Goal: Task Accomplishment & Management: Complete application form

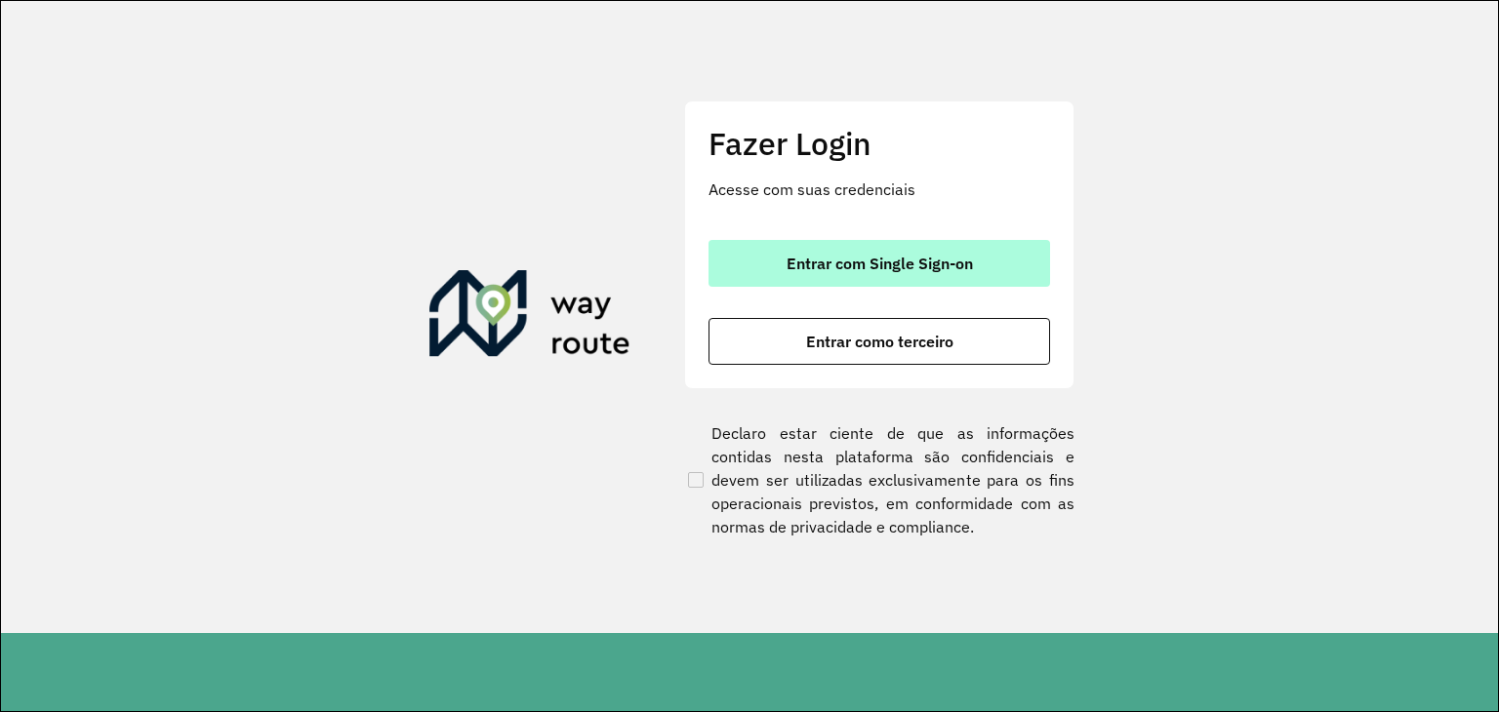
click at [895, 260] on span "Entrar com Single Sign-on" at bounding box center [879, 264] width 186 height 16
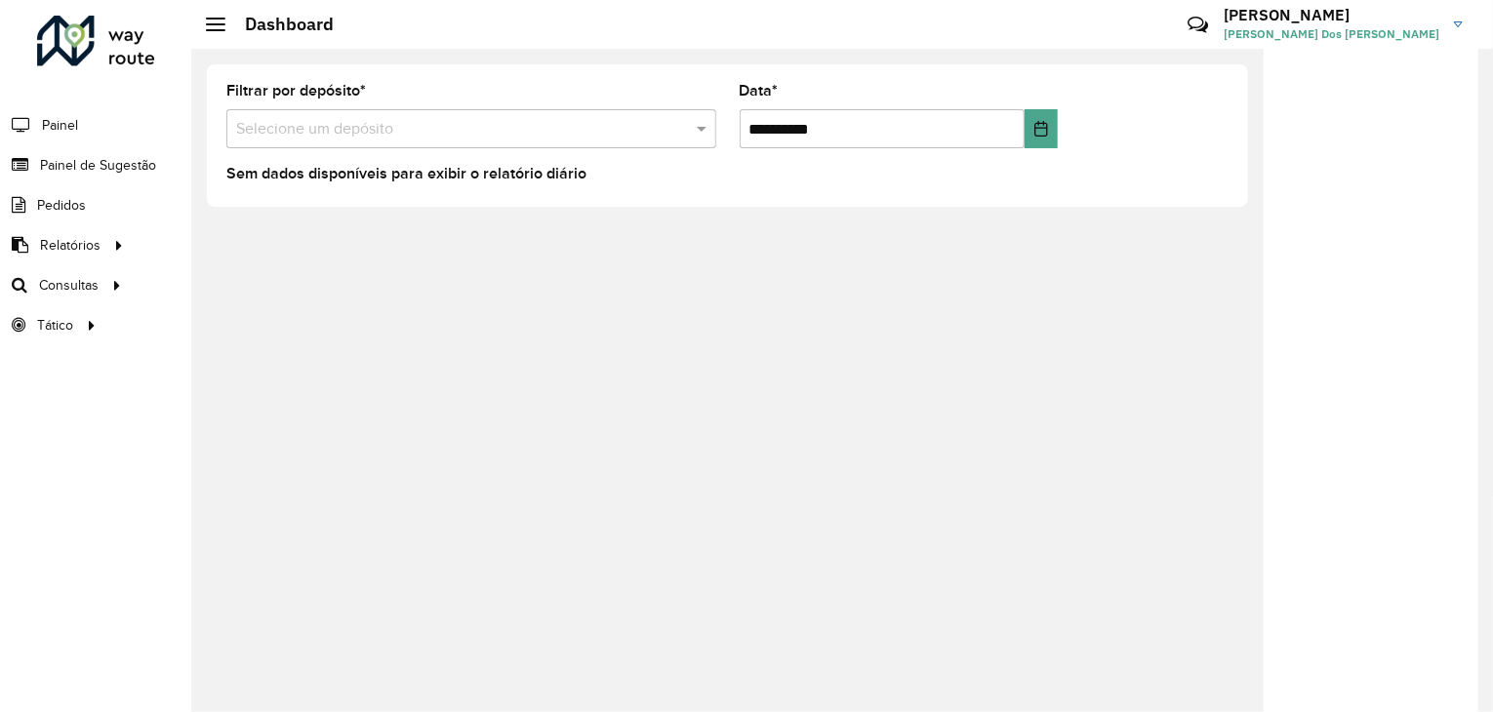
click at [441, 337] on div "**********" at bounding box center [841, 380] width 1301 height 663
click at [104, 165] on span "Painel de Sugestão" at bounding box center [101, 165] width 122 height 20
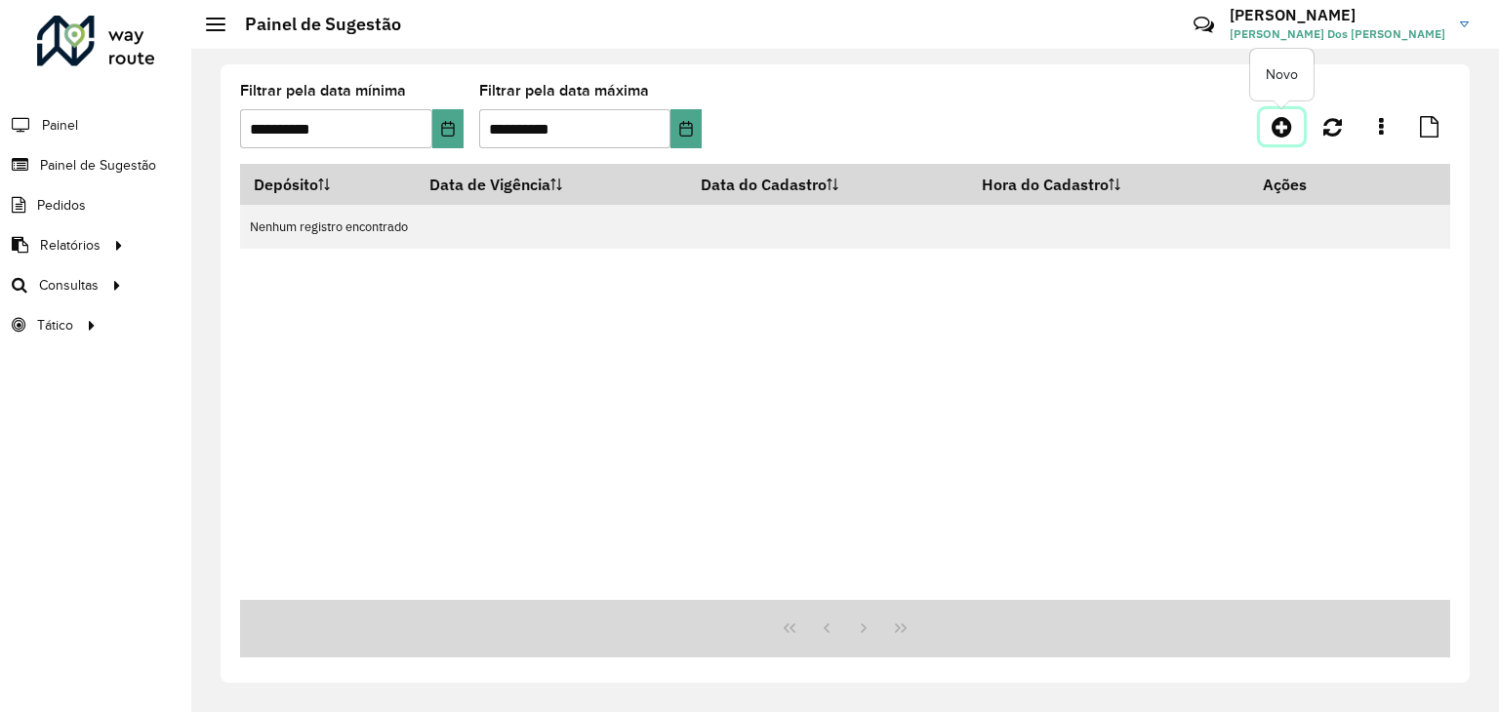
click at [1274, 127] on icon at bounding box center [1281, 126] width 20 height 23
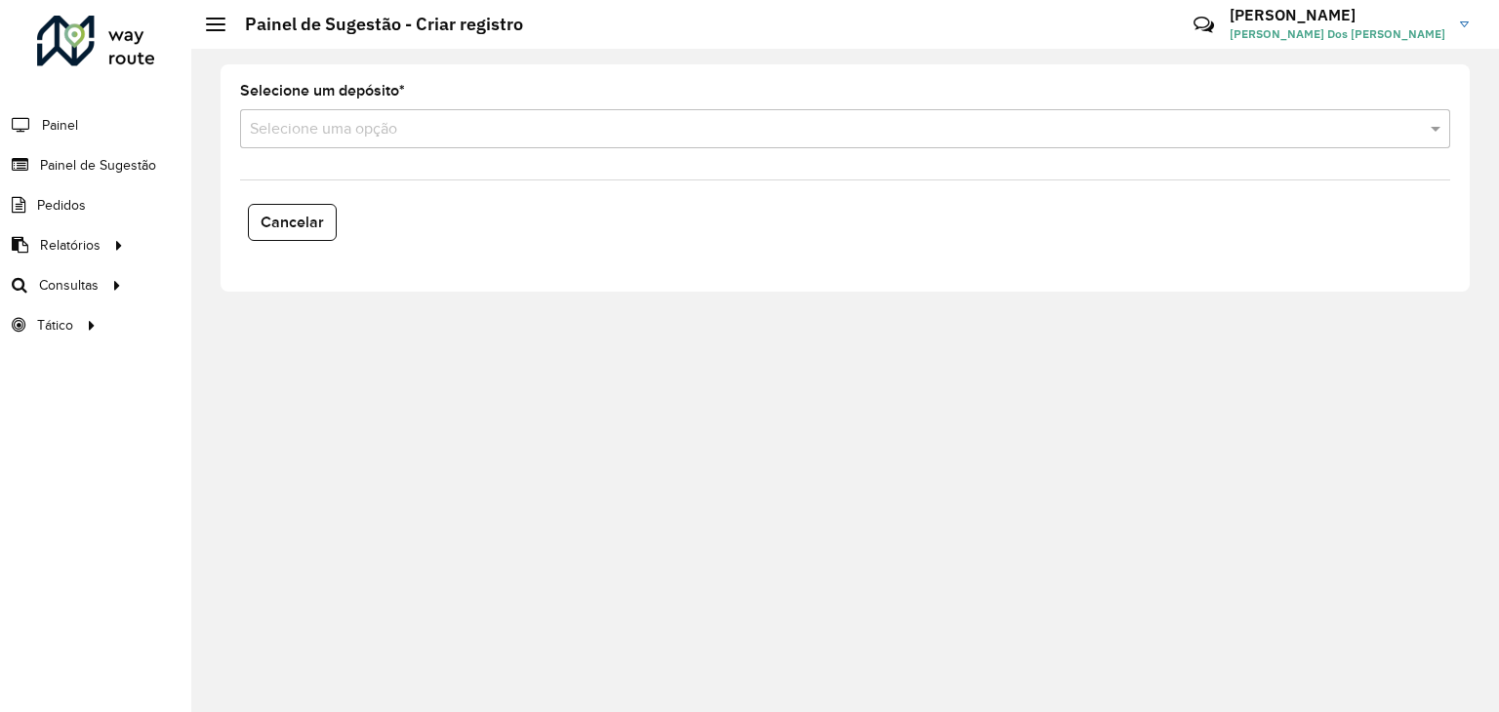
click at [407, 131] on input "text" at bounding box center [825, 129] width 1151 height 23
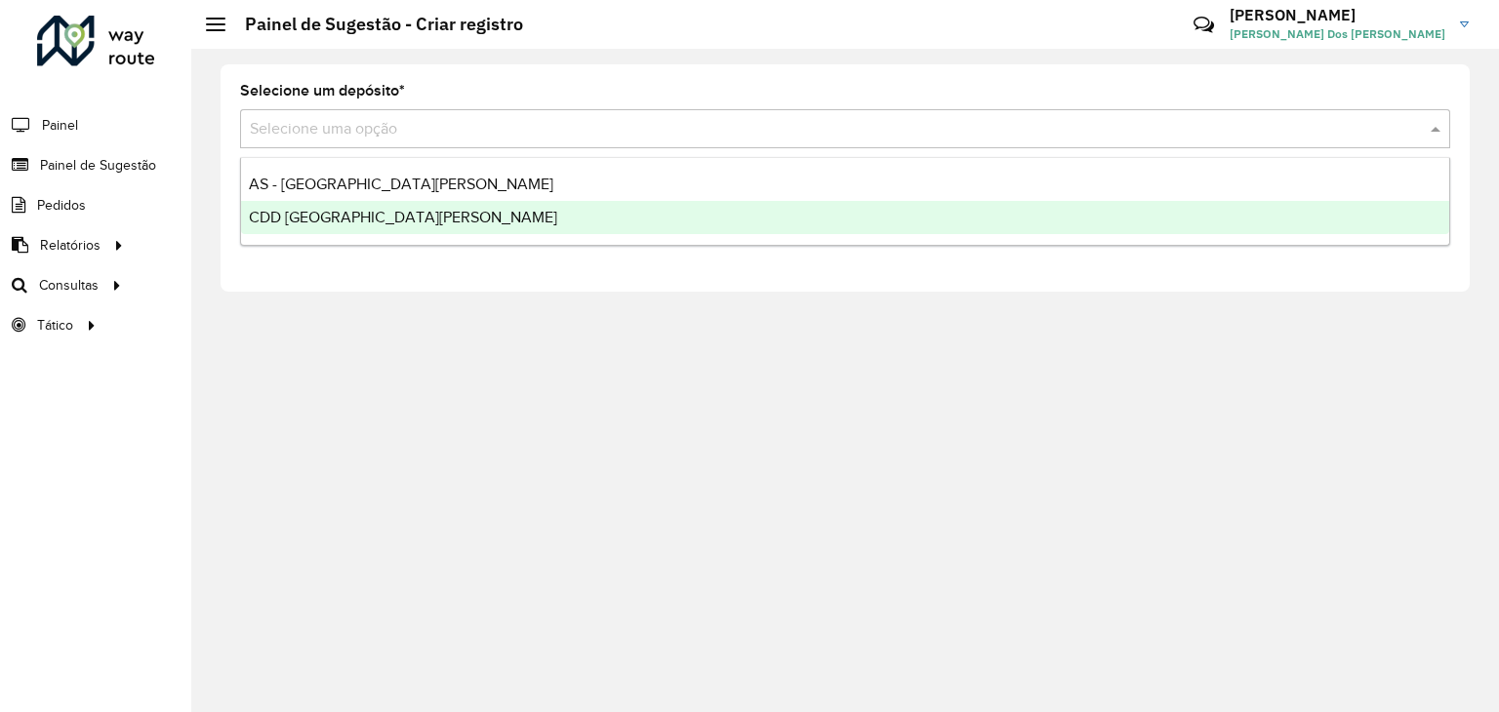
drag, startPoint x: 368, startPoint y: 206, endPoint x: 379, endPoint y: 248, distance: 43.3
click at [369, 208] on div "CDD [GEOGRAPHIC_DATA][PERSON_NAME]" at bounding box center [845, 217] width 1208 height 33
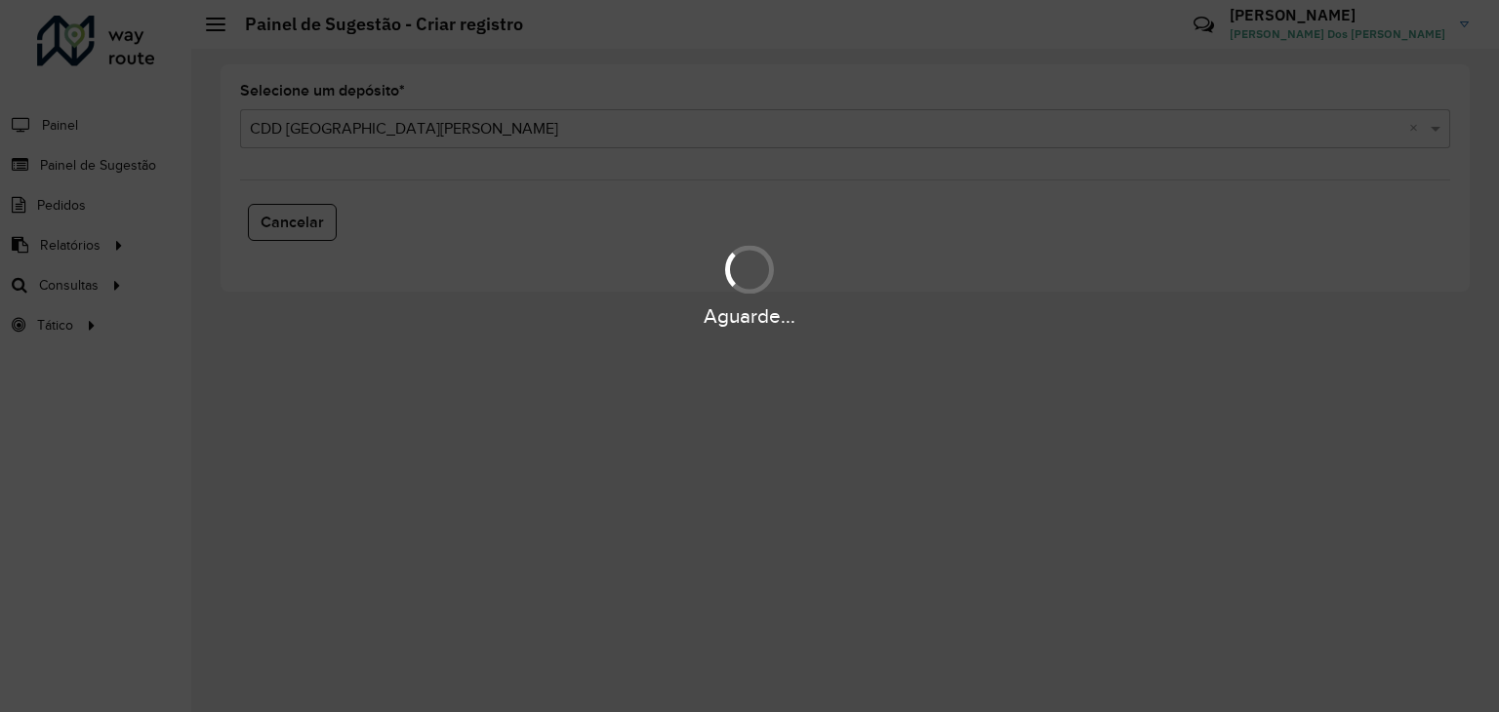
click at [371, 297] on div "Aguarde..." at bounding box center [749, 284] width 1499 height 93
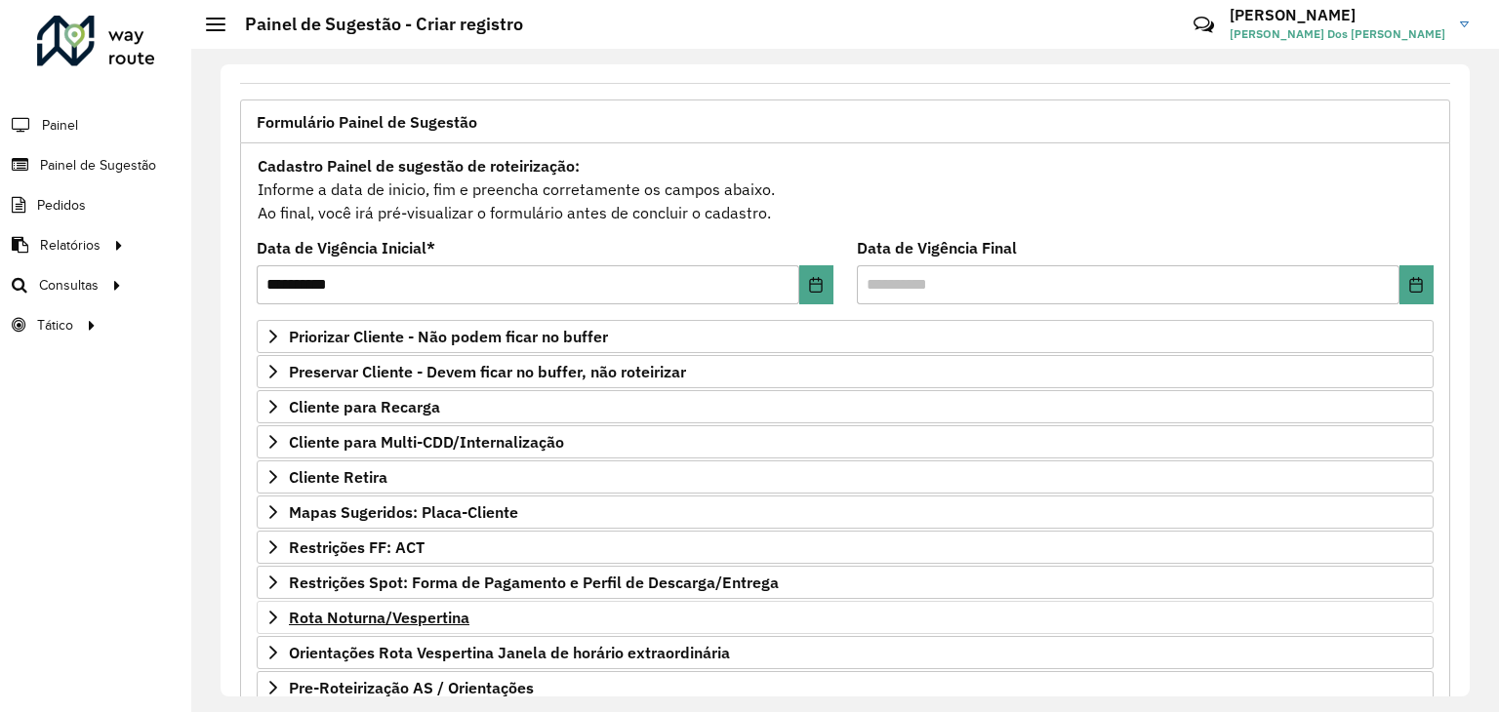
scroll to position [254, 0]
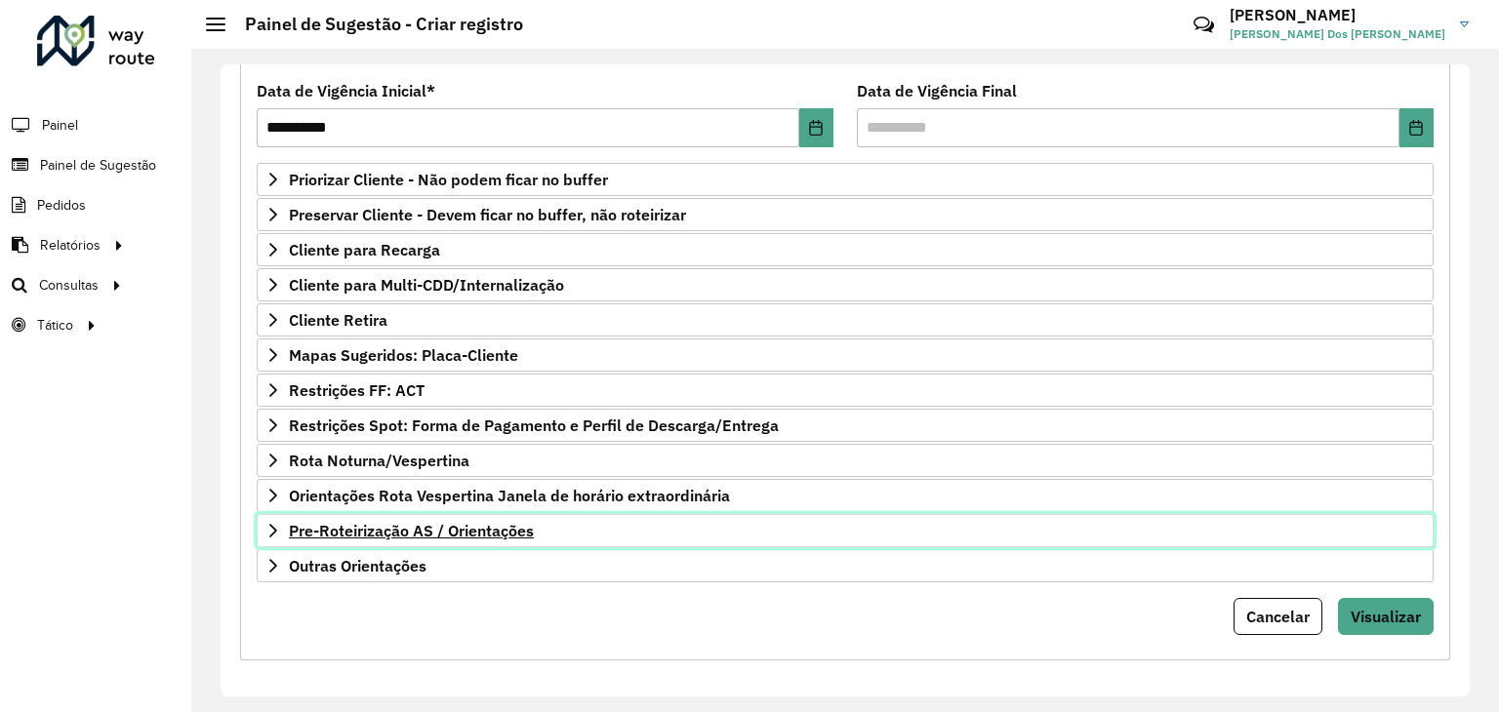
click at [400, 532] on span "Pre-Roteirização AS / Orientações" at bounding box center [411, 531] width 245 height 16
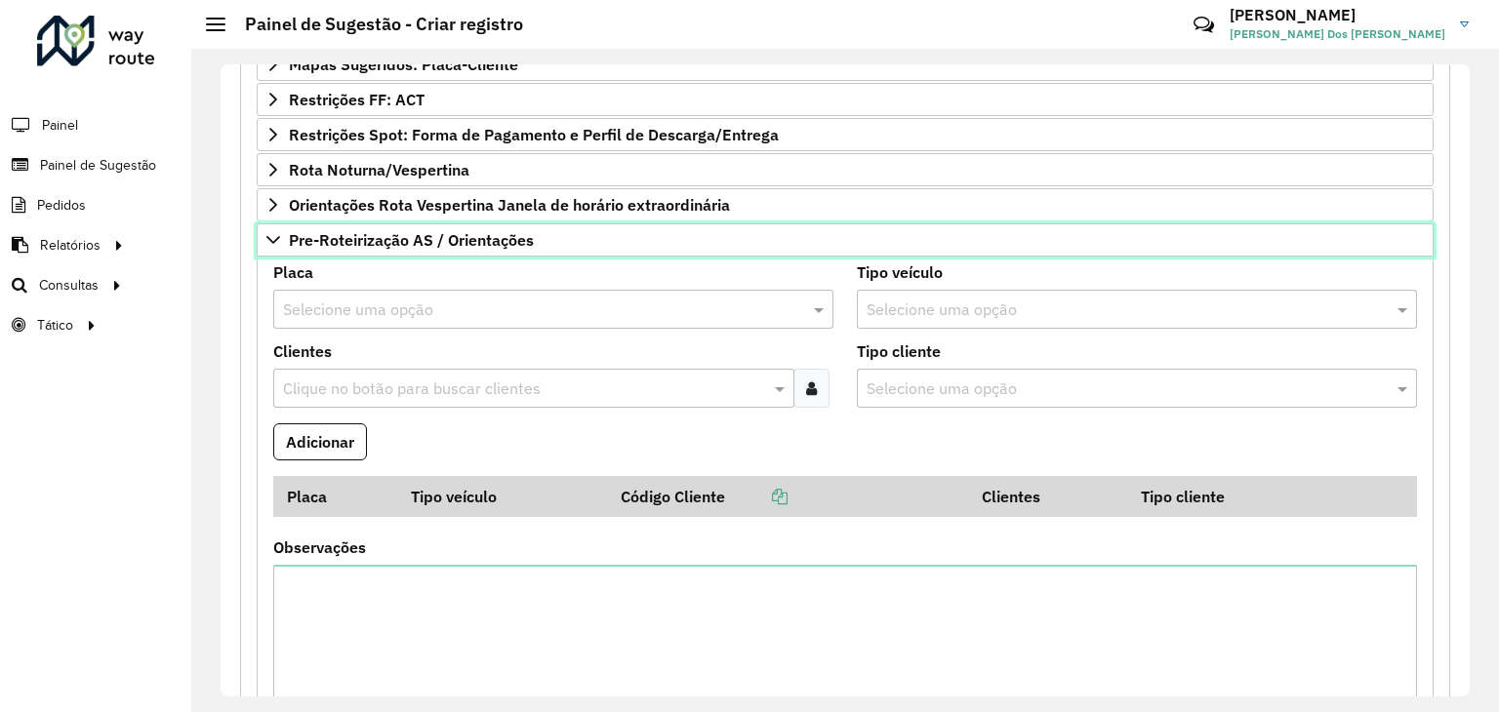
scroll to position [546, 0]
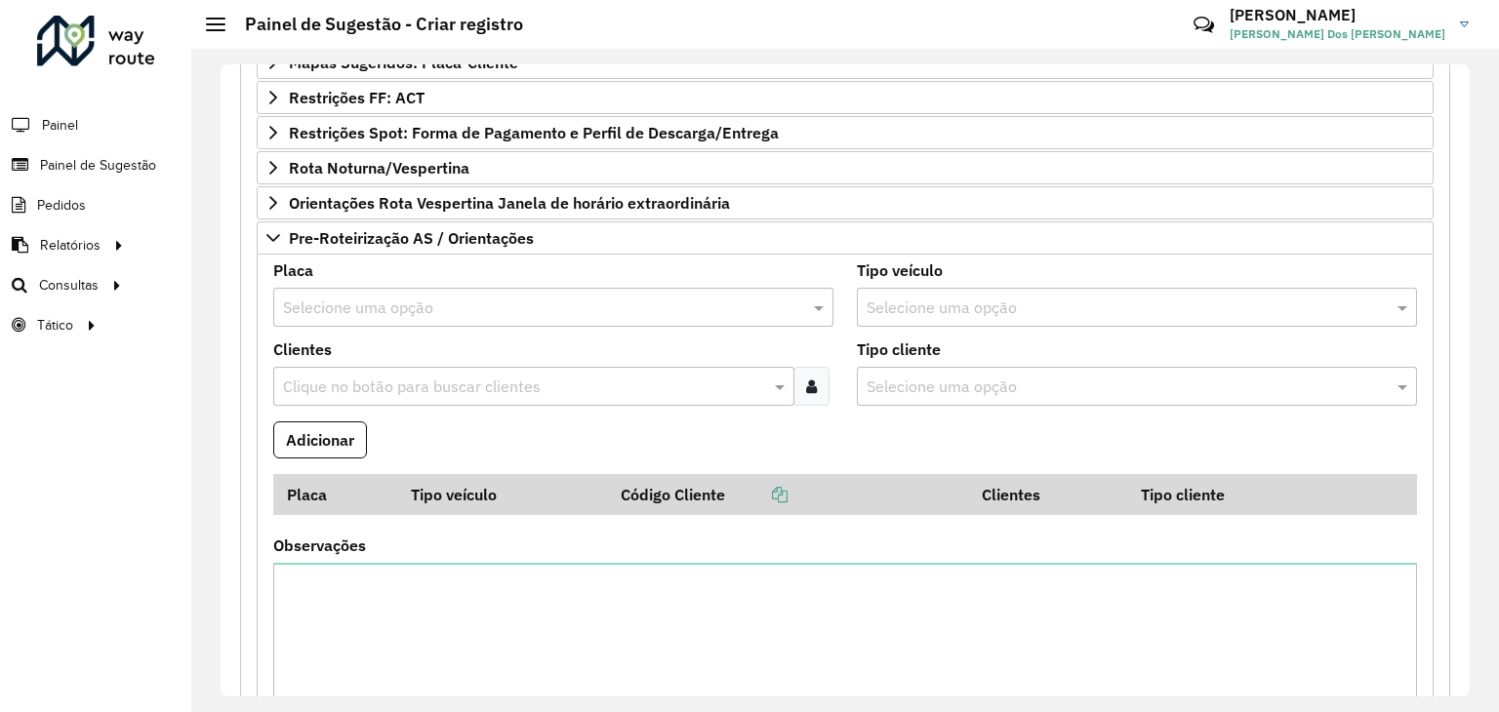
click at [349, 297] on input "text" at bounding box center [533, 308] width 501 height 23
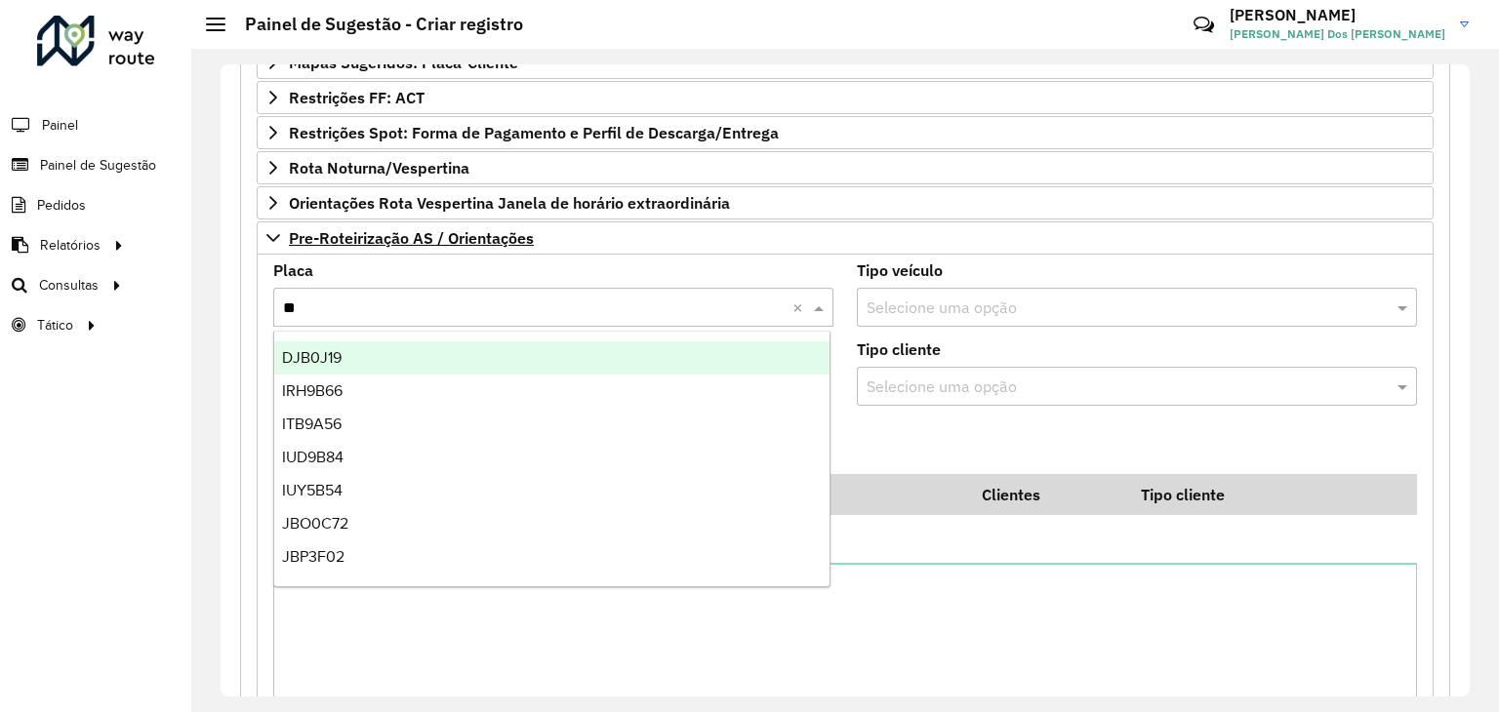
type input "***"
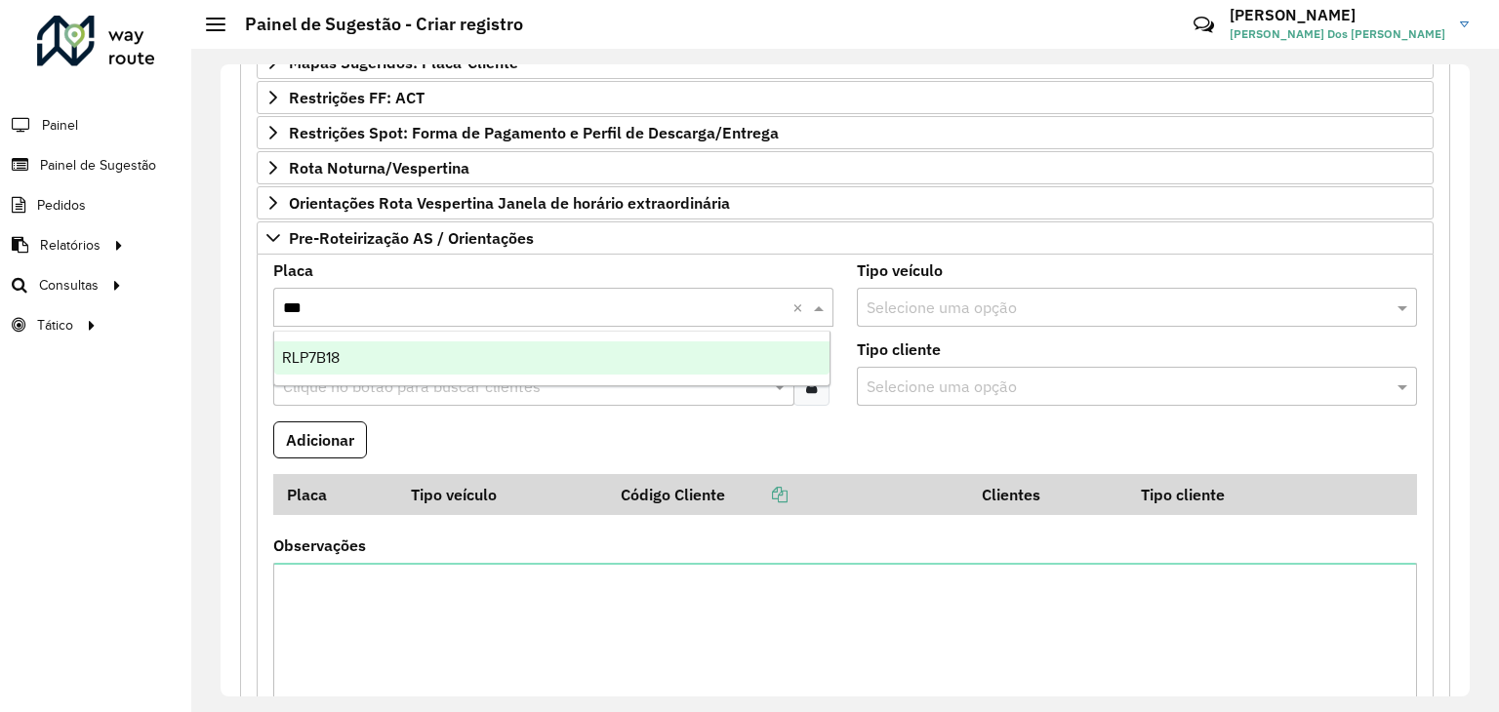
click at [349, 358] on div "RLP7B18" at bounding box center [552, 357] width 556 height 33
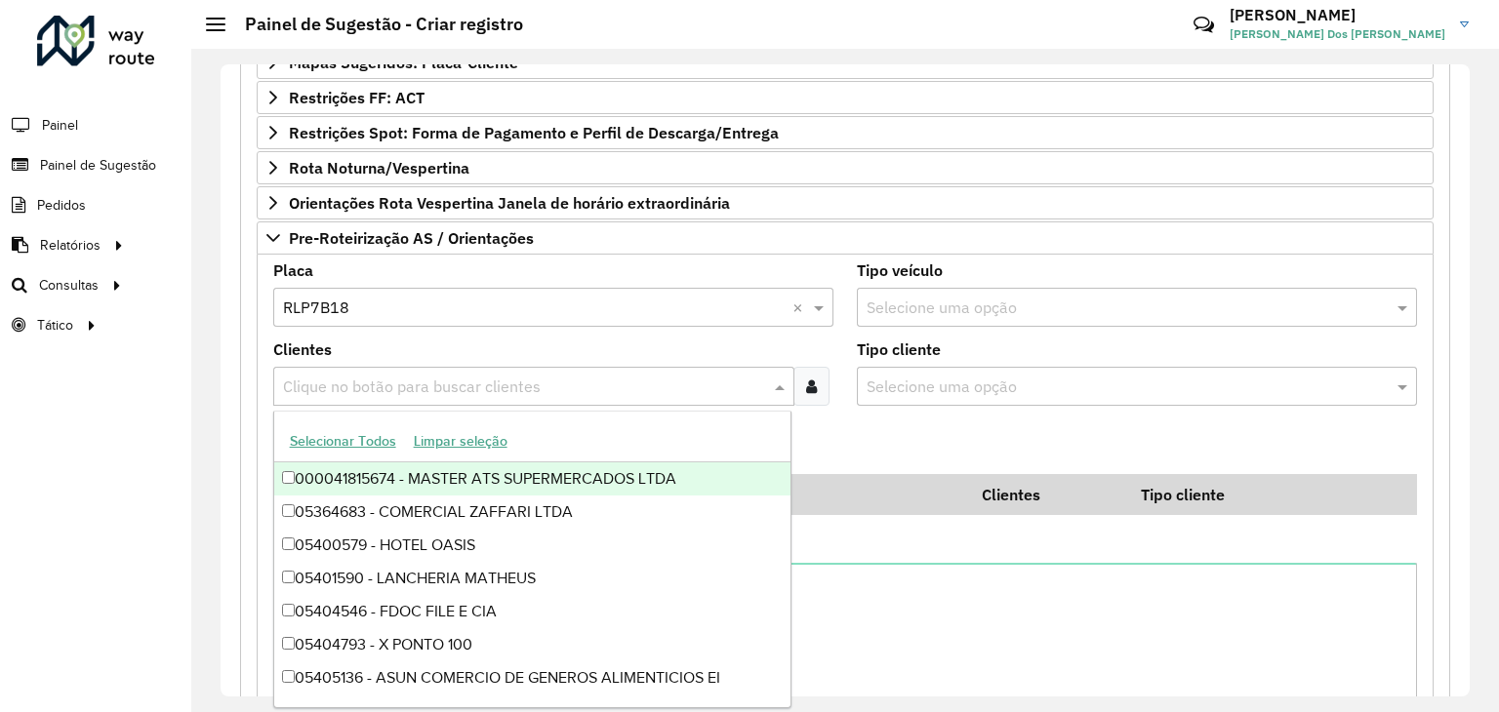
click at [468, 382] on input "text" at bounding box center [524, 387] width 492 height 23
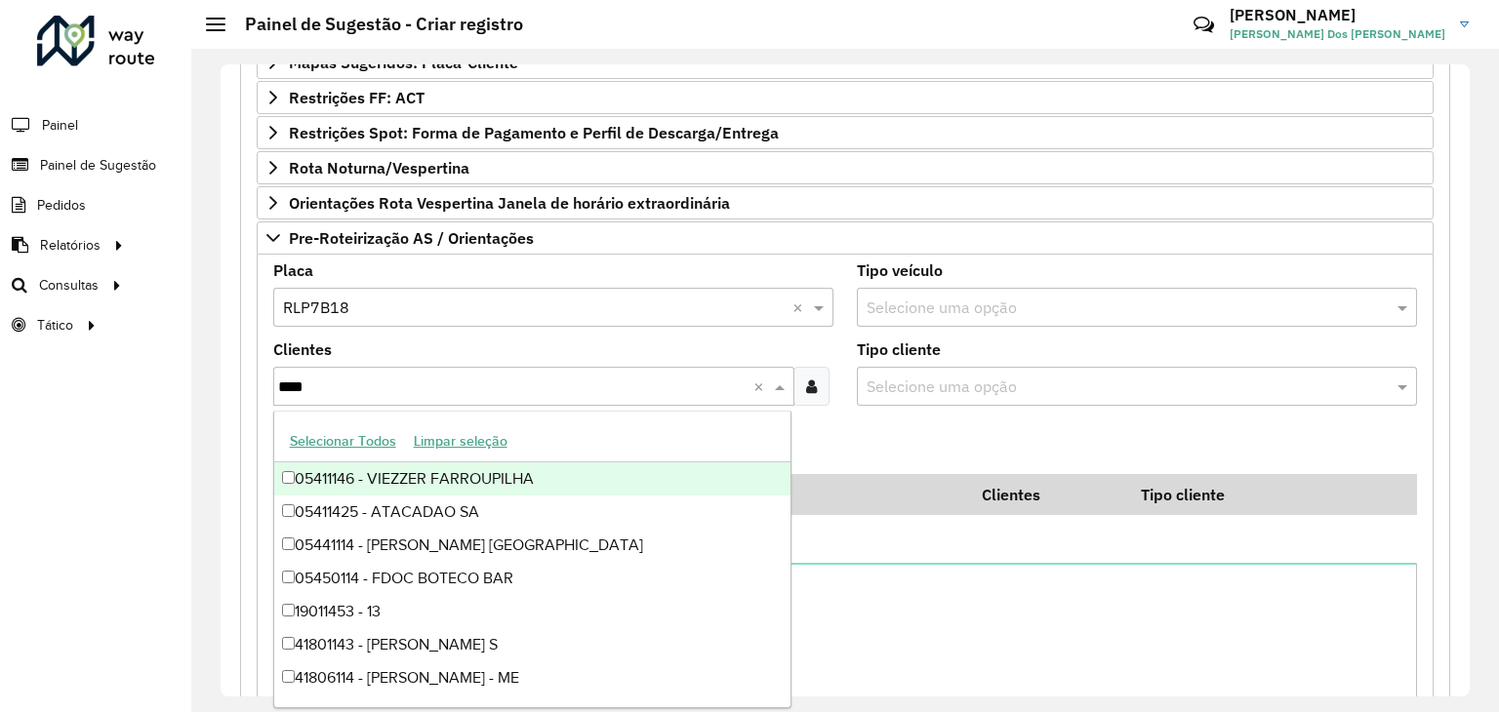
type input "*****"
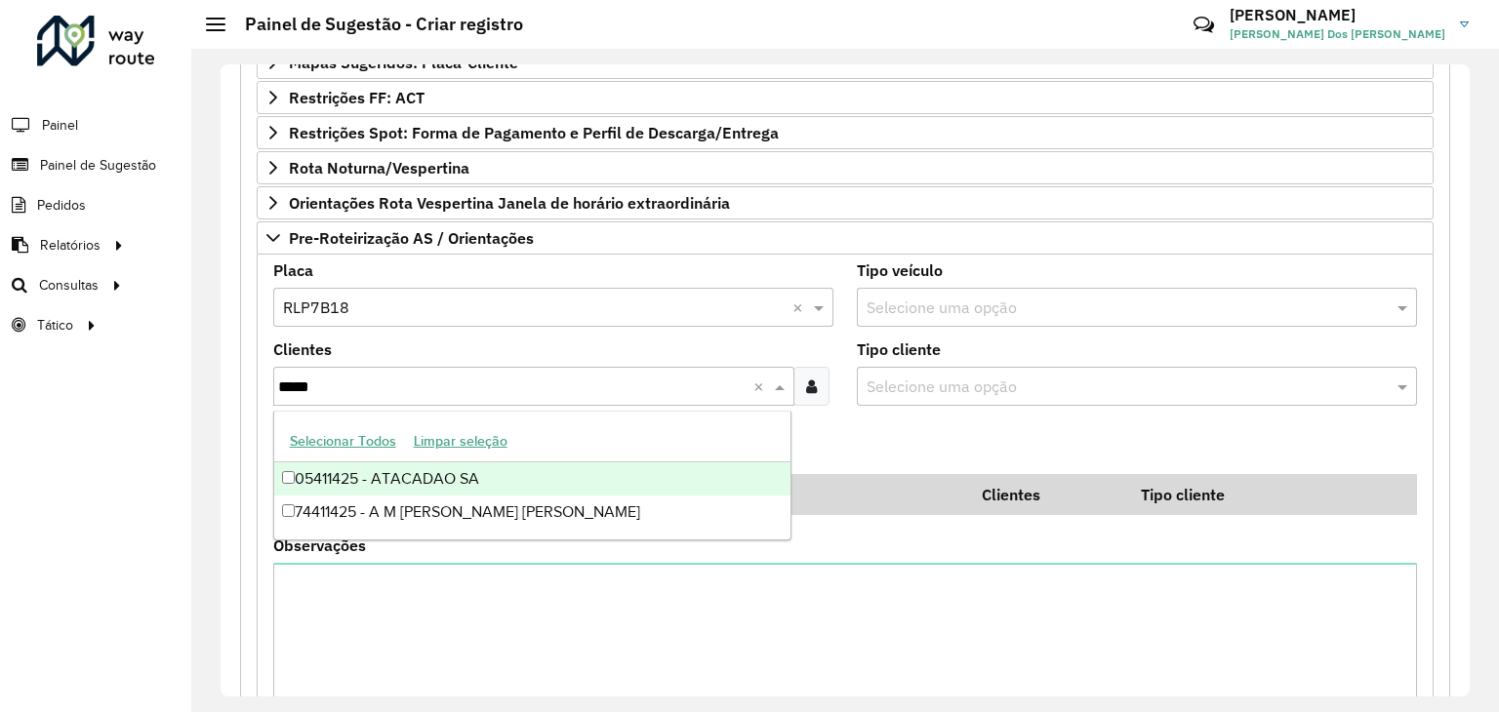
click at [439, 489] on div "05411425 - ATACADAO SA" at bounding box center [532, 478] width 517 height 33
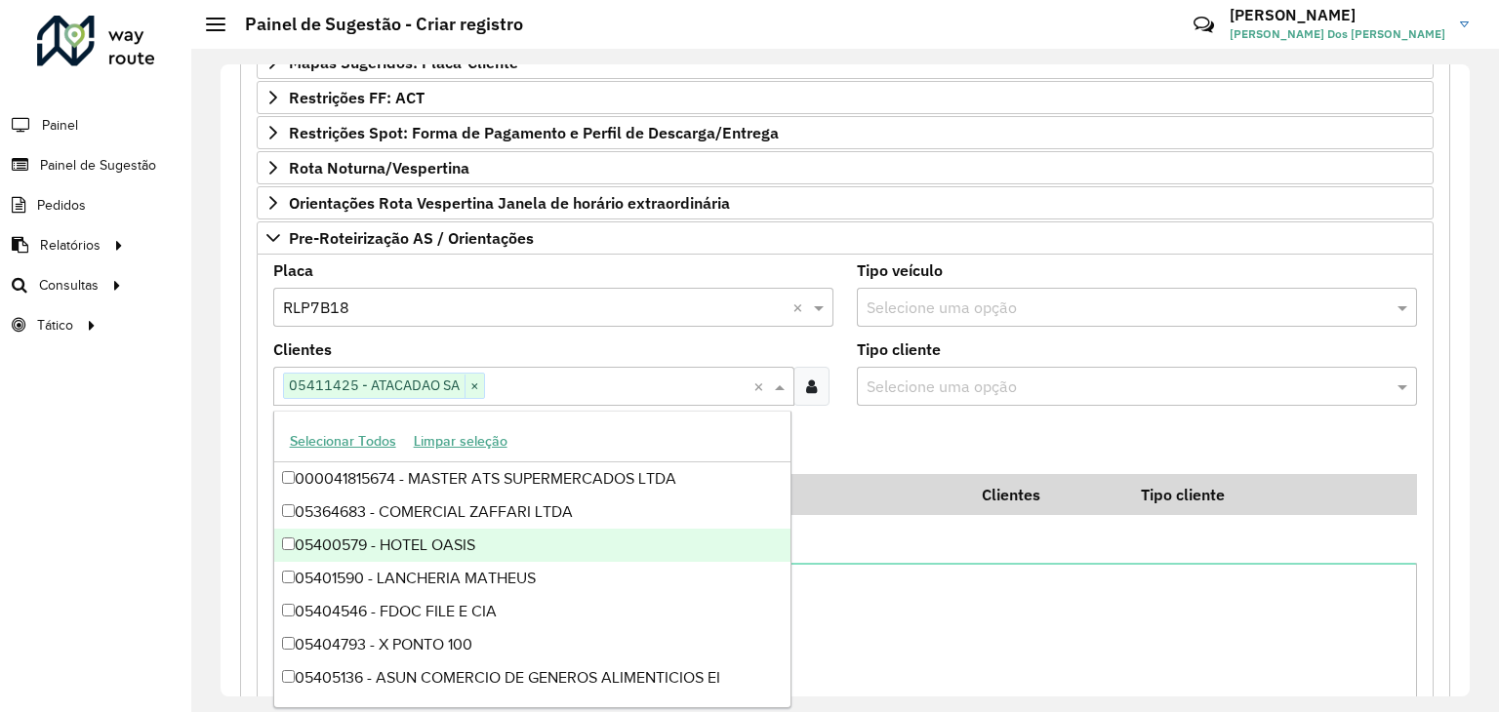
click at [933, 550] on div "Observações" at bounding box center [844, 633] width 1143 height 189
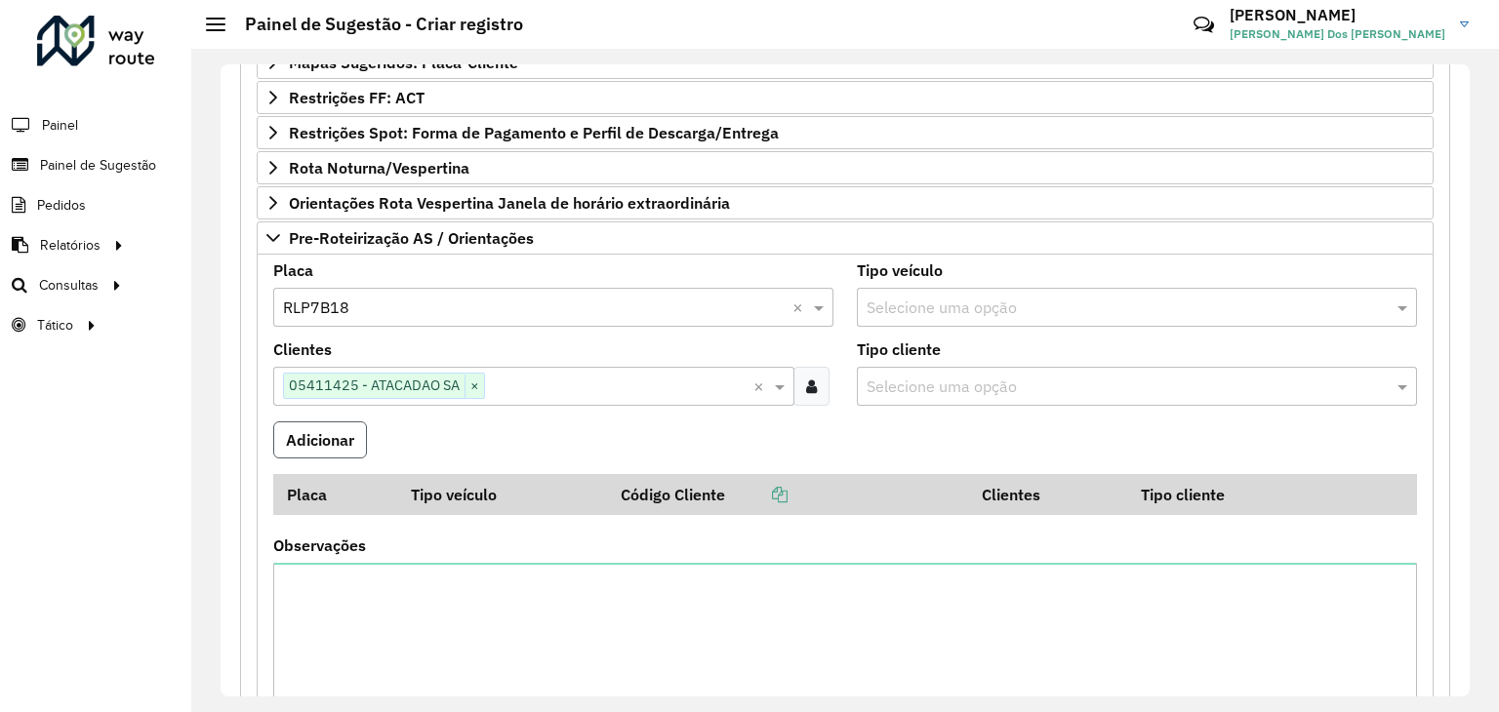
click at [300, 429] on button "Adicionar" at bounding box center [320, 439] width 94 height 37
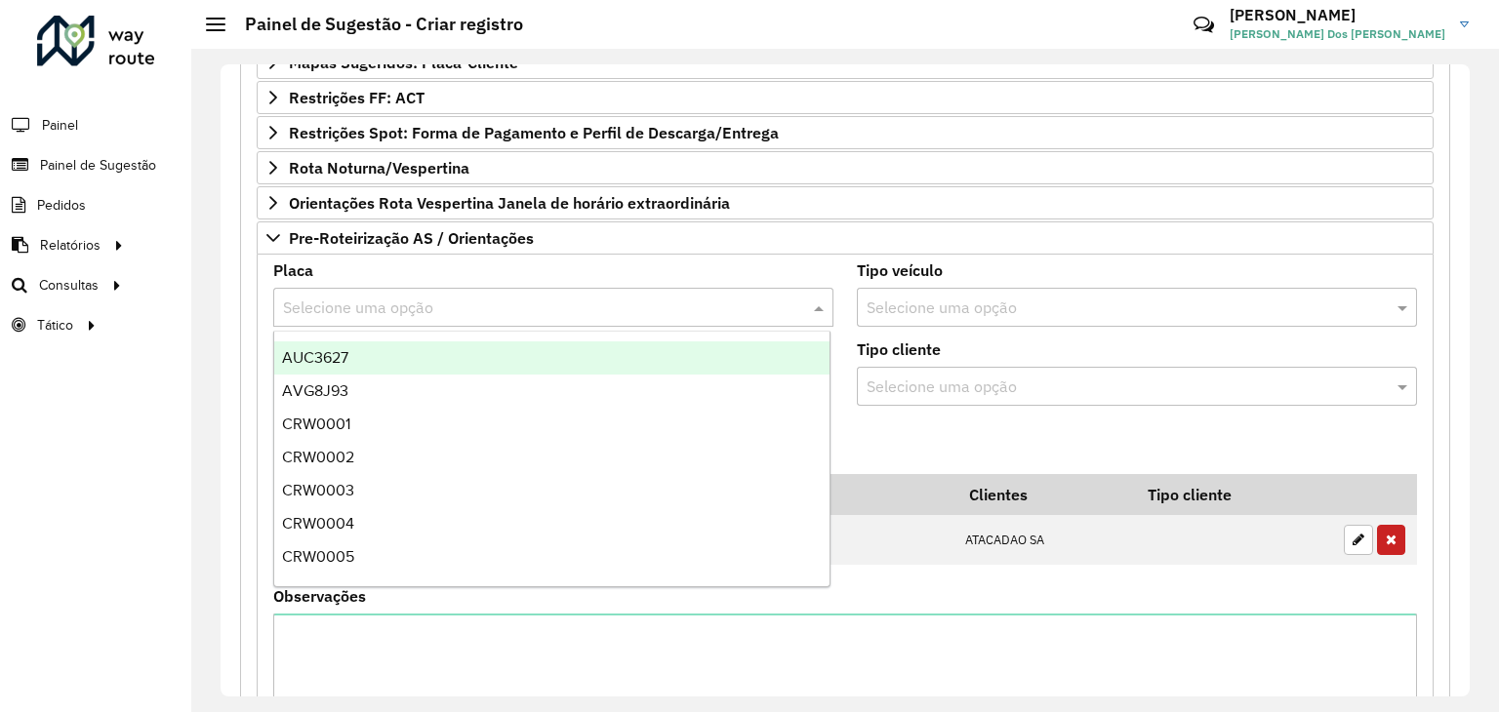
click at [356, 302] on input "text" at bounding box center [533, 308] width 501 height 23
type input "***"
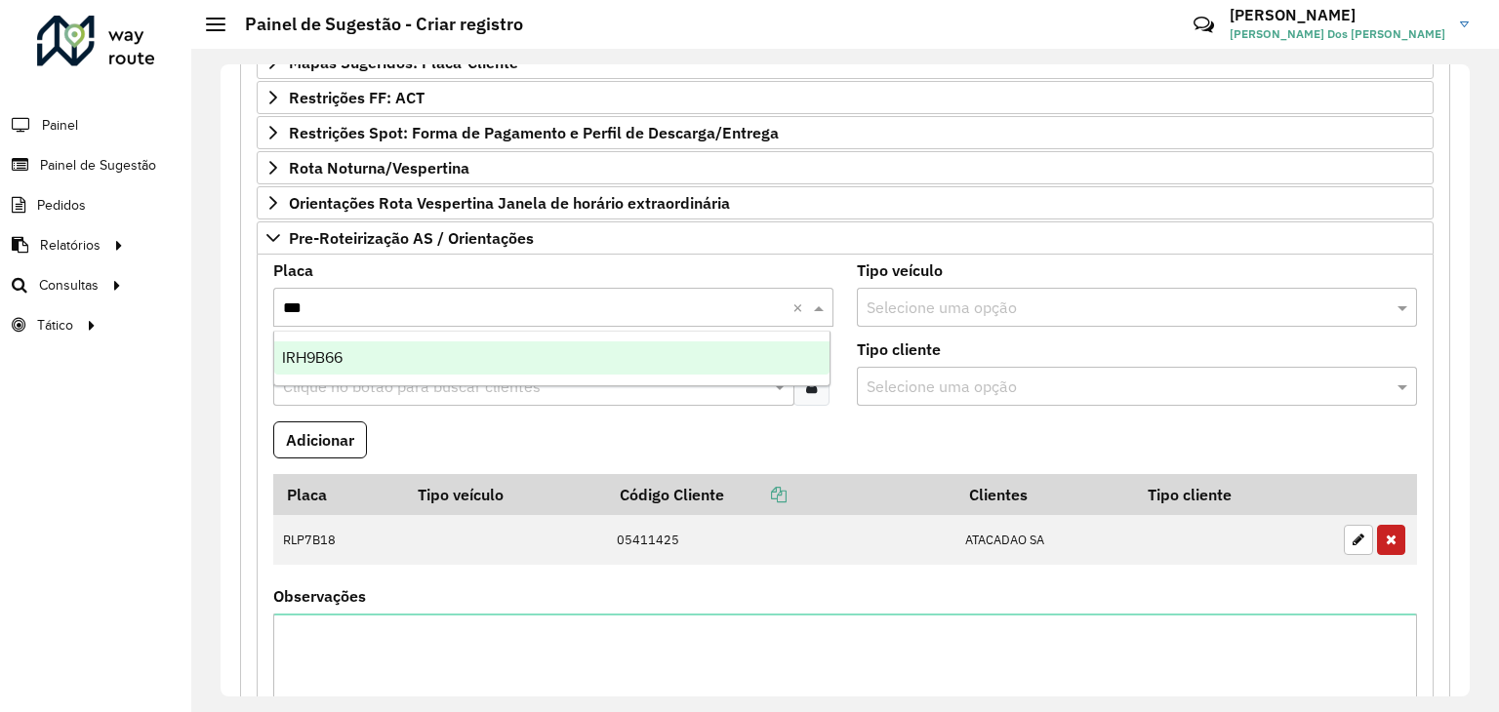
click at [340, 352] on span "IRH9B66" at bounding box center [312, 357] width 60 height 17
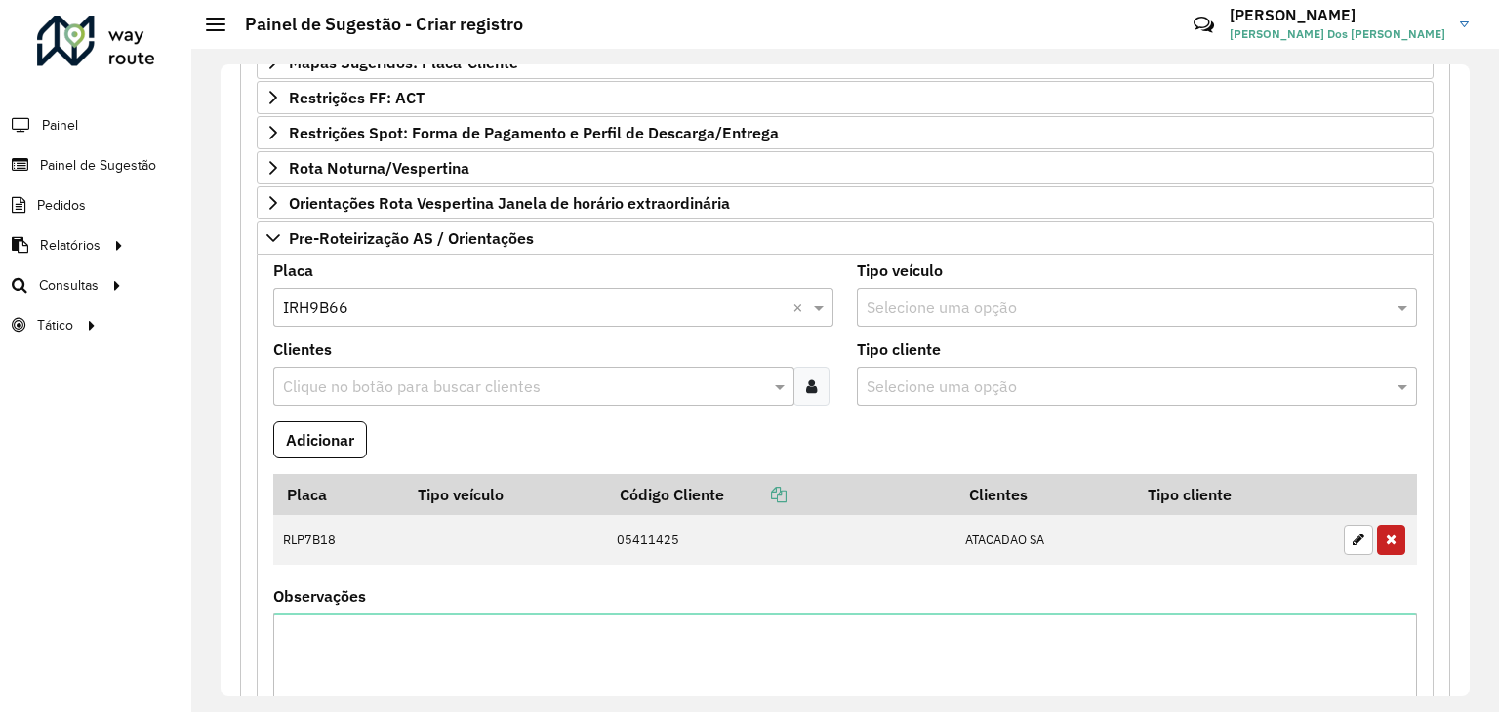
click at [350, 391] on input "text" at bounding box center [524, 387] width 492 height 23
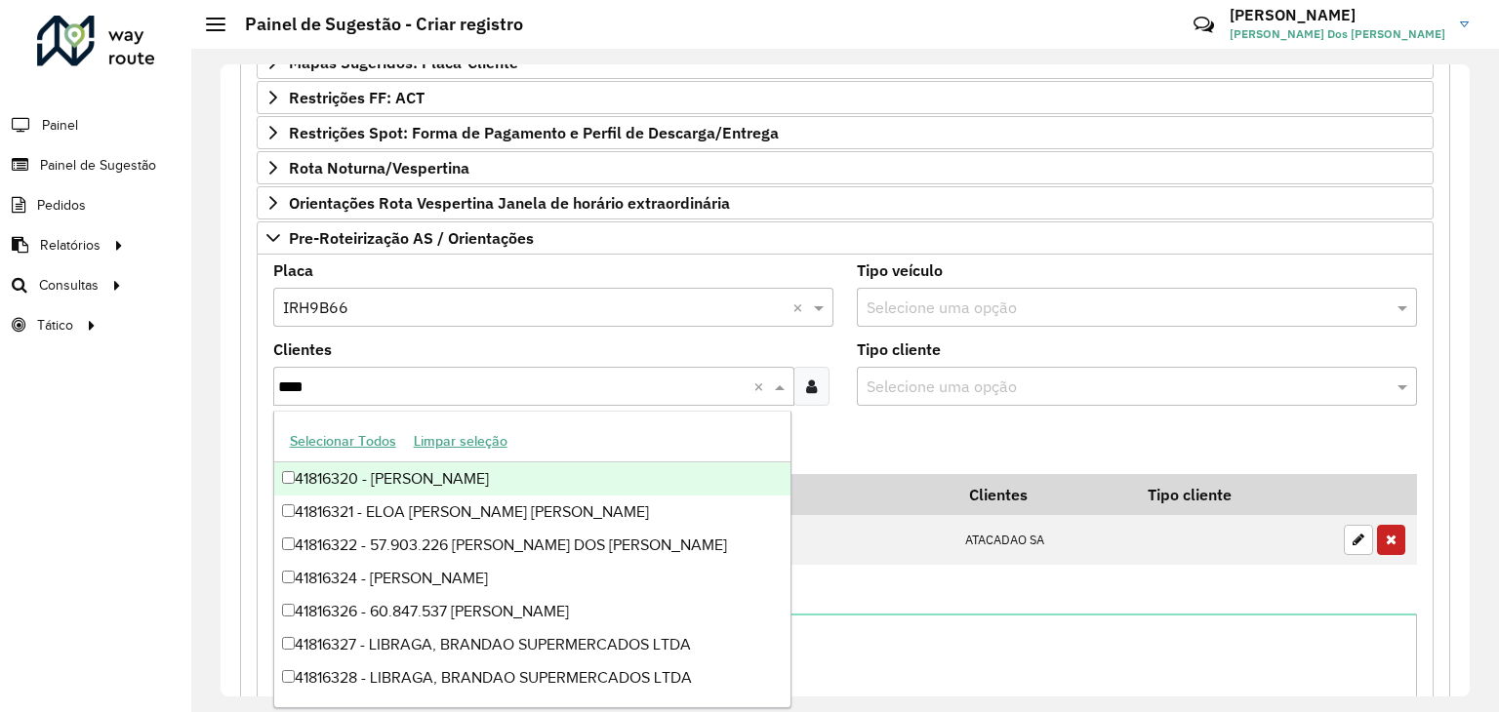
type input "*****"
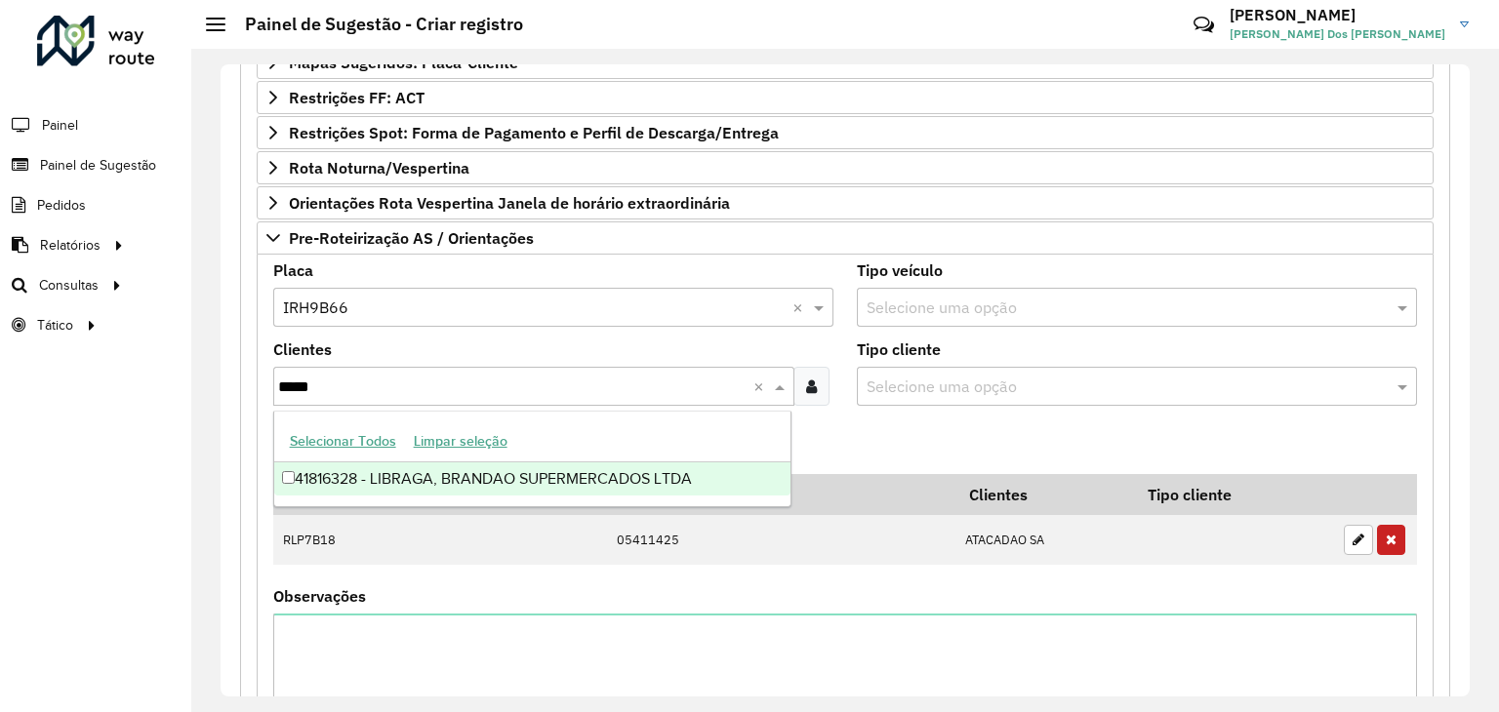
click at [453, 477] on div "41816328 - LIBRAGA, BRANDAO SUPERMERCADOS LTDA" at bounding box center [532, 478] width 517 height 33
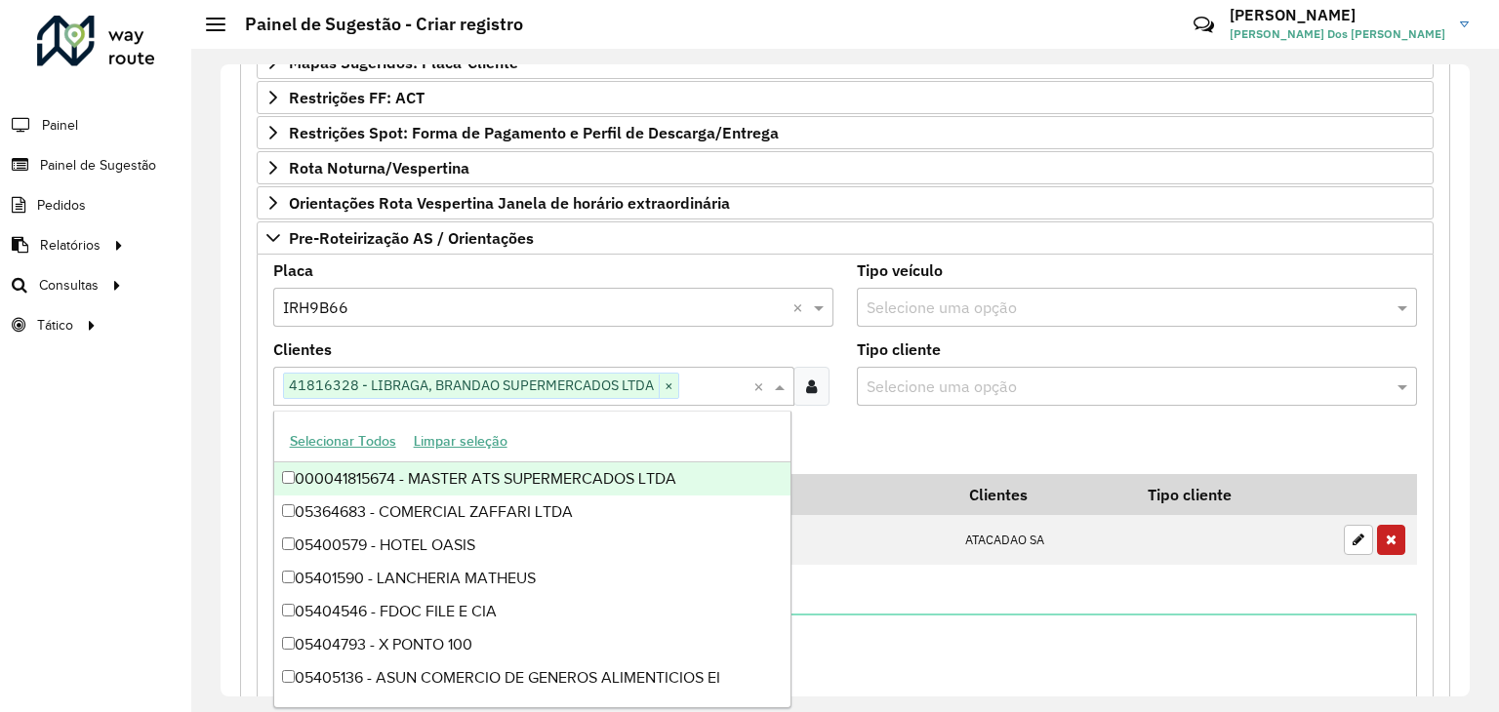
click at [952, 421] on formly-field "Adicionar" at bounding box center [844, 447] width 1167 height 53
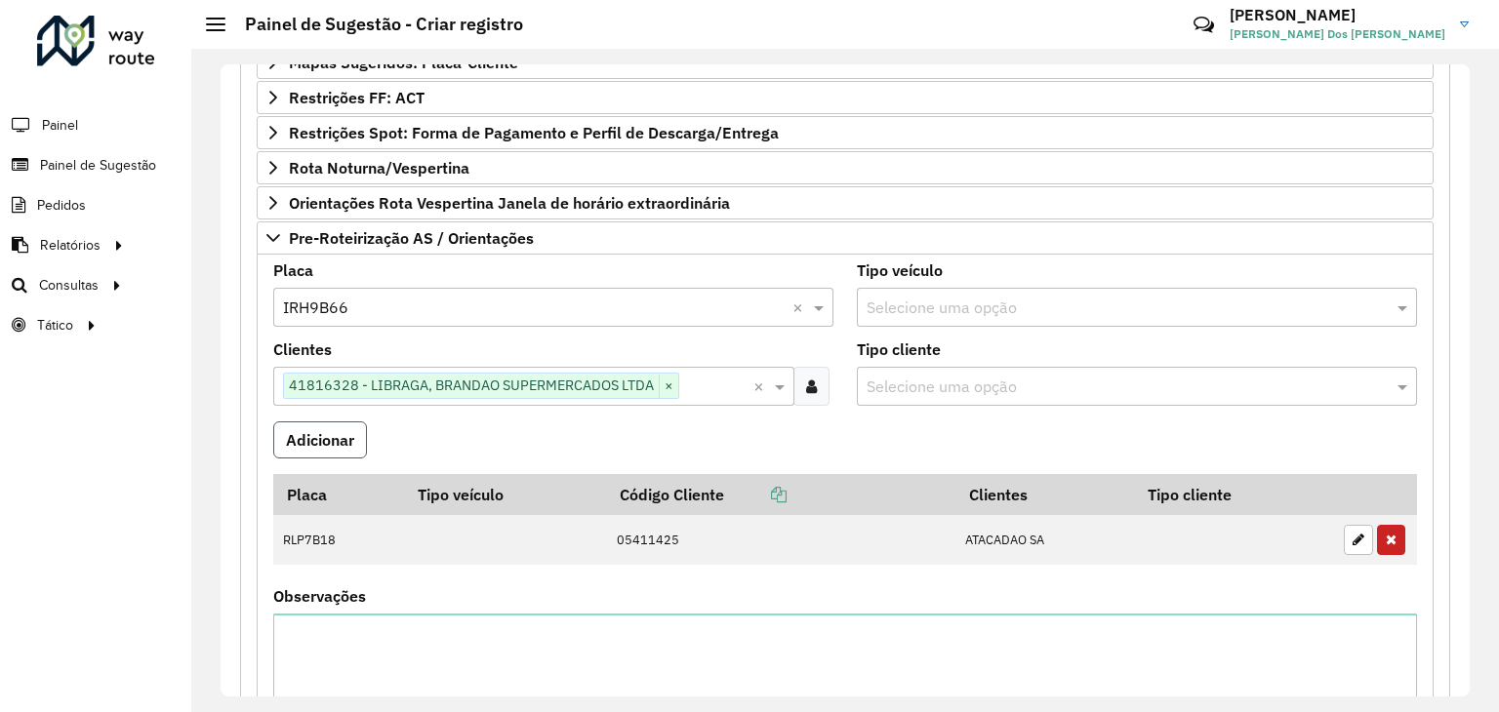
click at [335, 422] on button "Adicionar" at bounding box center [320, 439] width 94 height 37
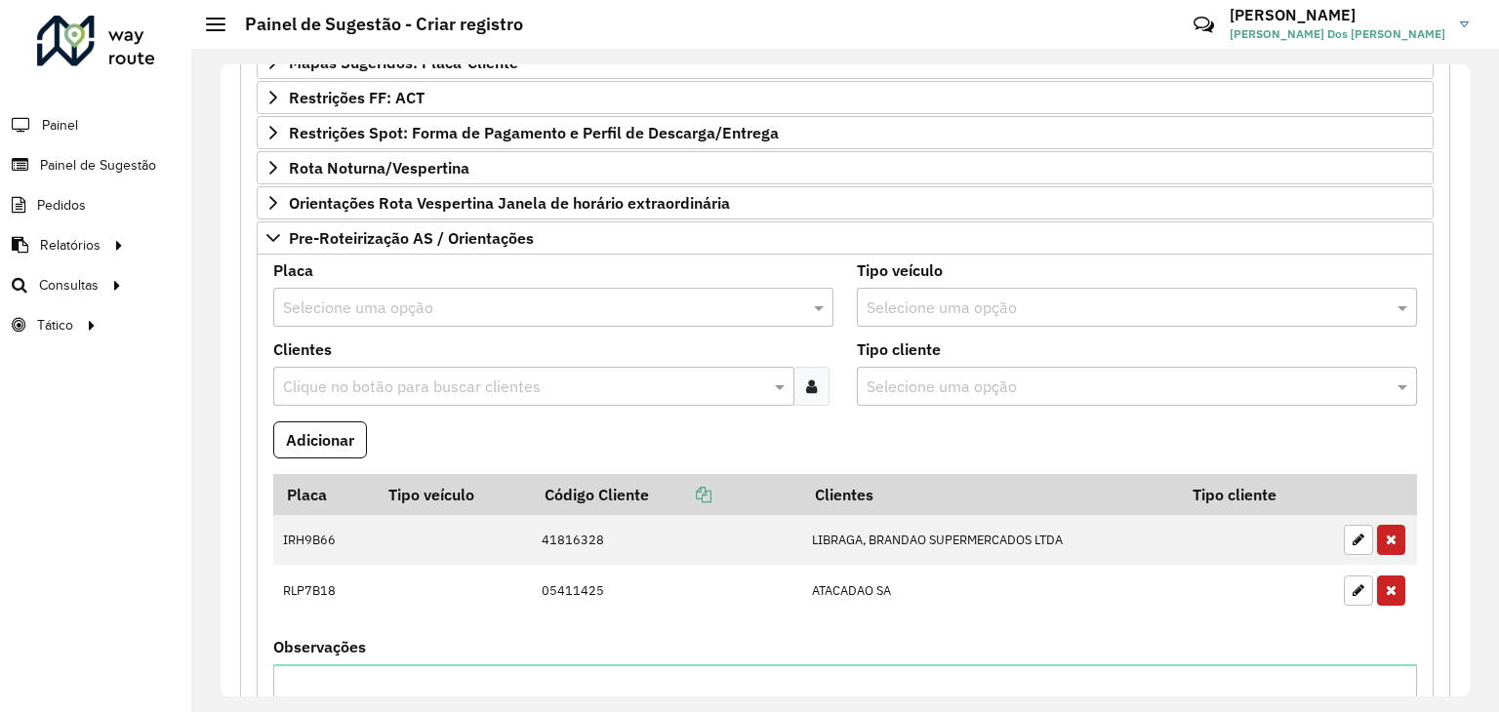
click at [377, 301] on input "text" at bounding box center [533, 308] width 501 height 23
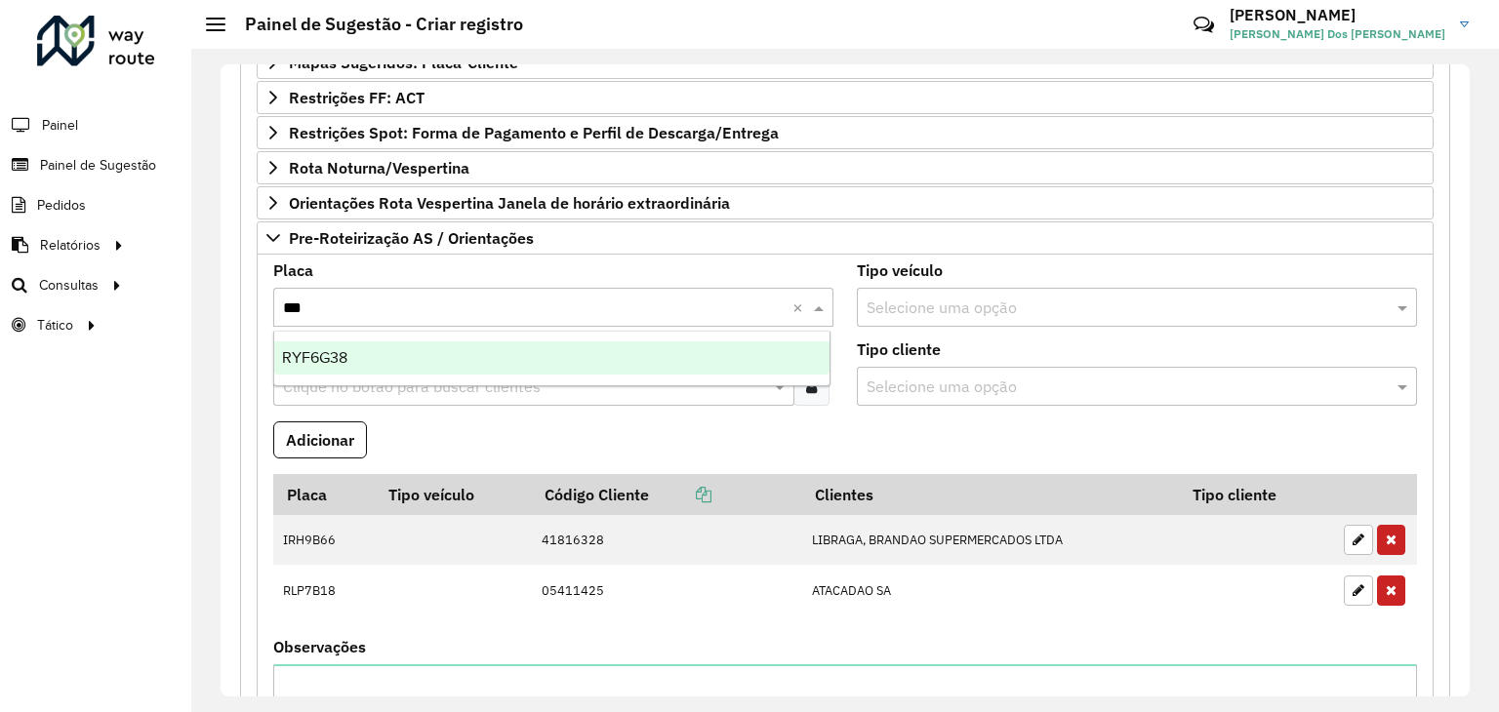
type input "***"
click at [420, 359] on div "RYF6G38" at bounding box center [552, 357] width 556 height 33
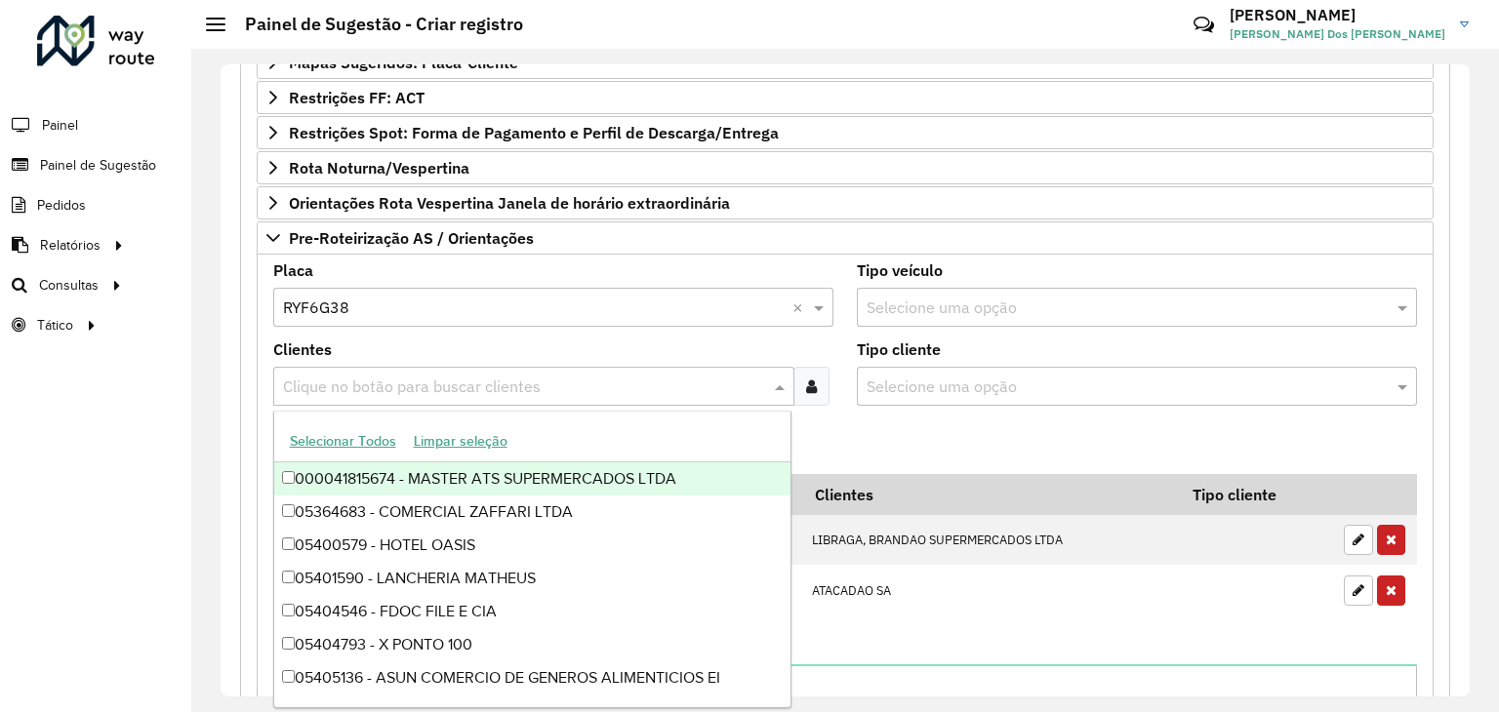
click at [405, 380] on input "text" at bounding box center [524, 387] width 492 height 23
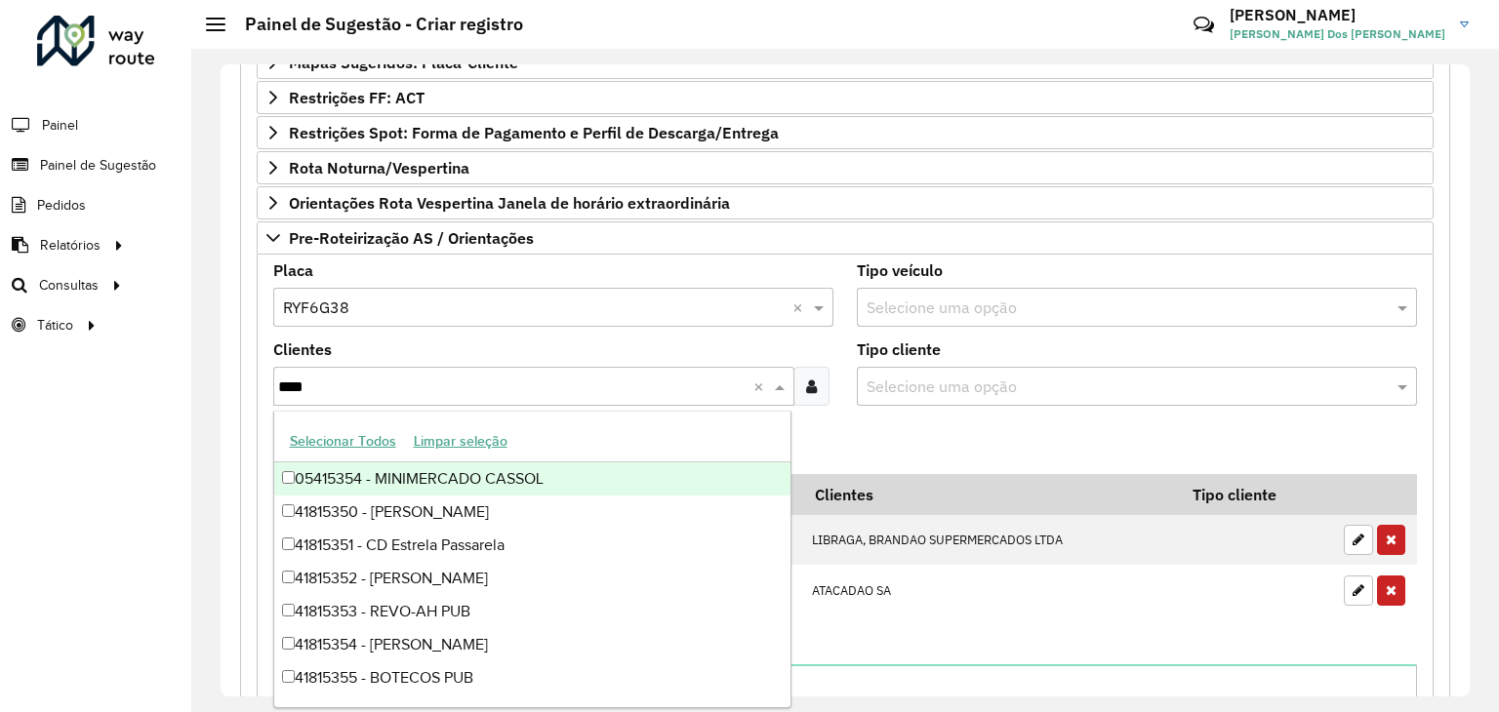
type input "*****"
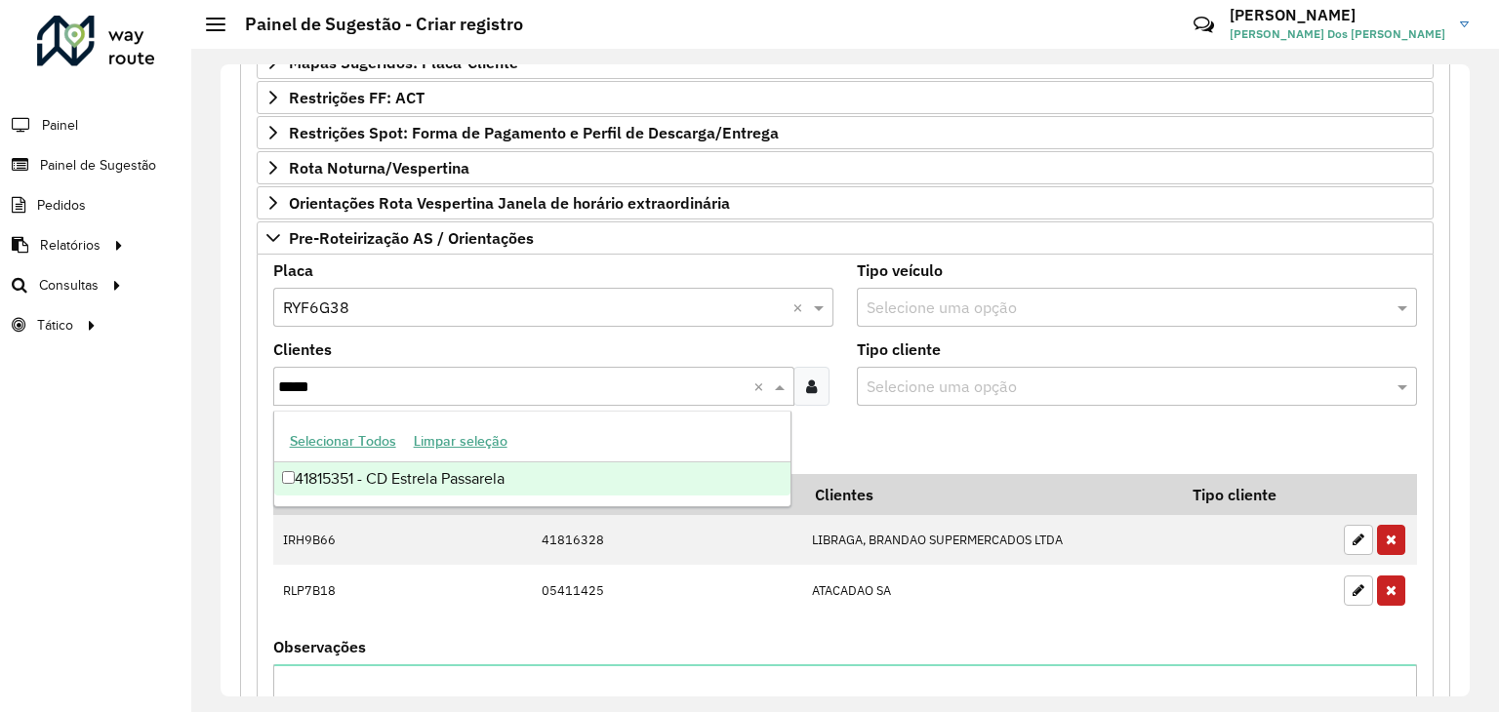
click at [472, 481] on div "41815351 - CD Estrela Passarela" at bounding box center [532, 478] width 517 height 33
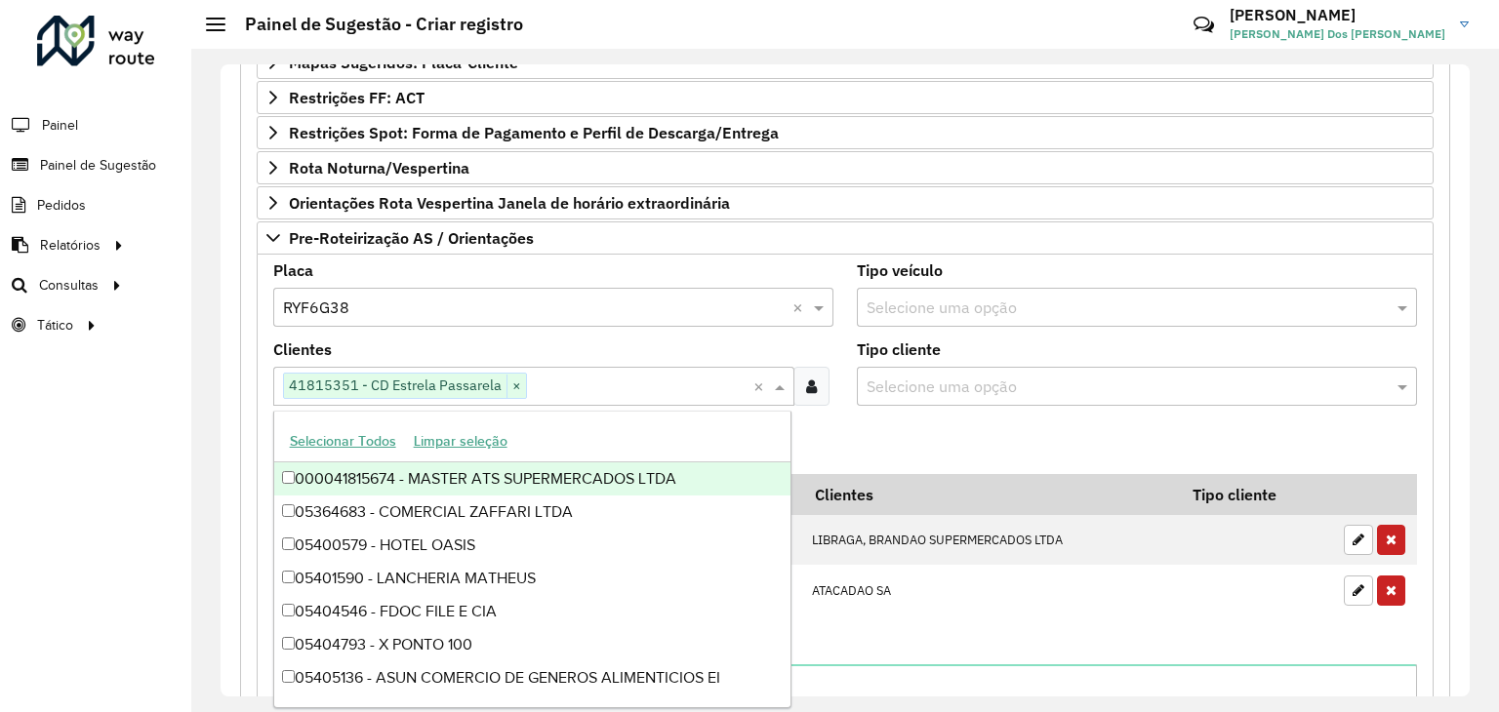
click at [889, 423] on formly-field "Adicionar" at bounding box center [844, 447] width 1167 height 53
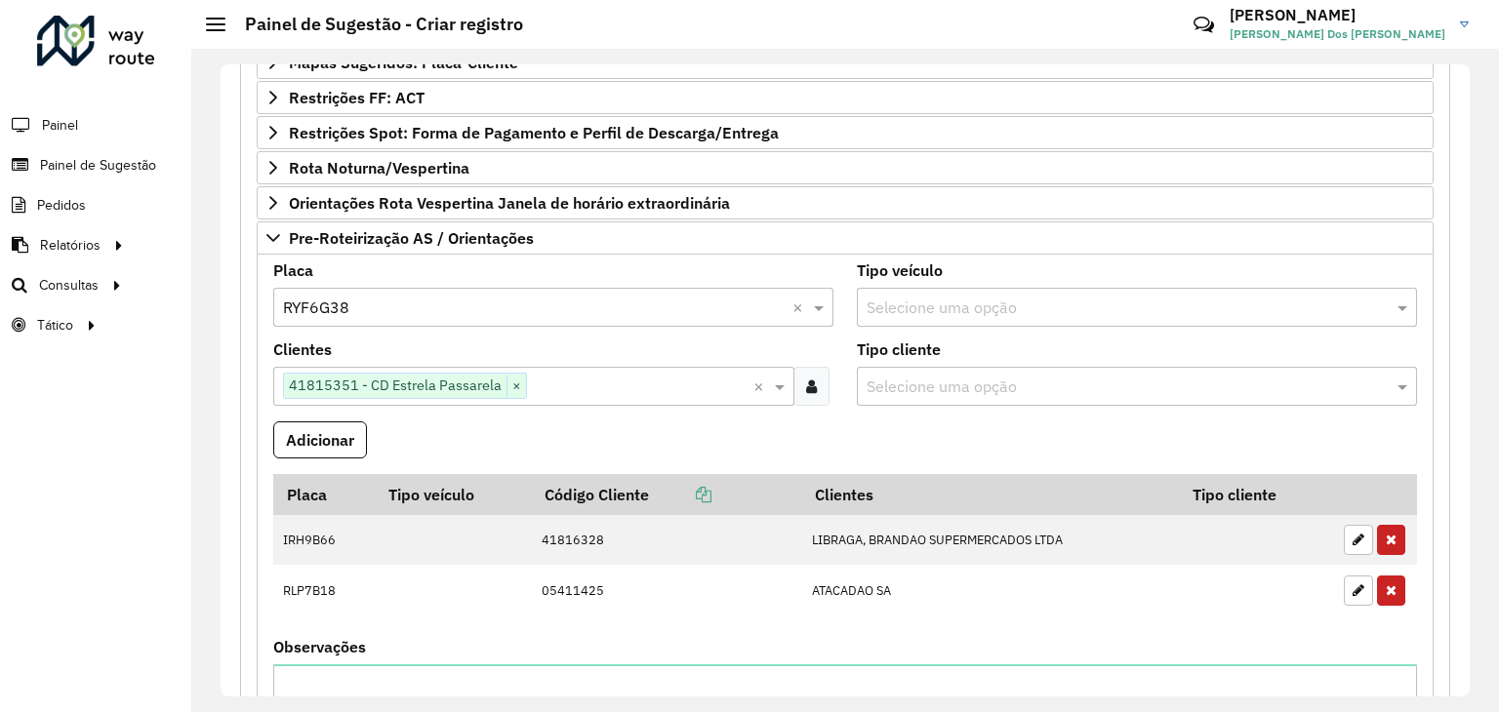
click at [322, 445] on button "Adicionar" at bounding box center [320, 439] width 94 height 37
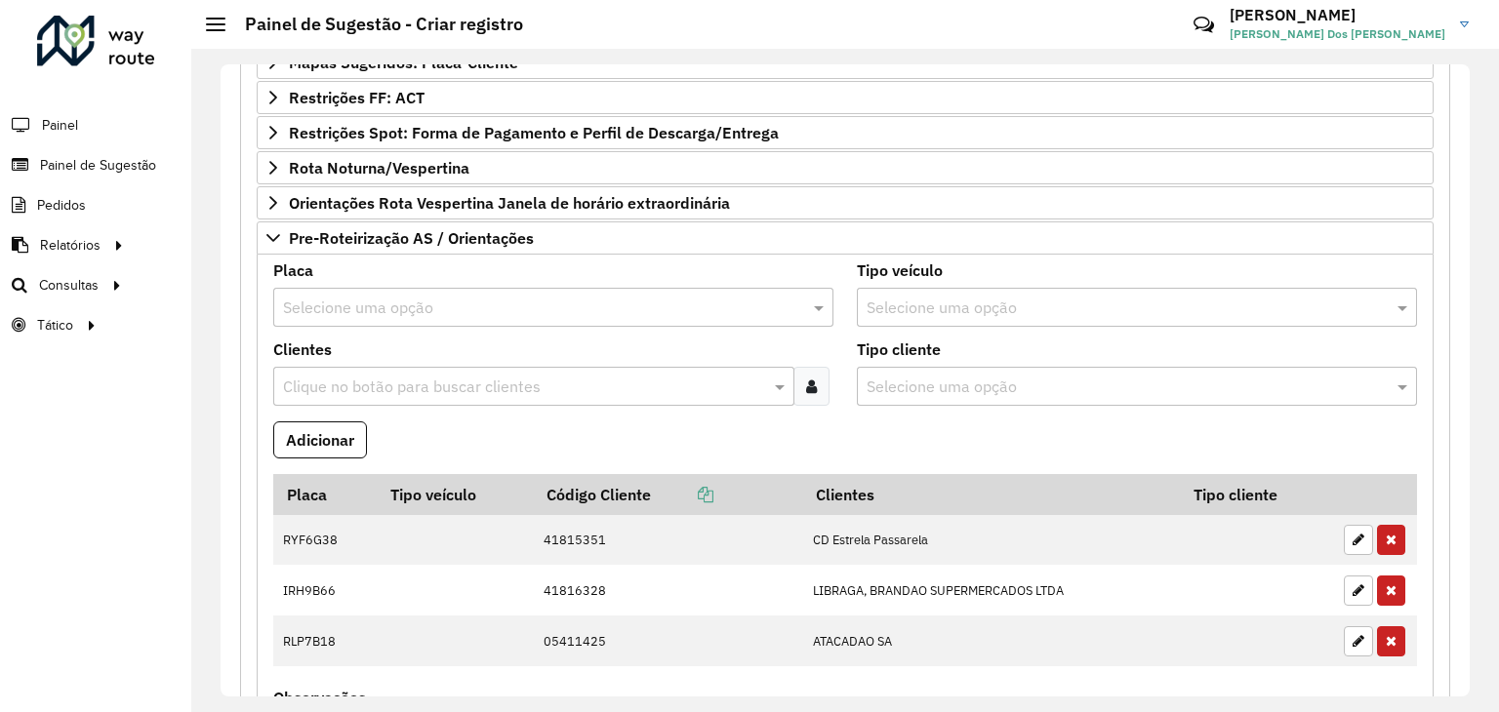
click at [358, 301] on input "text" at bounding box center [533, 308] width 501 height 23
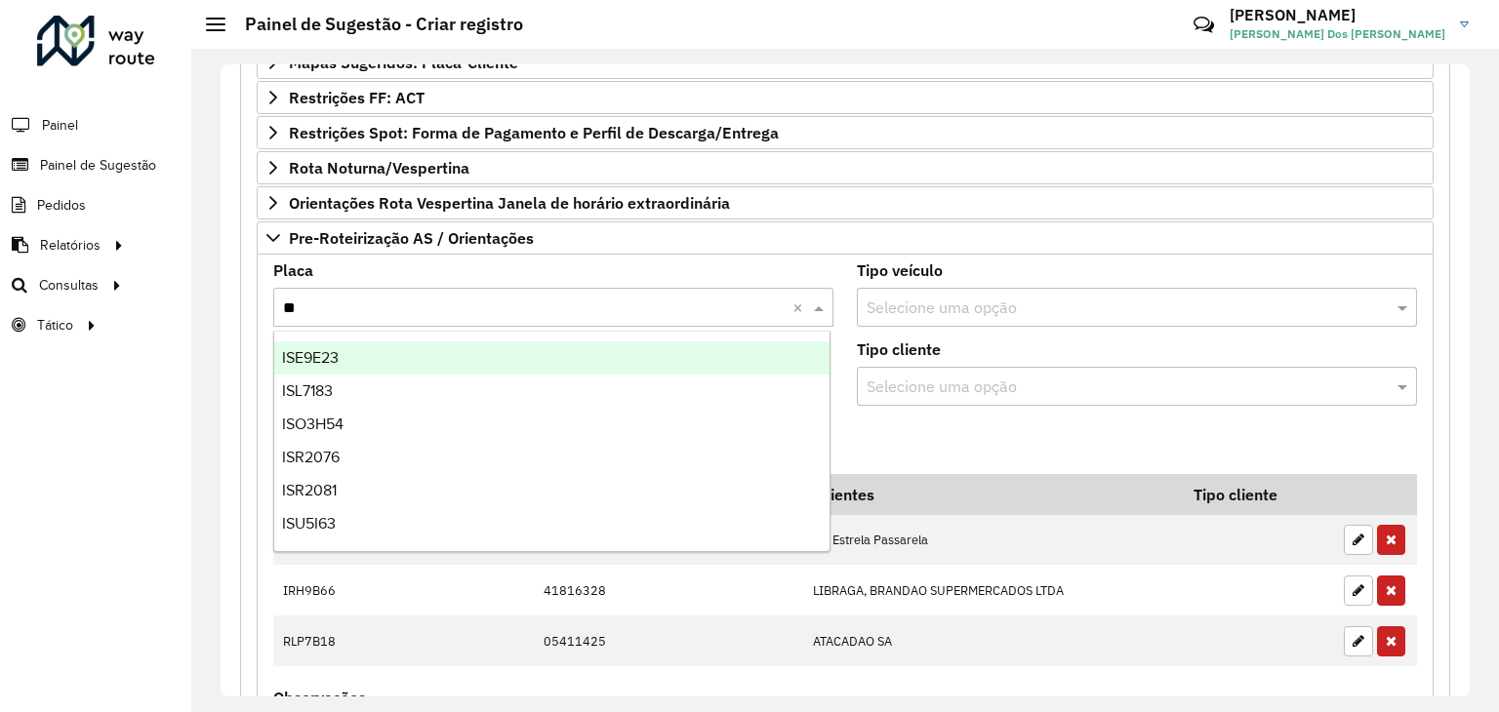
type input "***"
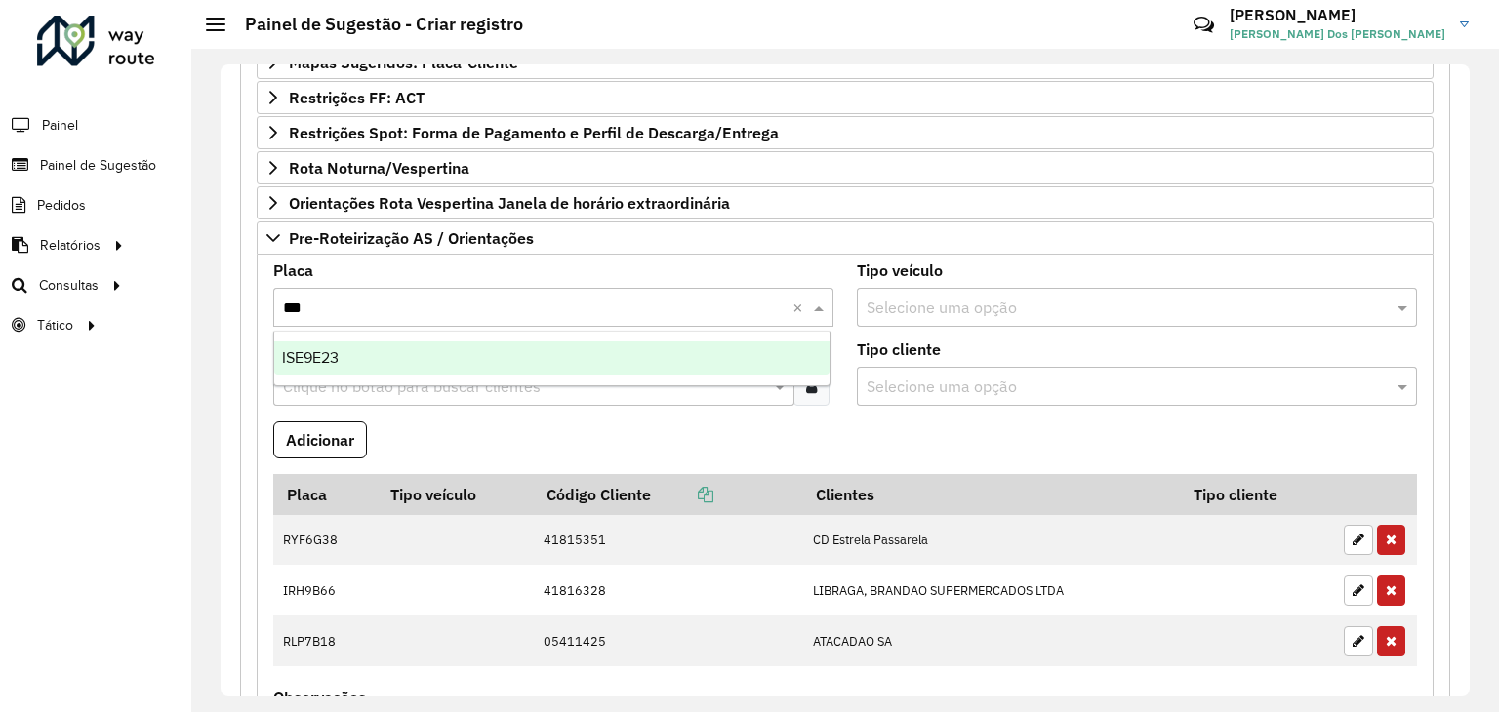
click at [375, 367] on div "ISE9E23" at bounding box center [552, 357] width 556 height 33
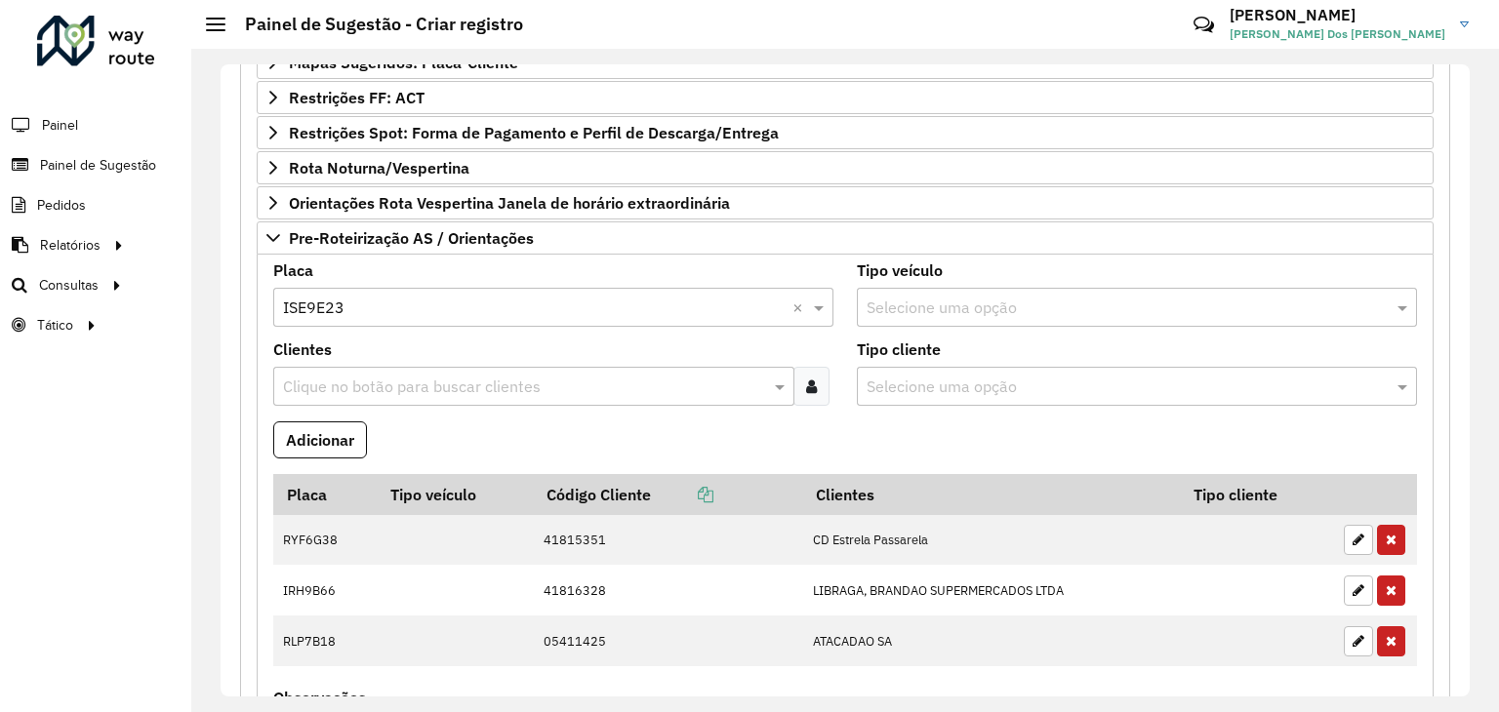
click at [513, 386] on input "text" at bounding box center [524, 387] width 492 height 23
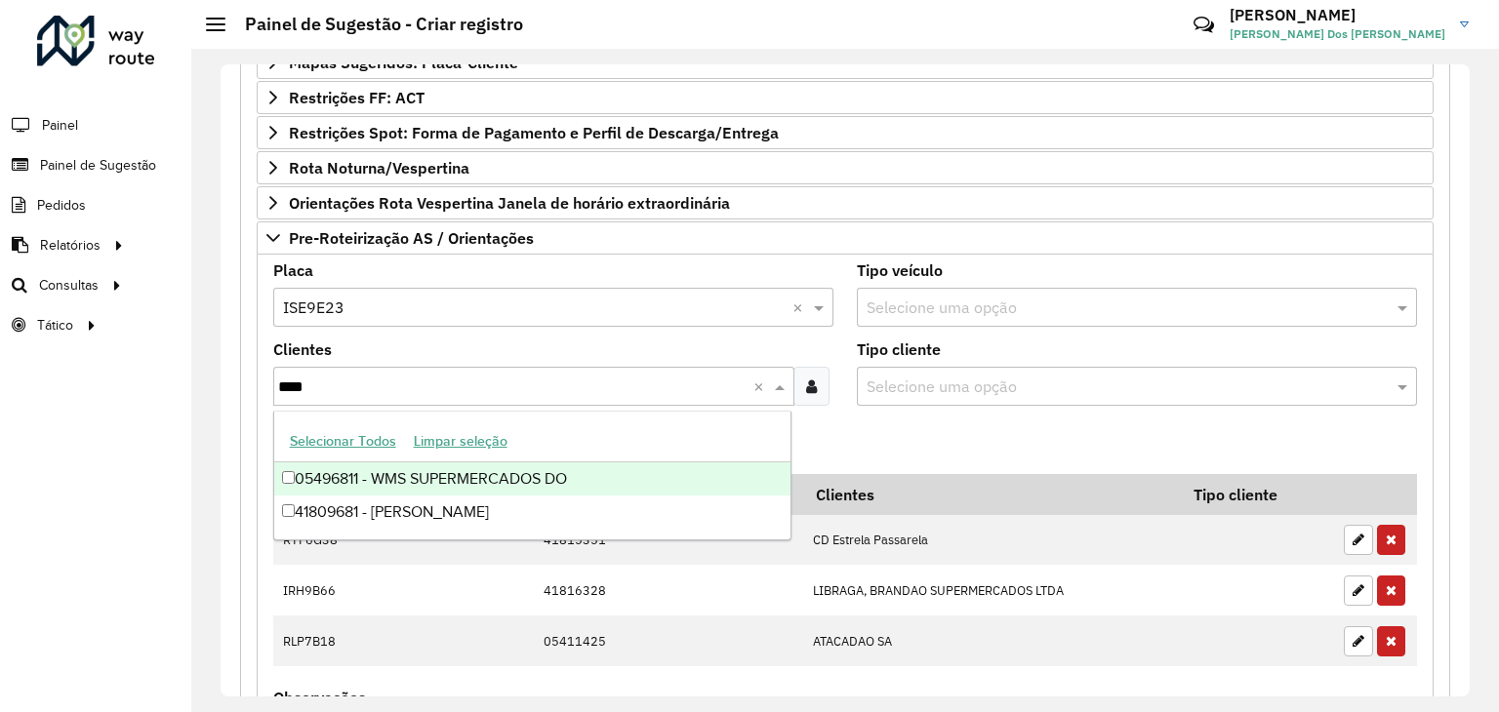
type input "*****"
click at [502, 462] on div "05496811 - WMS SUPERMERCADOS DO" at bounding box center [532, 478] width 517 height 33
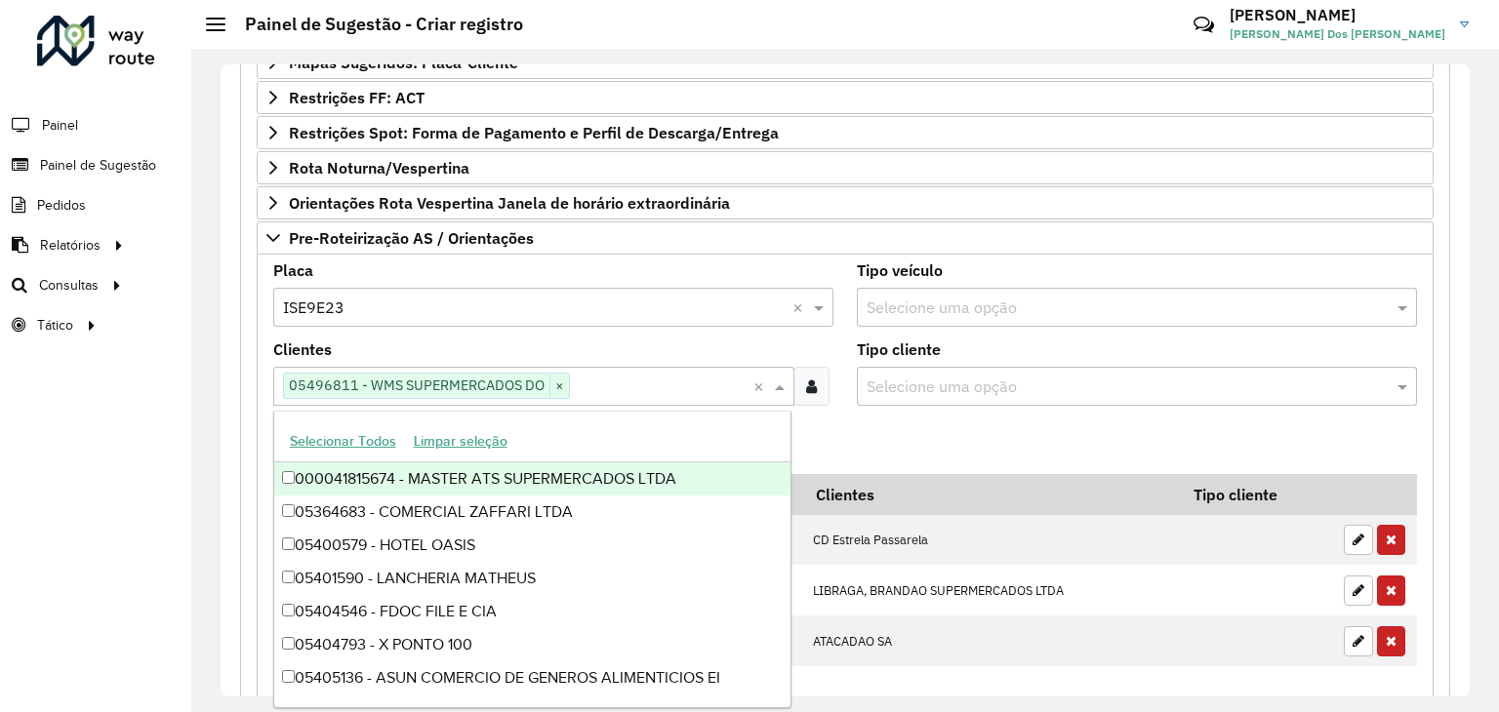
click at [835, 443] on formly-field "Adicionar" at bounding box center [844, 447] width 1167 height 53
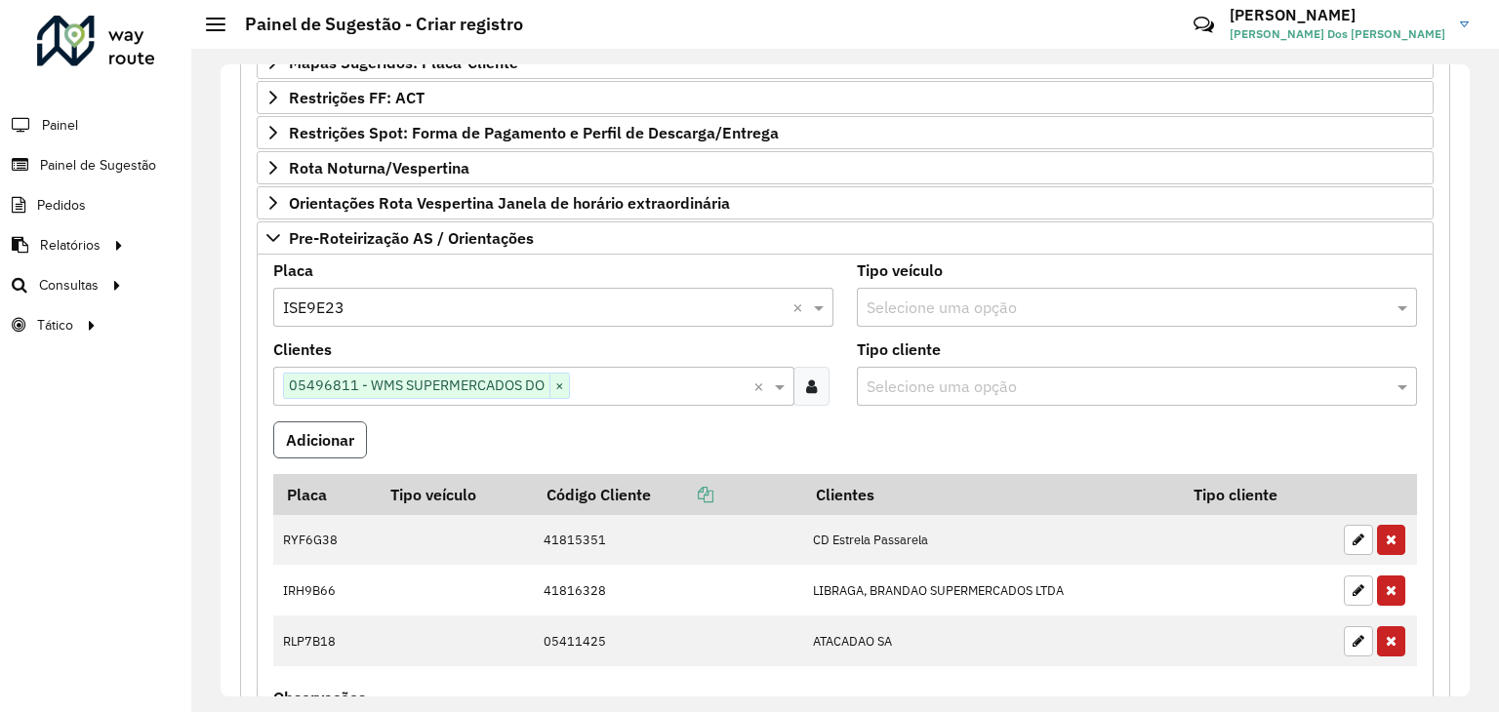
click at [293, 438] on button "Adicionar" at bounding box center [320, 439] width 94 height 37
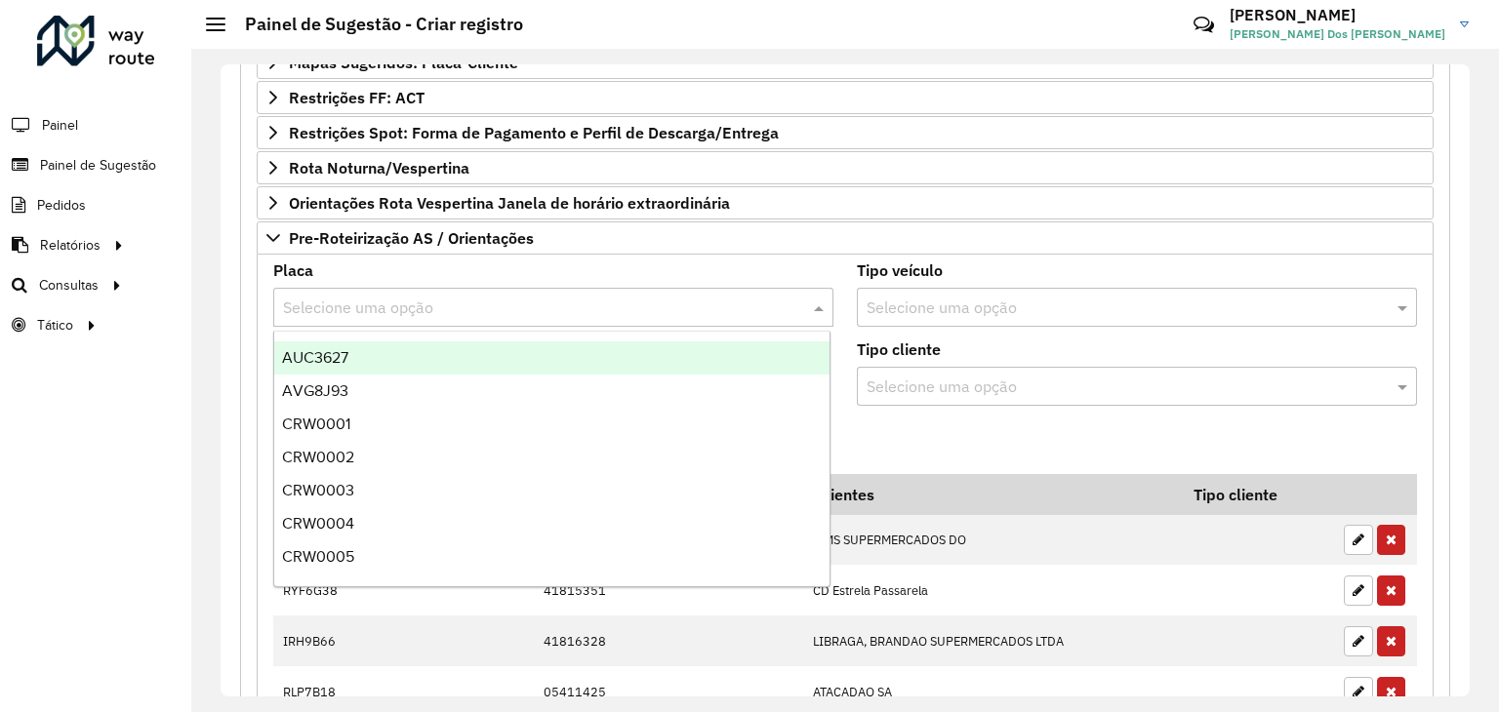
click at [394, 306] on input "text" at bounding box center [533, 308] width 501 height 23
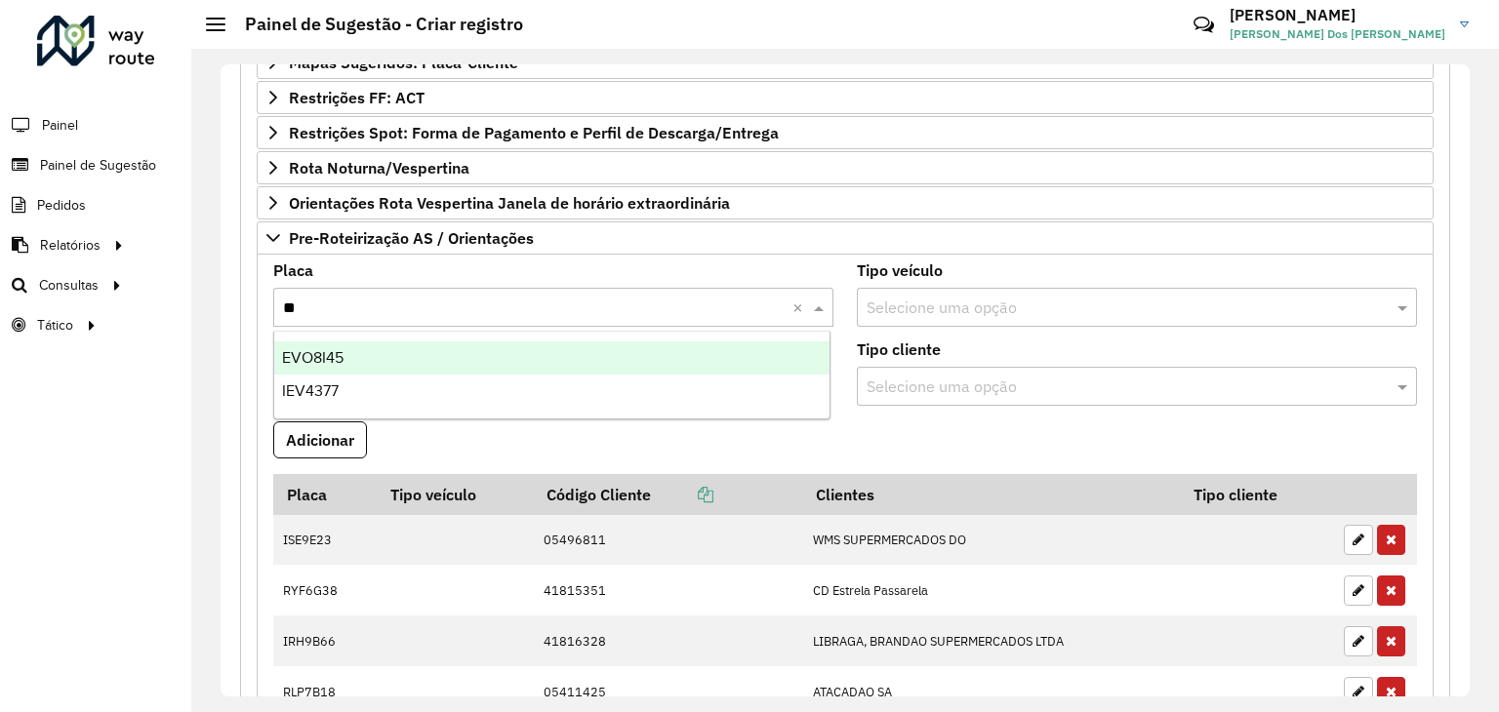
type input "***"
click at [398, 362] on div "EVO8I45" at bounding box center [552, 357] width 556 height 33
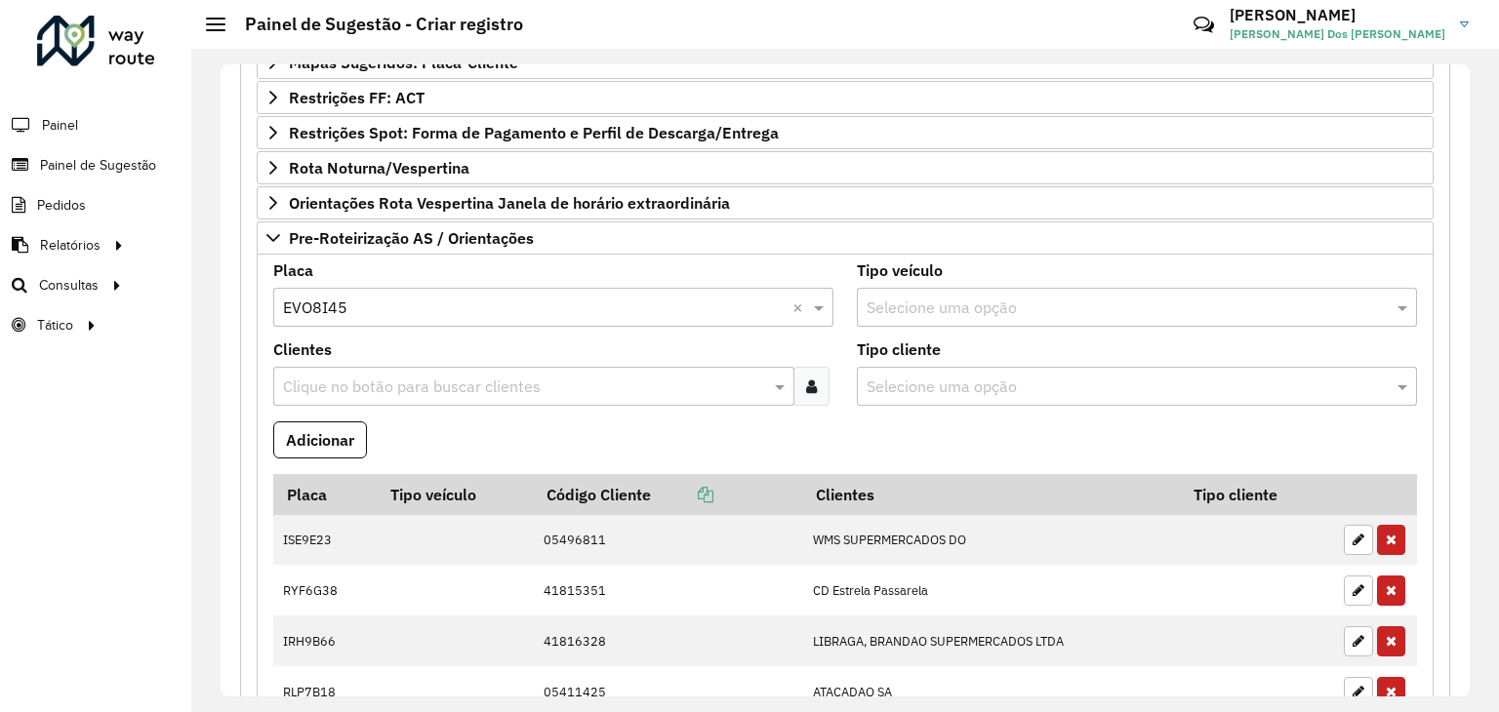
click at [393, 387] on input "text" at bounding box center [524, 387] width 492 height 23
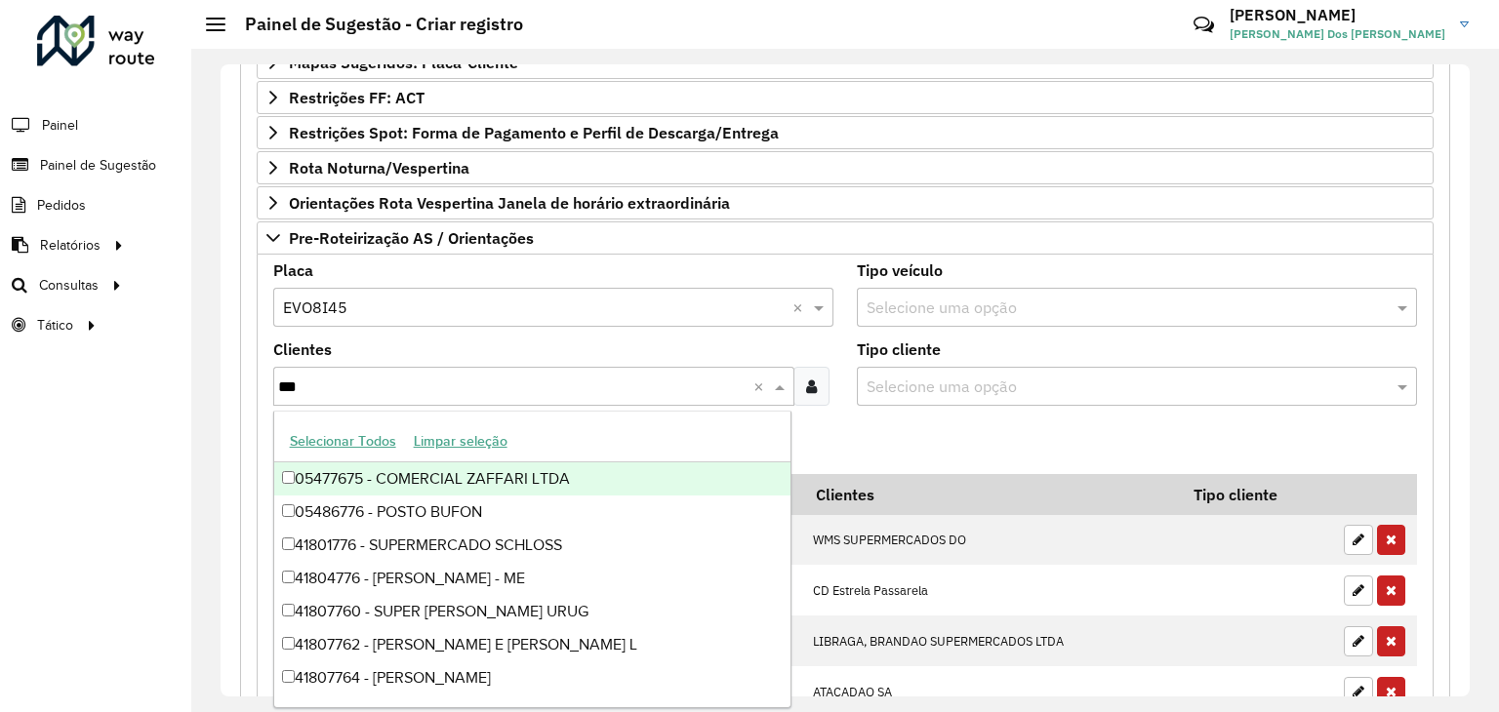
type input "****"
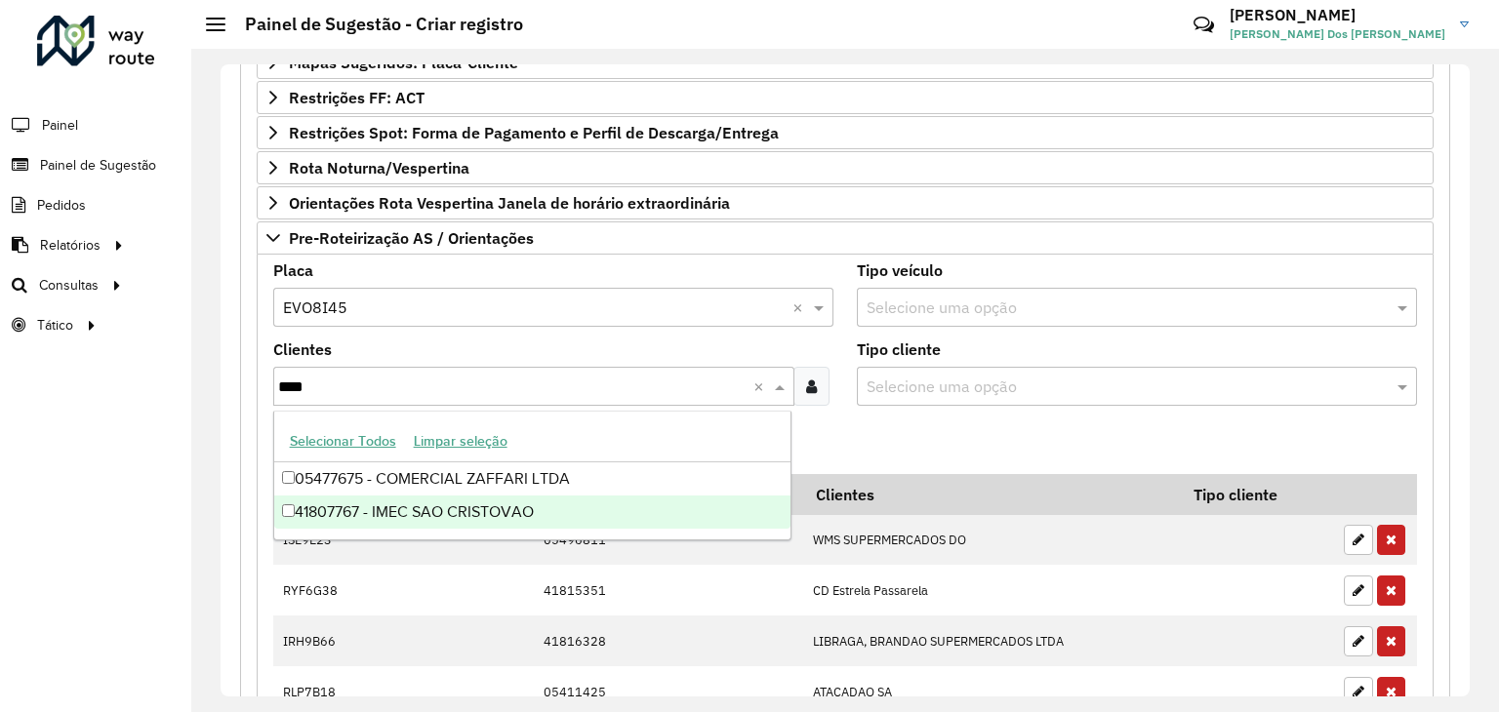
click at [485, 505] on div "41807767 - IMEC SAO CRISTOVAO" at bounding box center [532, 512] width 517 height 33
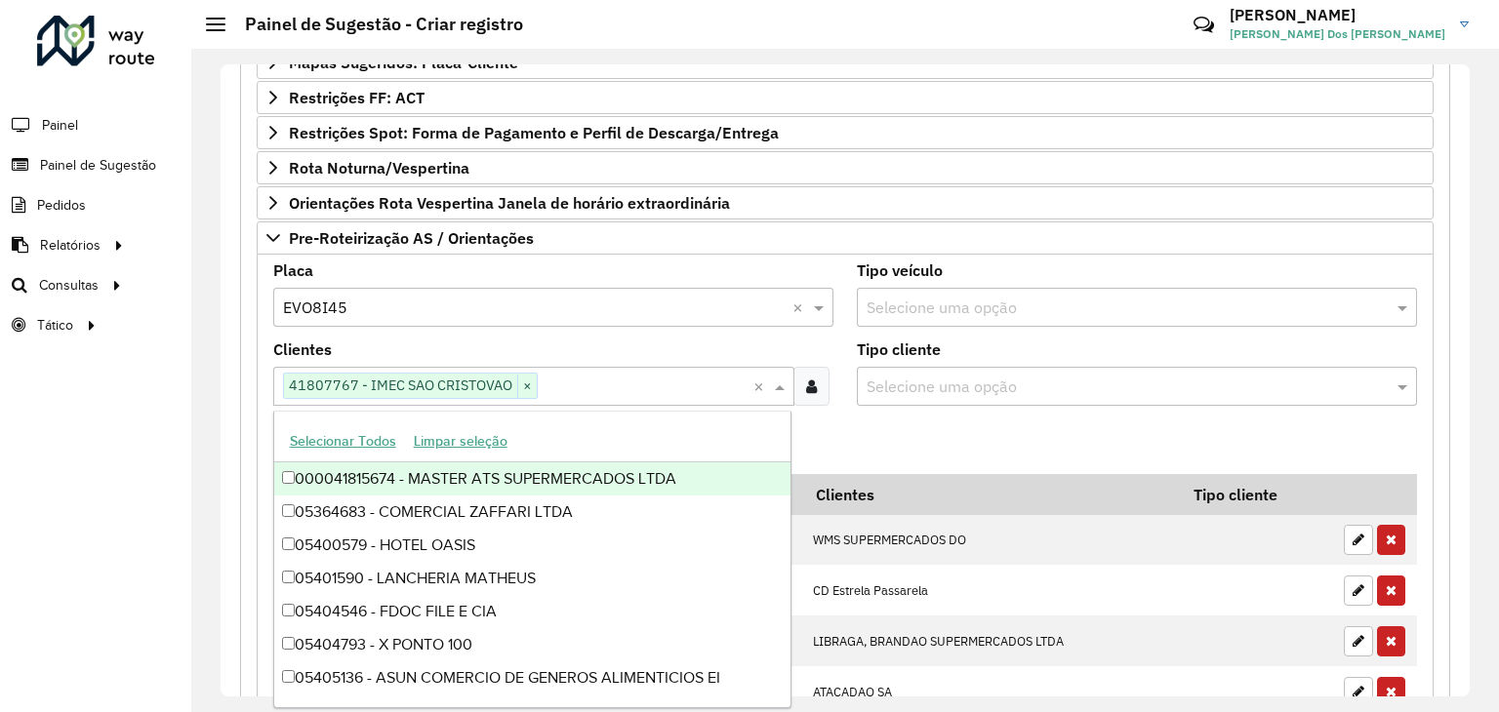
click at [862, 421] on formly-field "Adicionar" at bounding box center [844, 447] width 1167 height 53
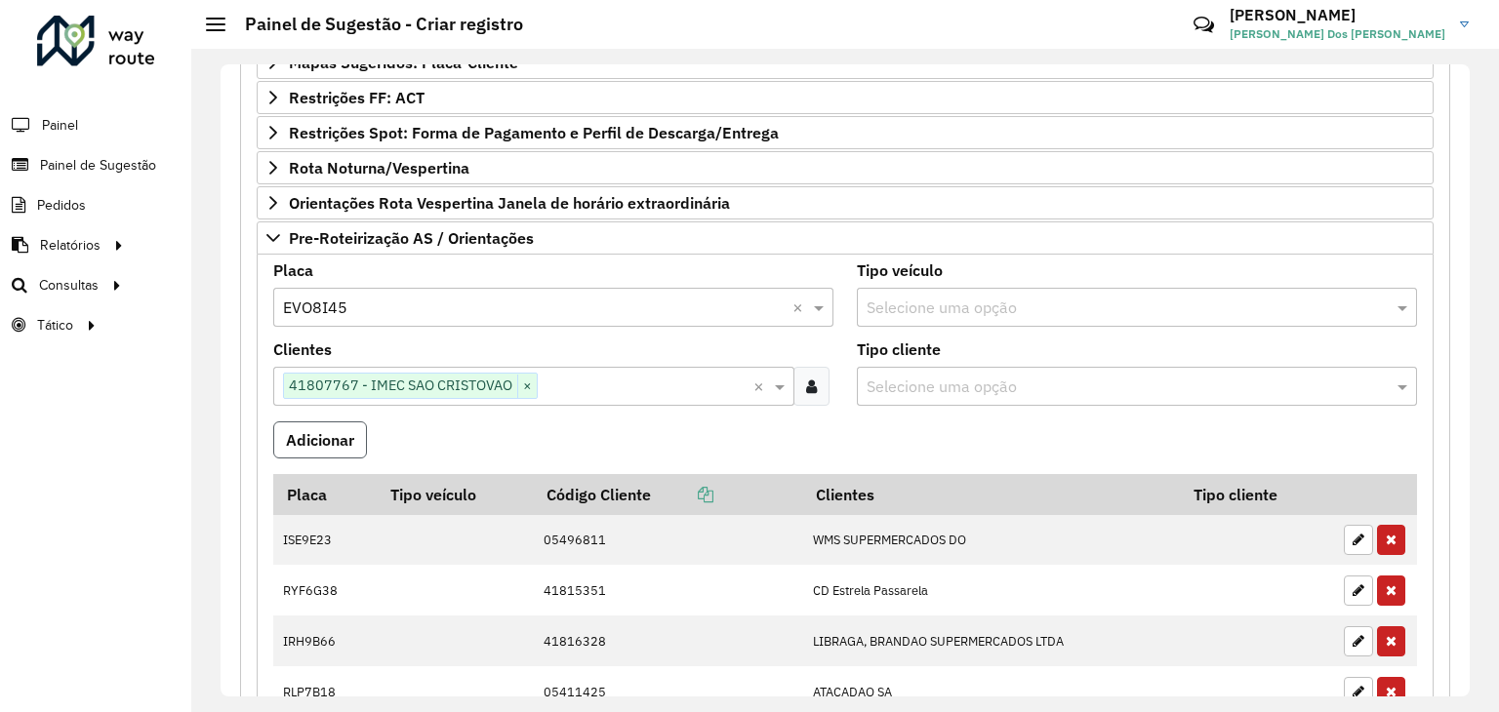
click at [322, 442] on button "Adicionar" at bounding box center [320, 439] width 94 height 37
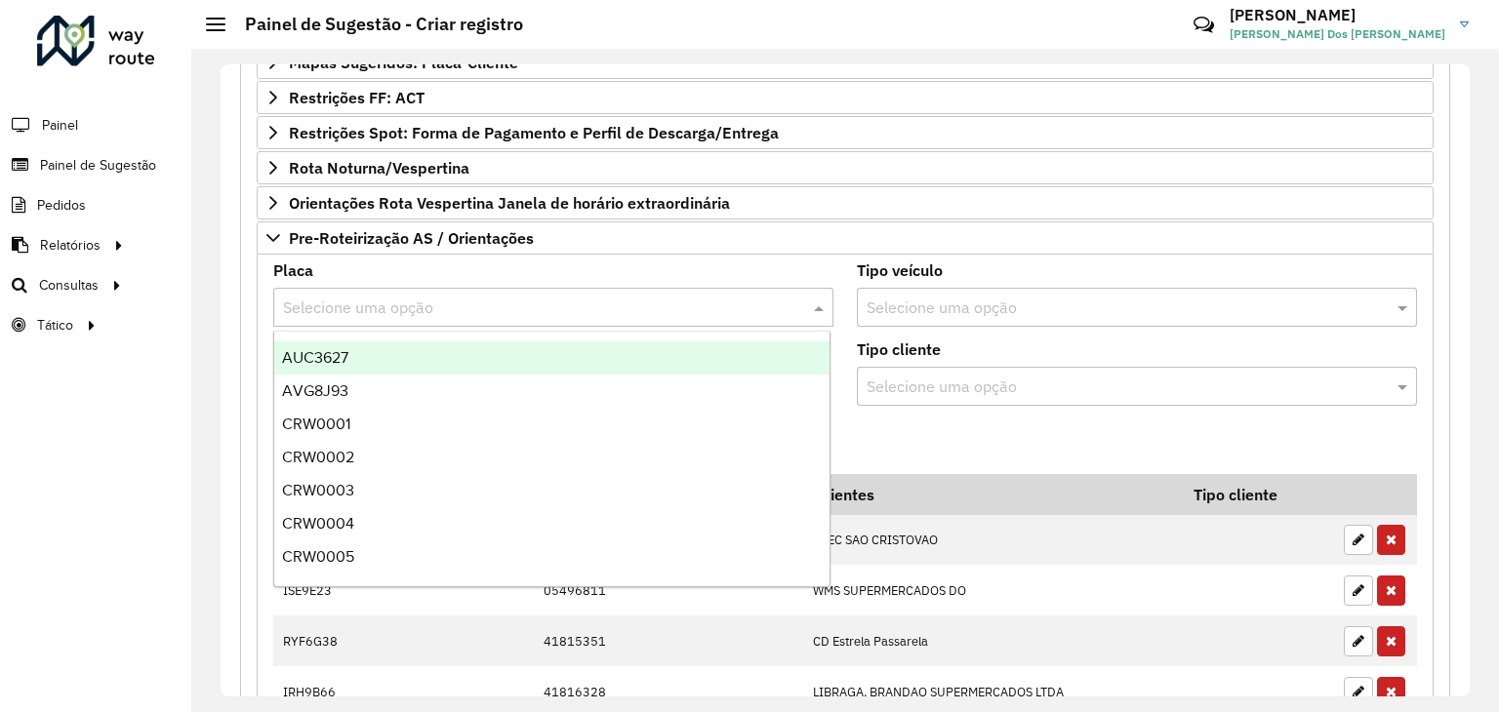
click at [438, 298] on input "text" at bounding box center [533, 308] width 501 height 23
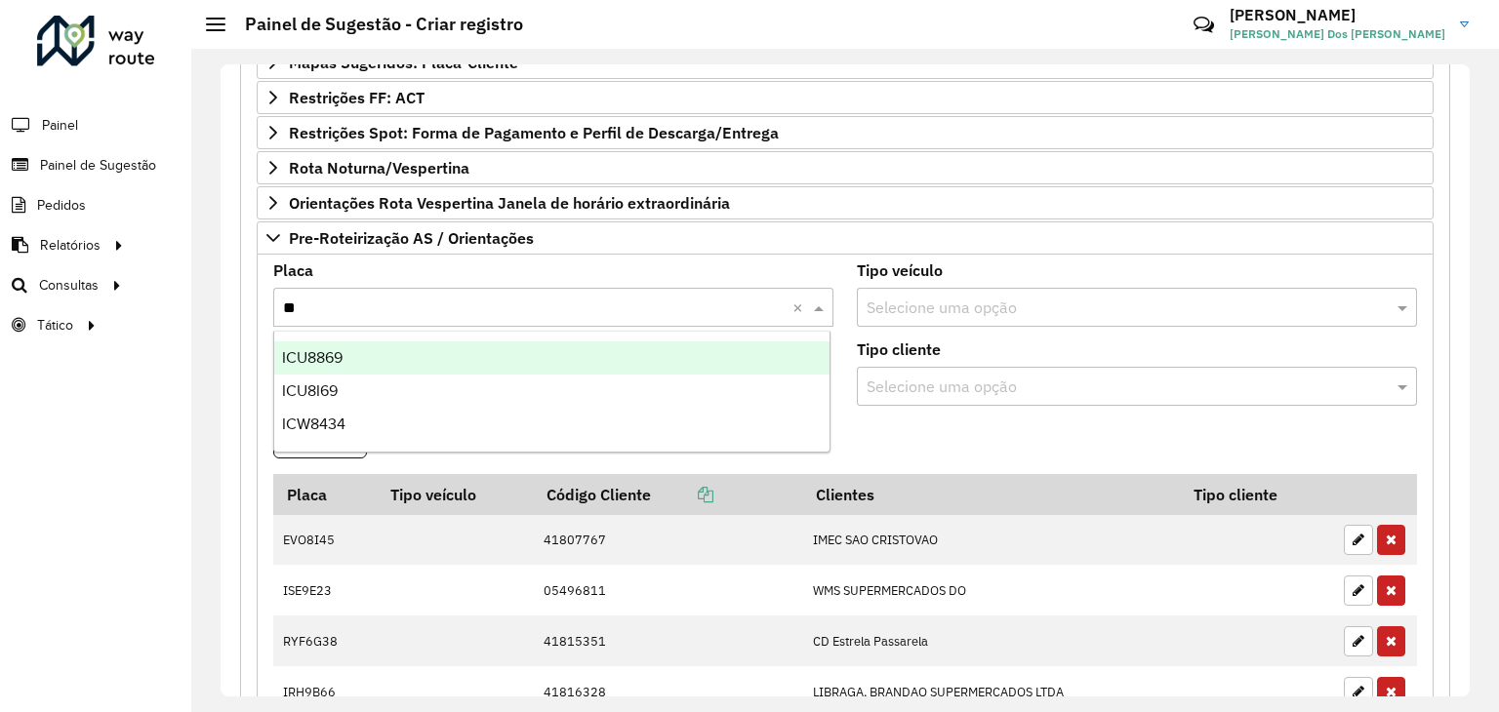
type input "***"
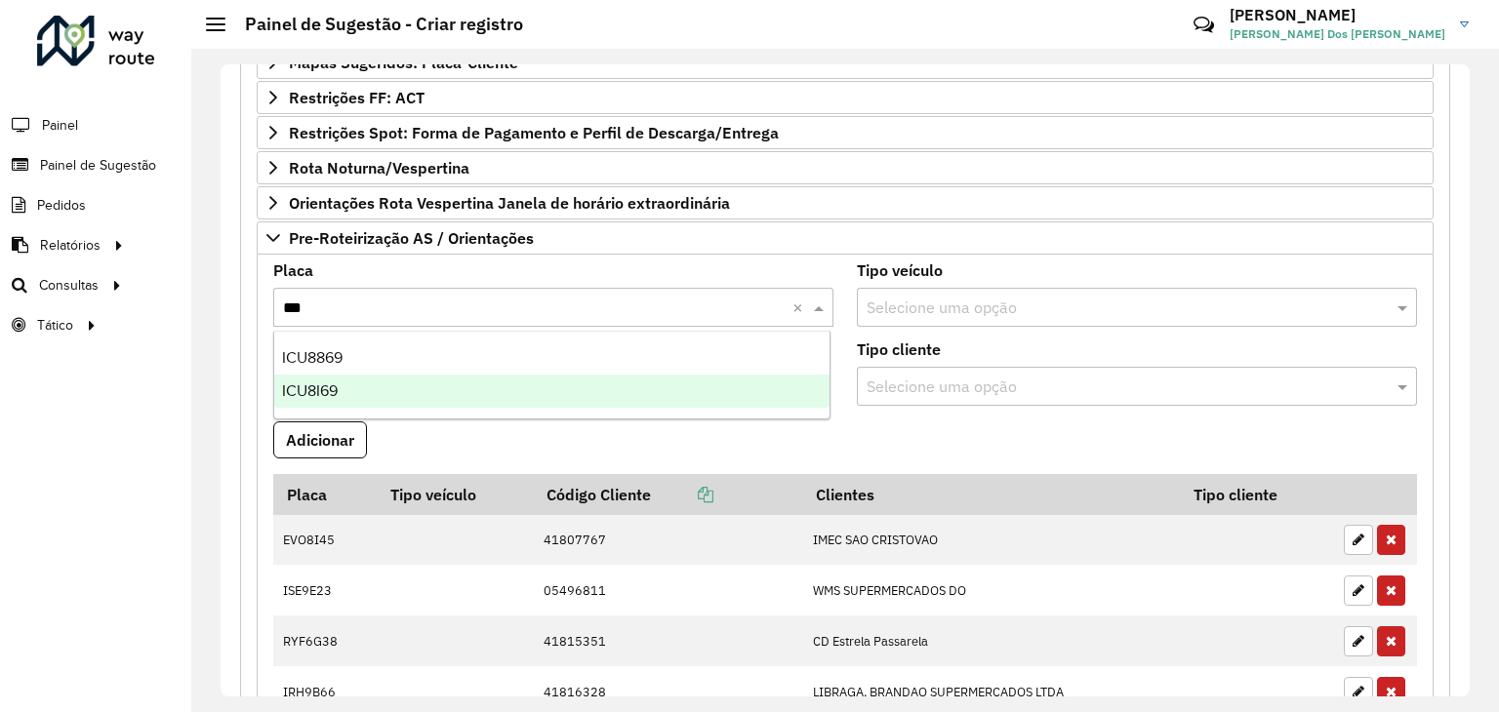
click at [411, 378] on div "ICU8I69" at bounding box center [552, 391] width 556 height 33
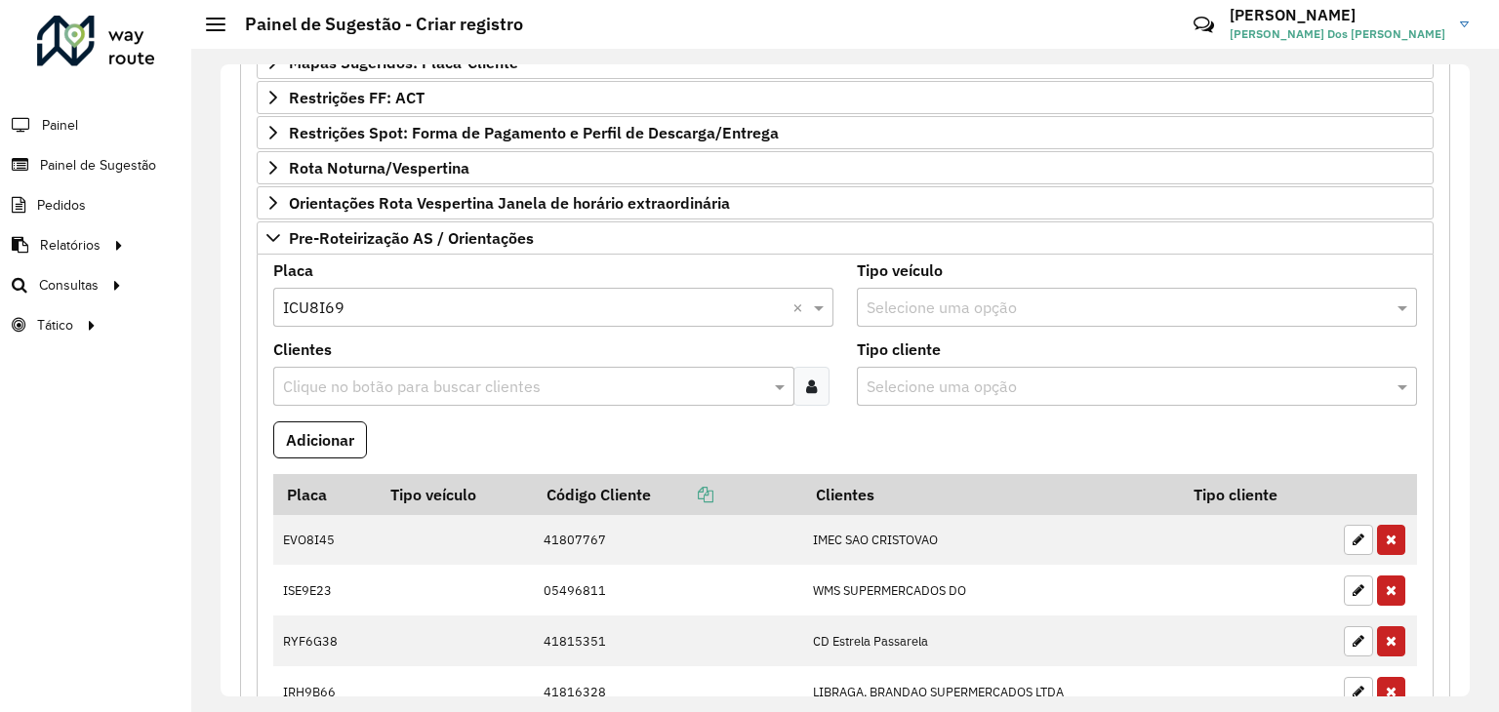
click at [379, 384] on input "text" at bounding box center [524, 387] width 492 height 23
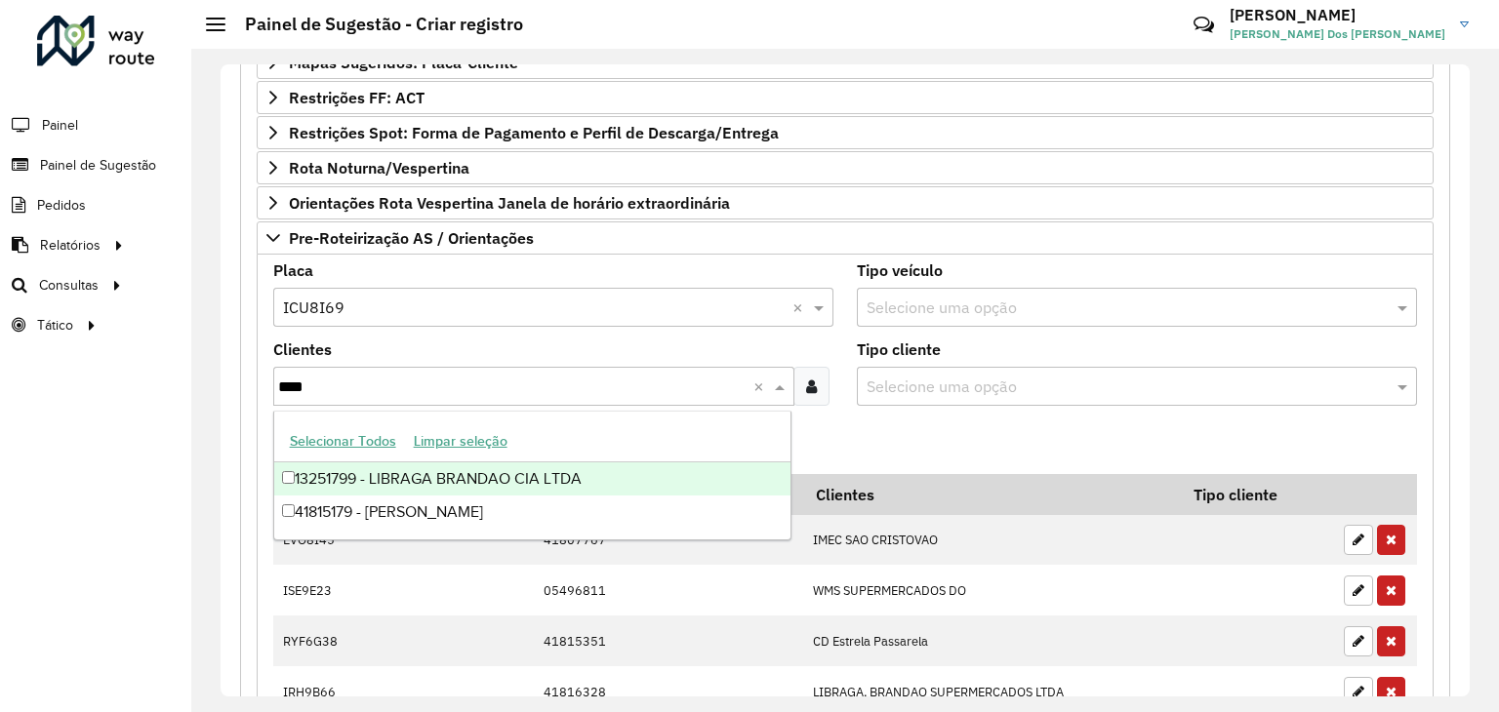
type input "*****"
click at [447, 478] on div "13251799 - LIBRAGA BRANDAO CIA LTDA" at bounding box center [532, 478] width 517 height 33
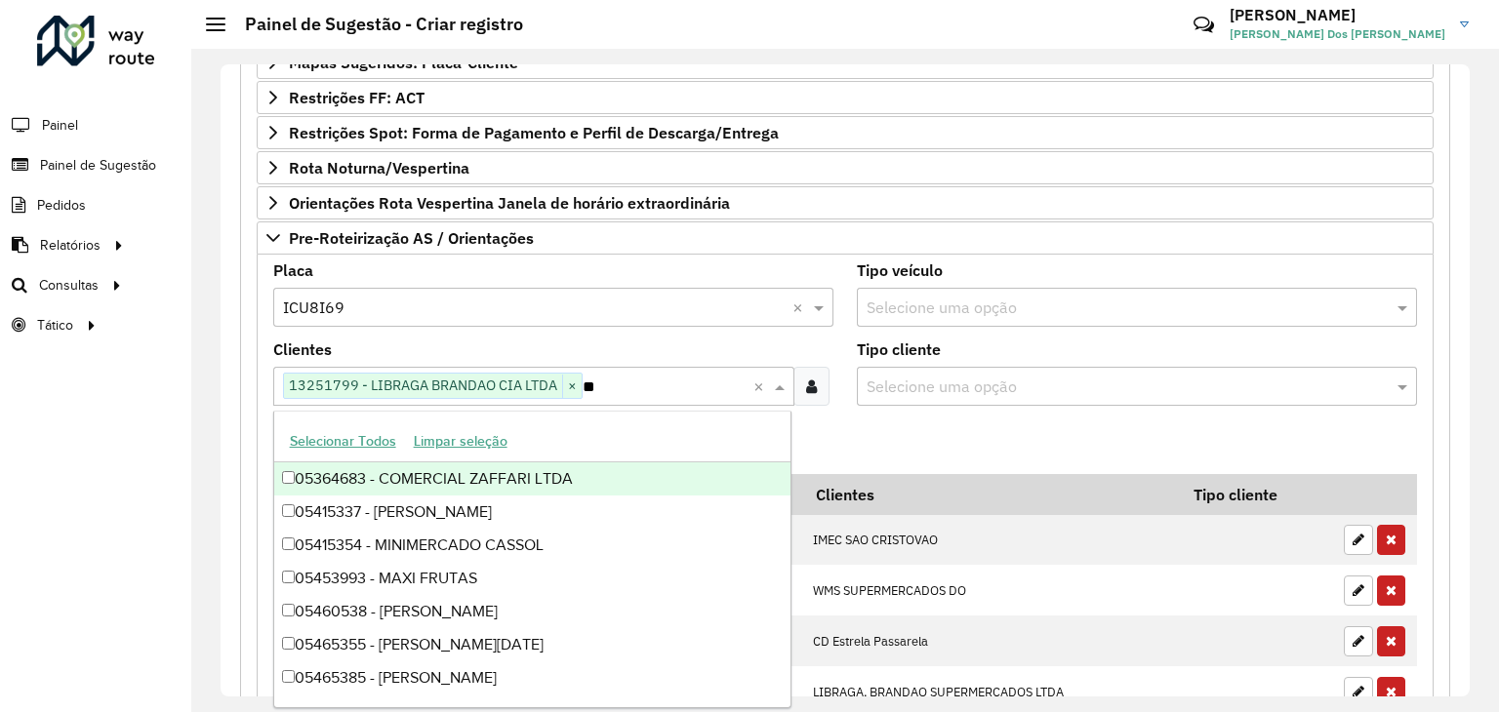
type input "*"
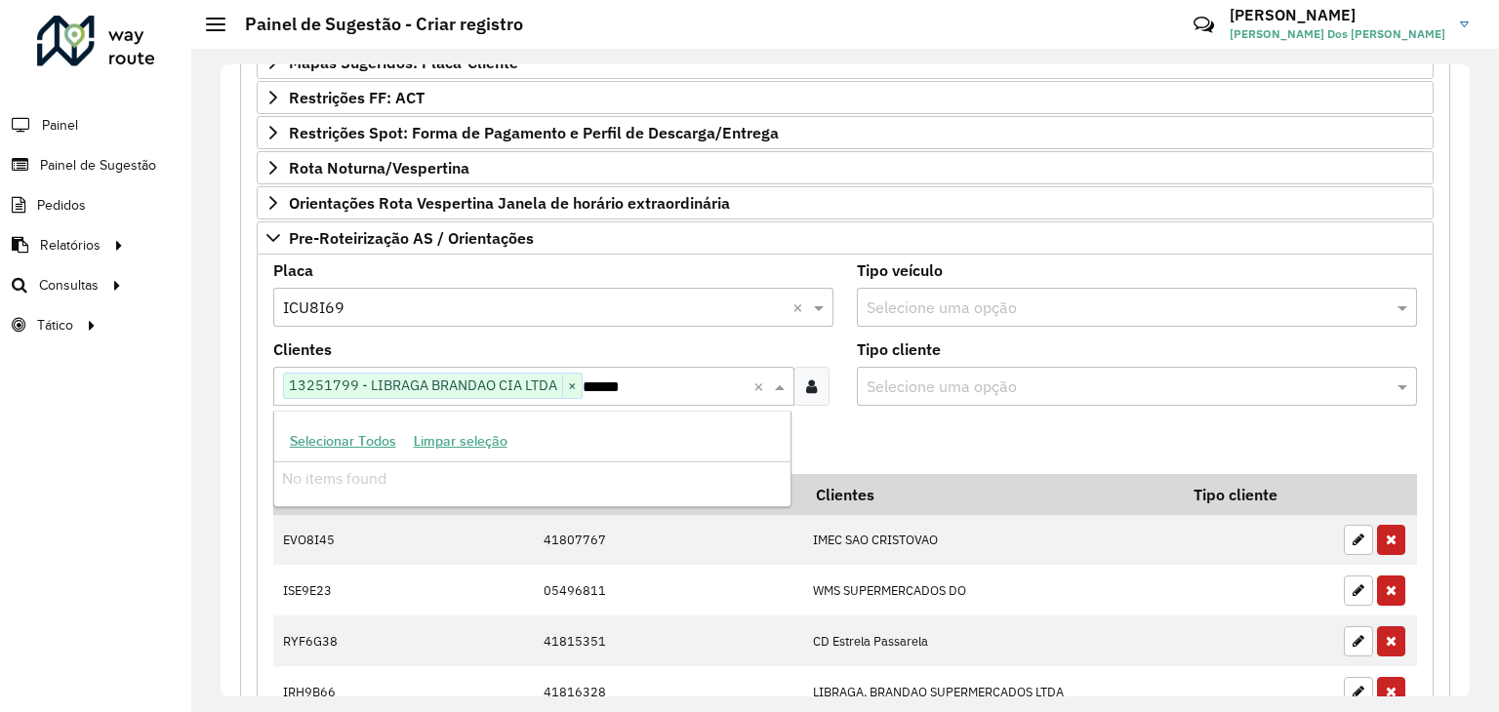
click at [391, 479] on div "No items found" at bounding box center [532, 478] width 517 height 33
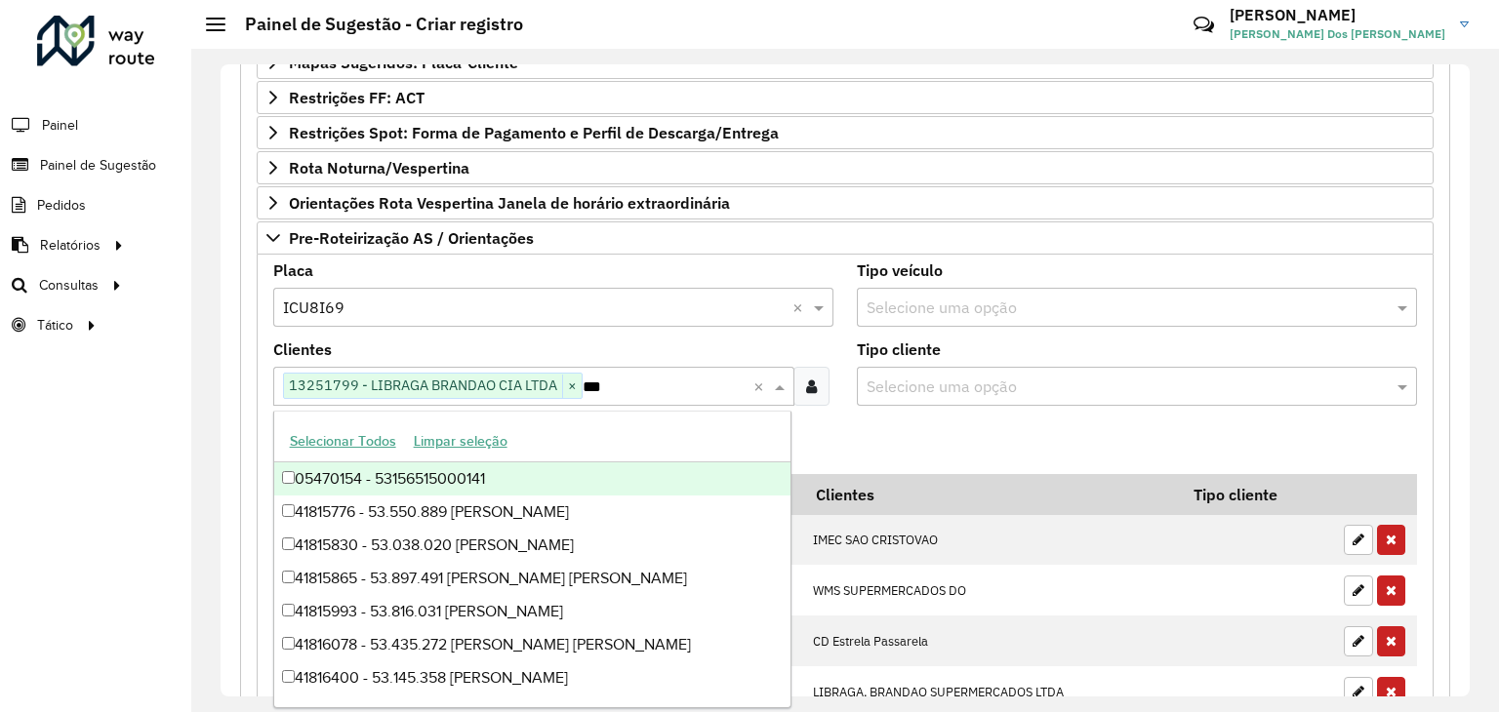
type input "*"
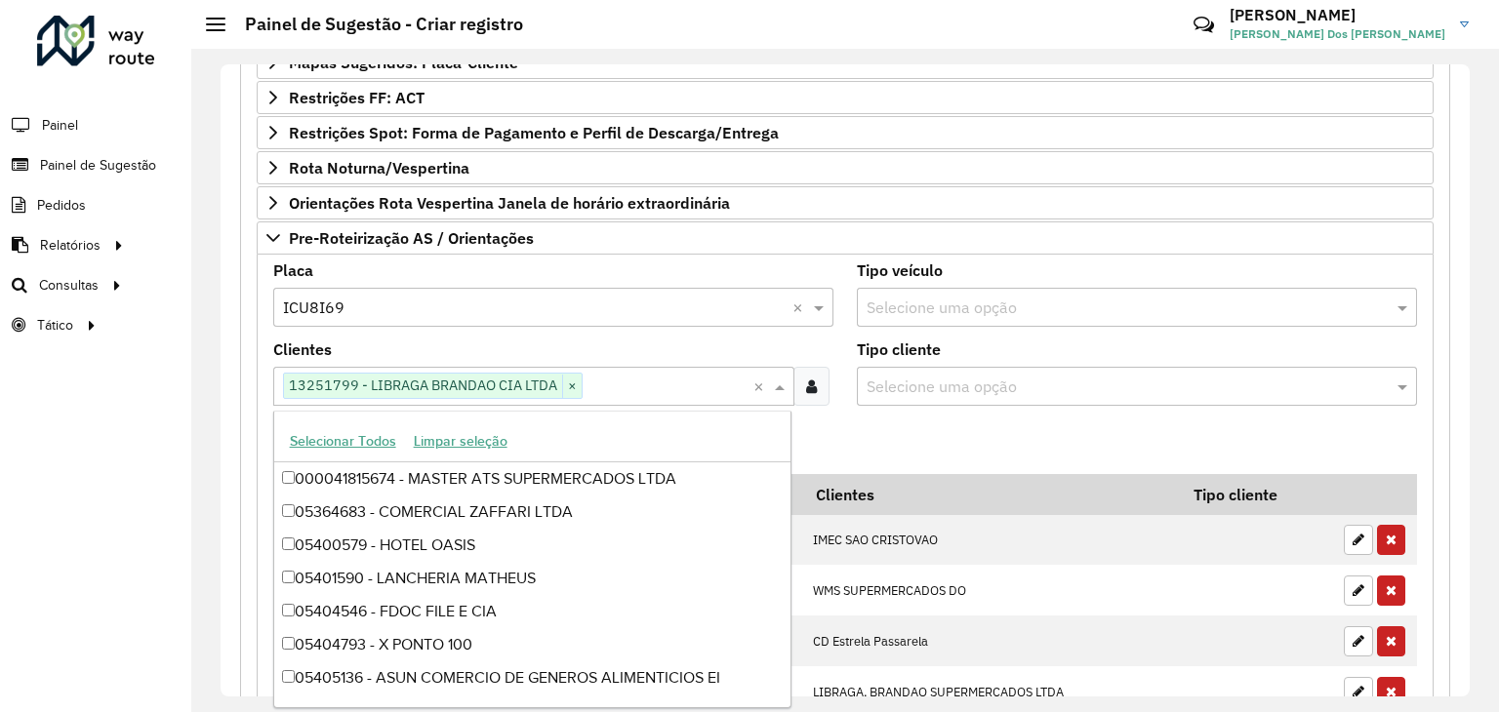
click at [875, 442] on formly-field "Adicionar" at bounding box center [844, 447] width 1167 height 53
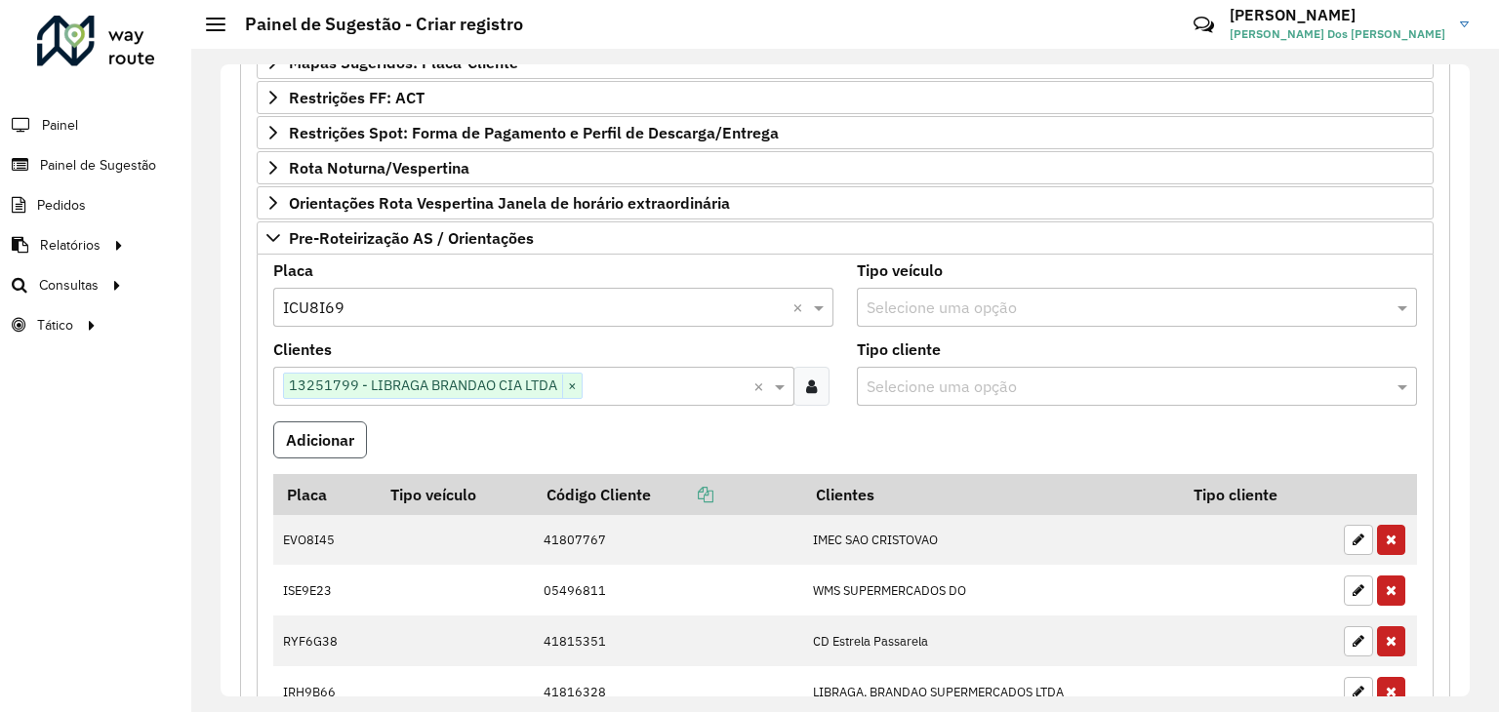
click at [347, 434] on button "Adicionar" at bounding box center [320, 439] width 94 height 37
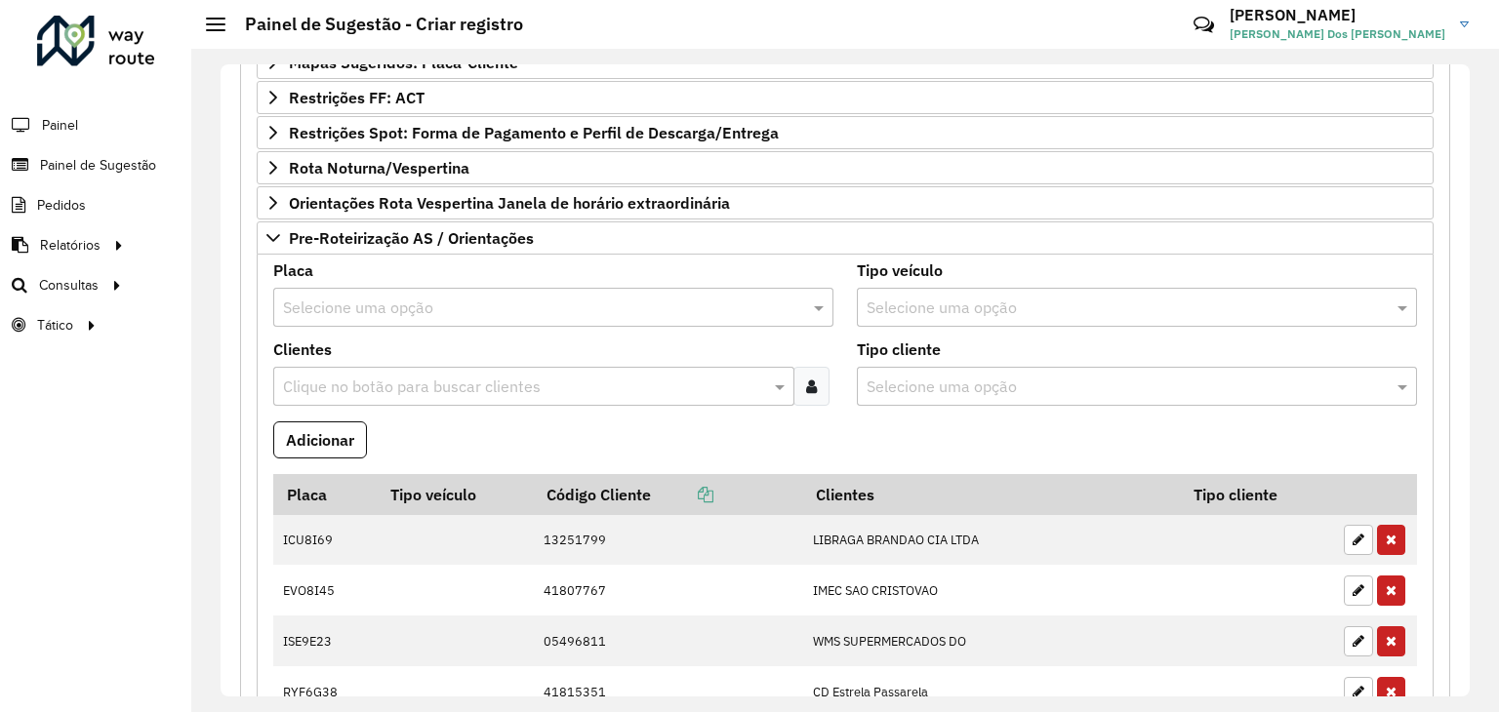
click at [359, 297] on input "text" at bounding box center [533, 308] width 501 height 23
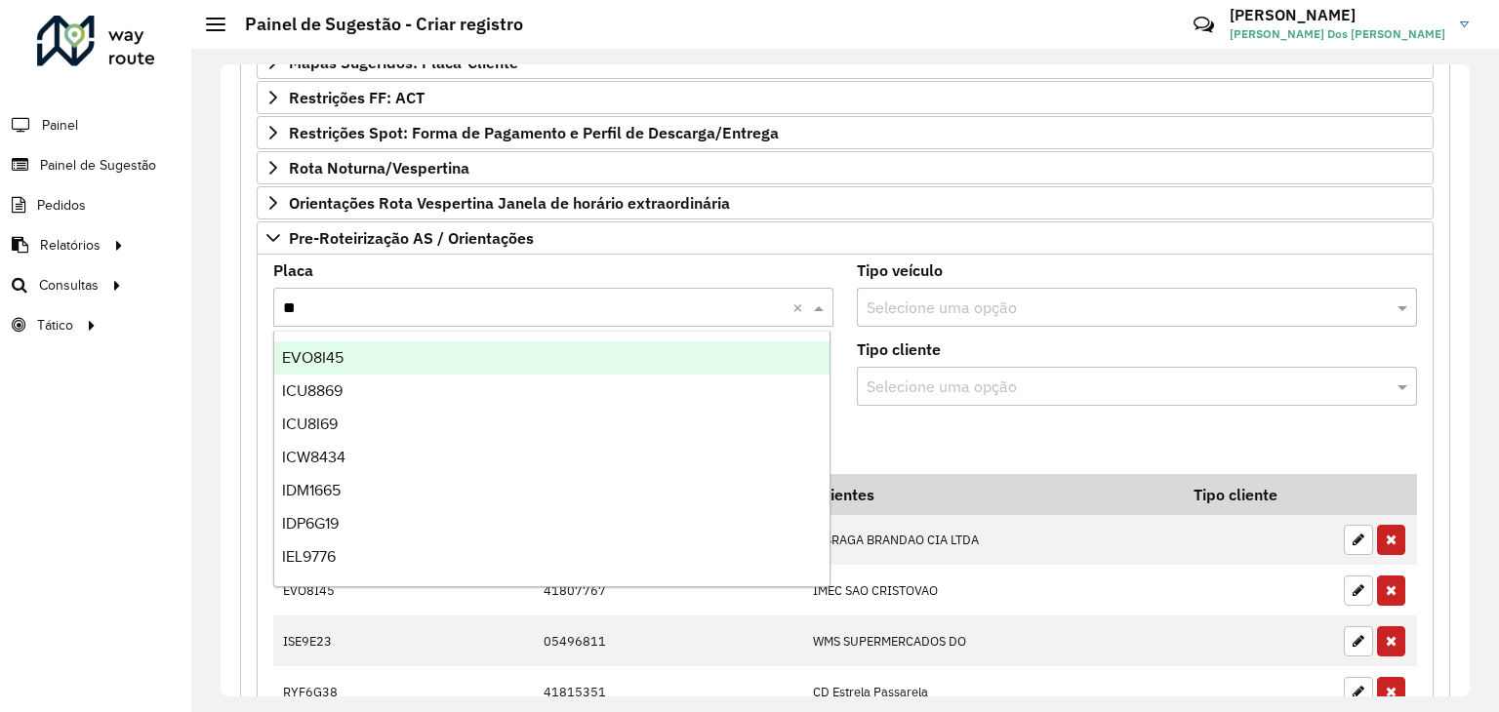
type input "***"
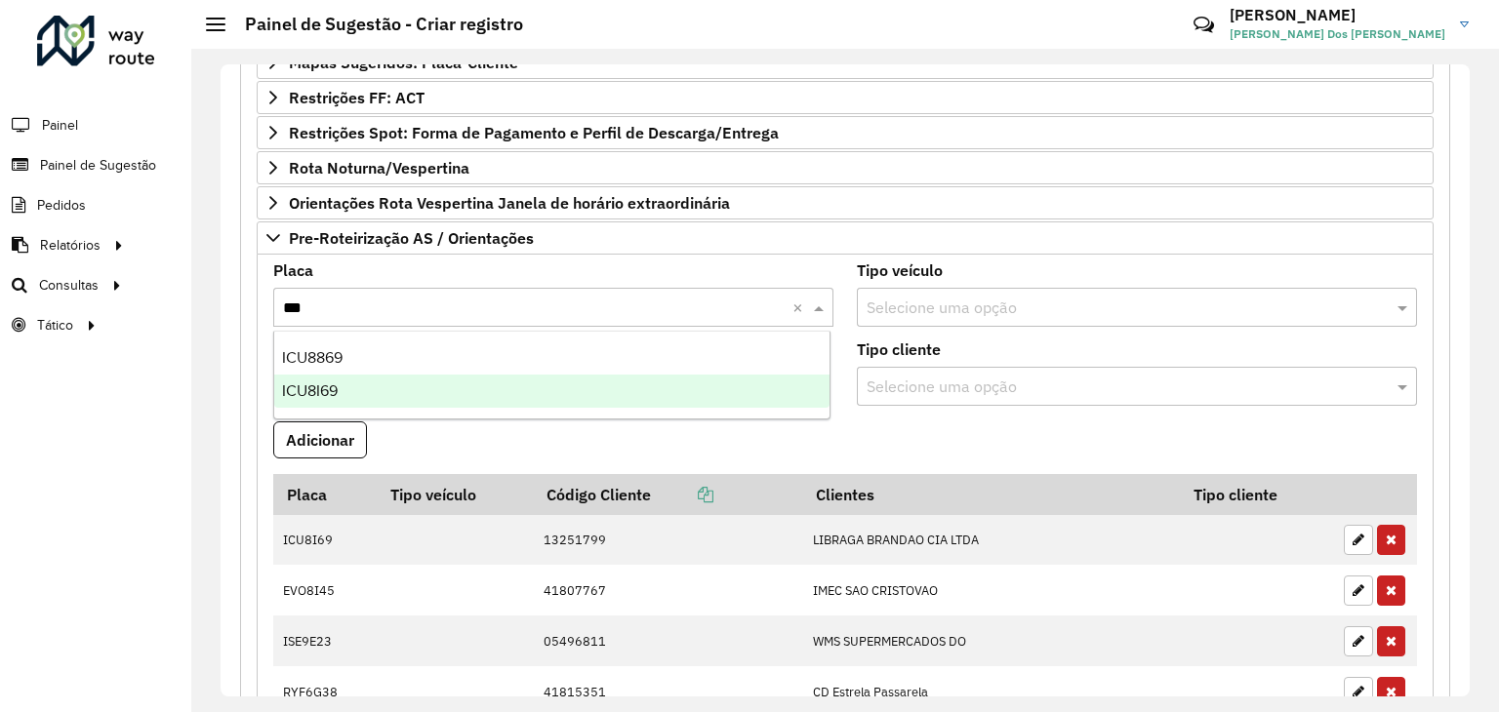
click at [363, 386] on div "ICU8I69" at bounding box center [552, 391] width 556 height 33
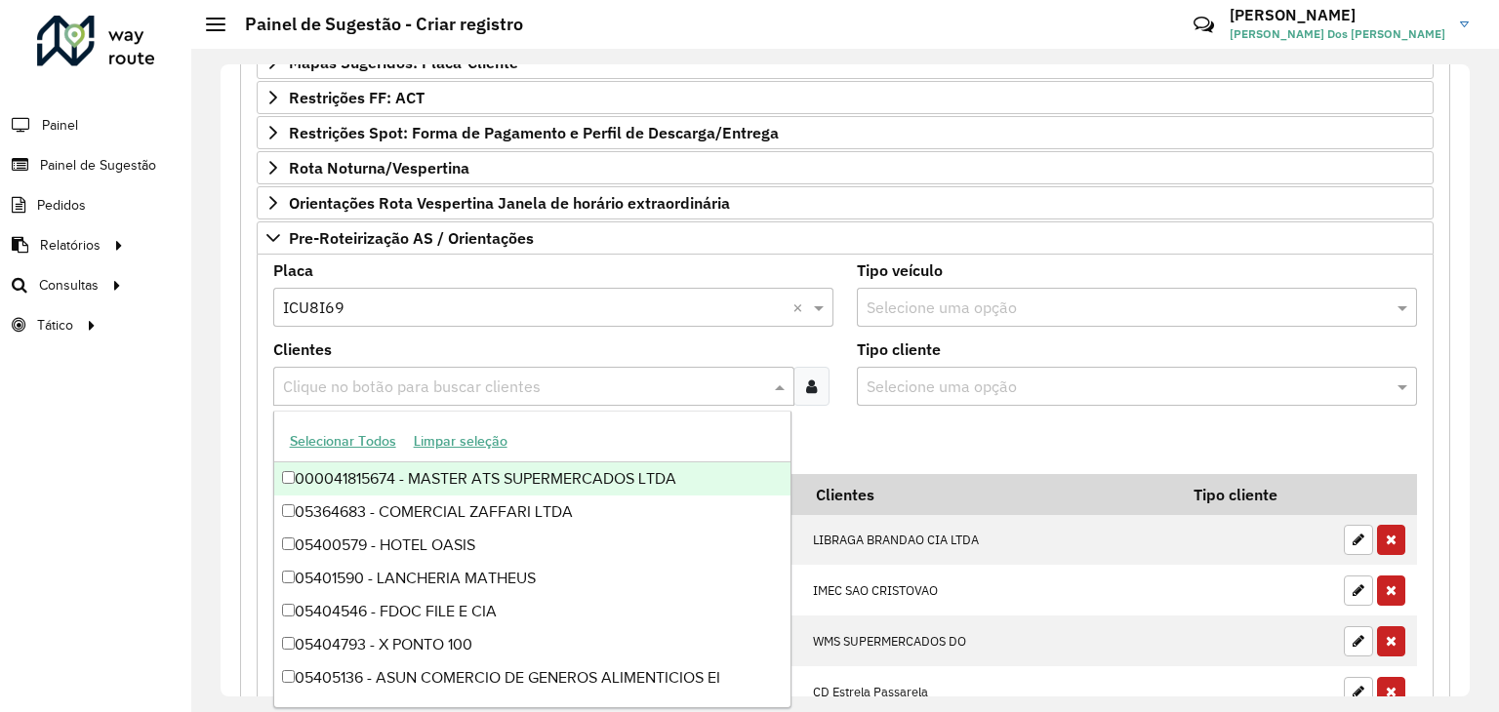
click at [392, 380] on input "text" at bounding box center [524, 387] width 492 height 23
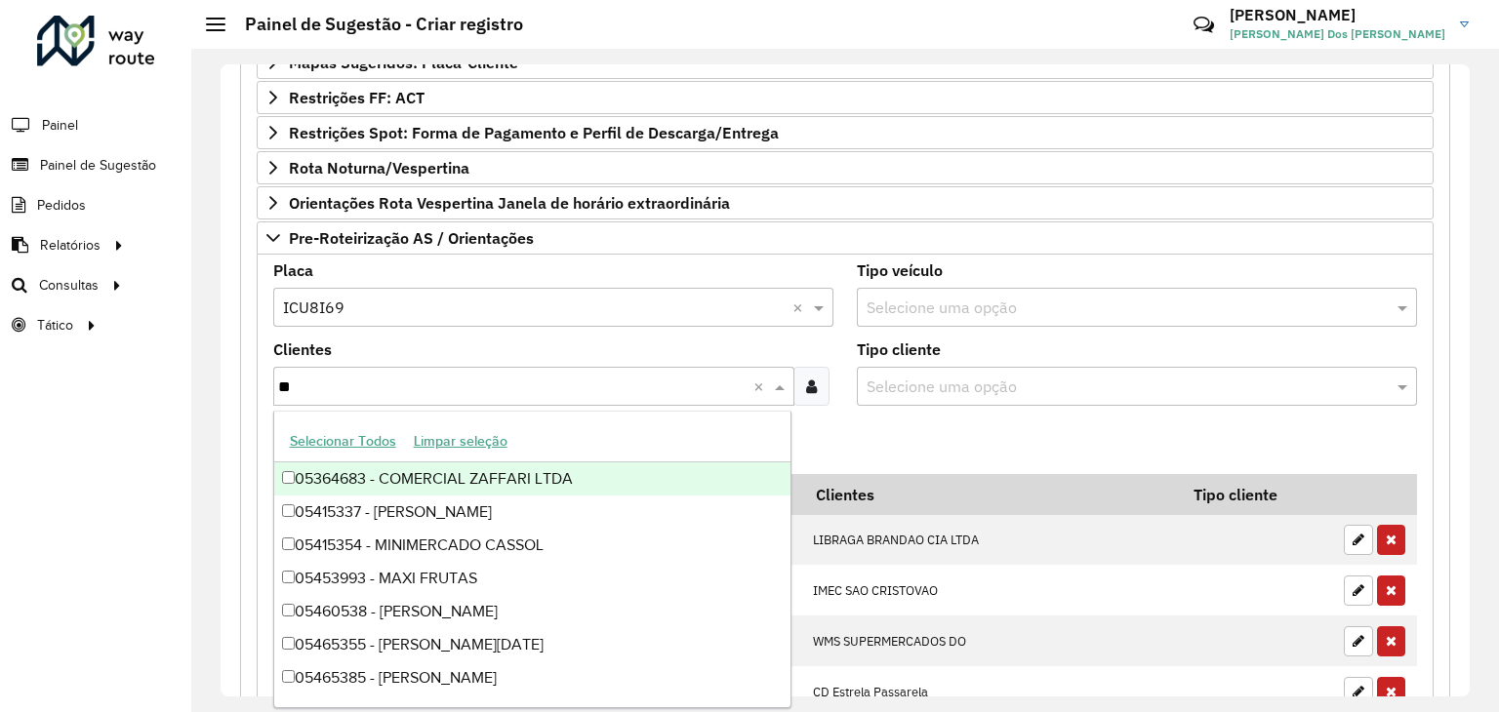
type input "*"
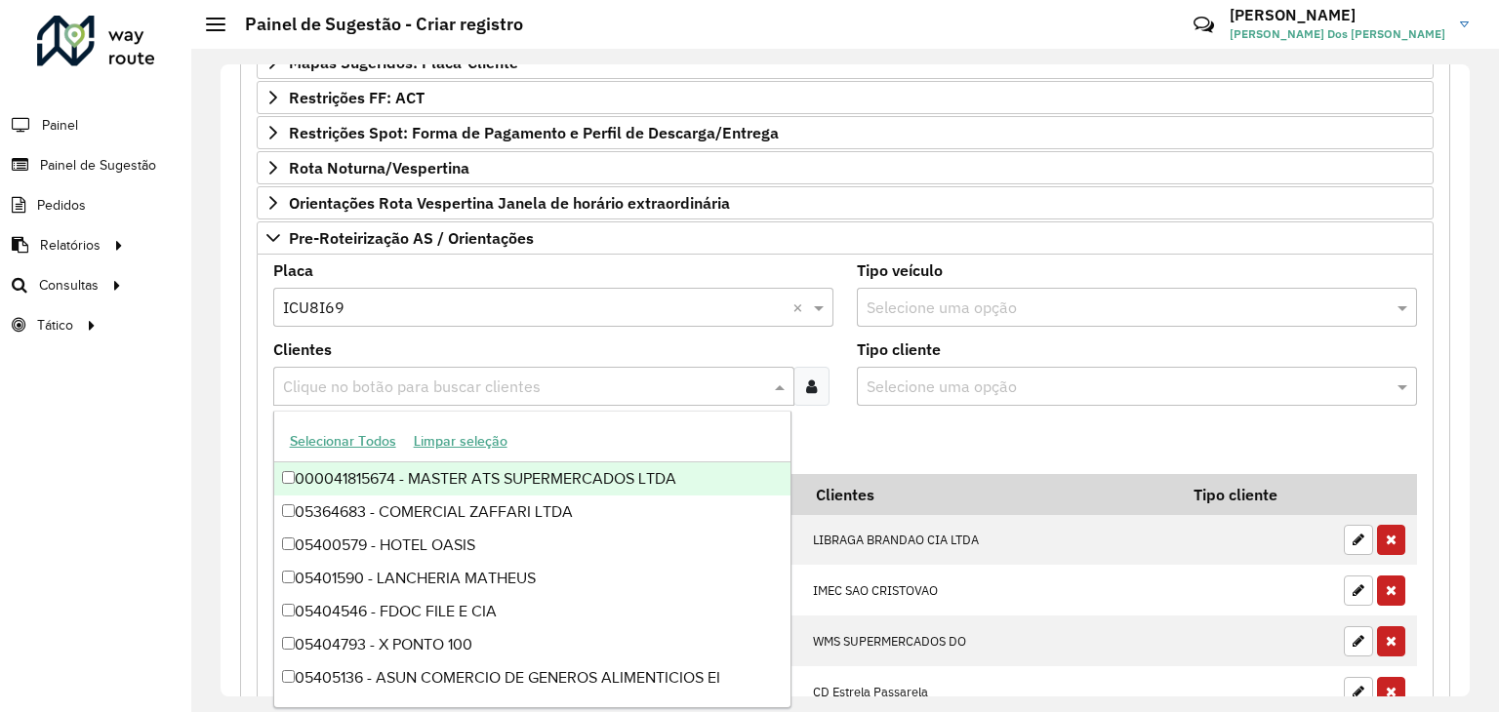
click at [901, 448] on formly-field "Adicionar" at bounding box center [844, 447] width 1167 height 53
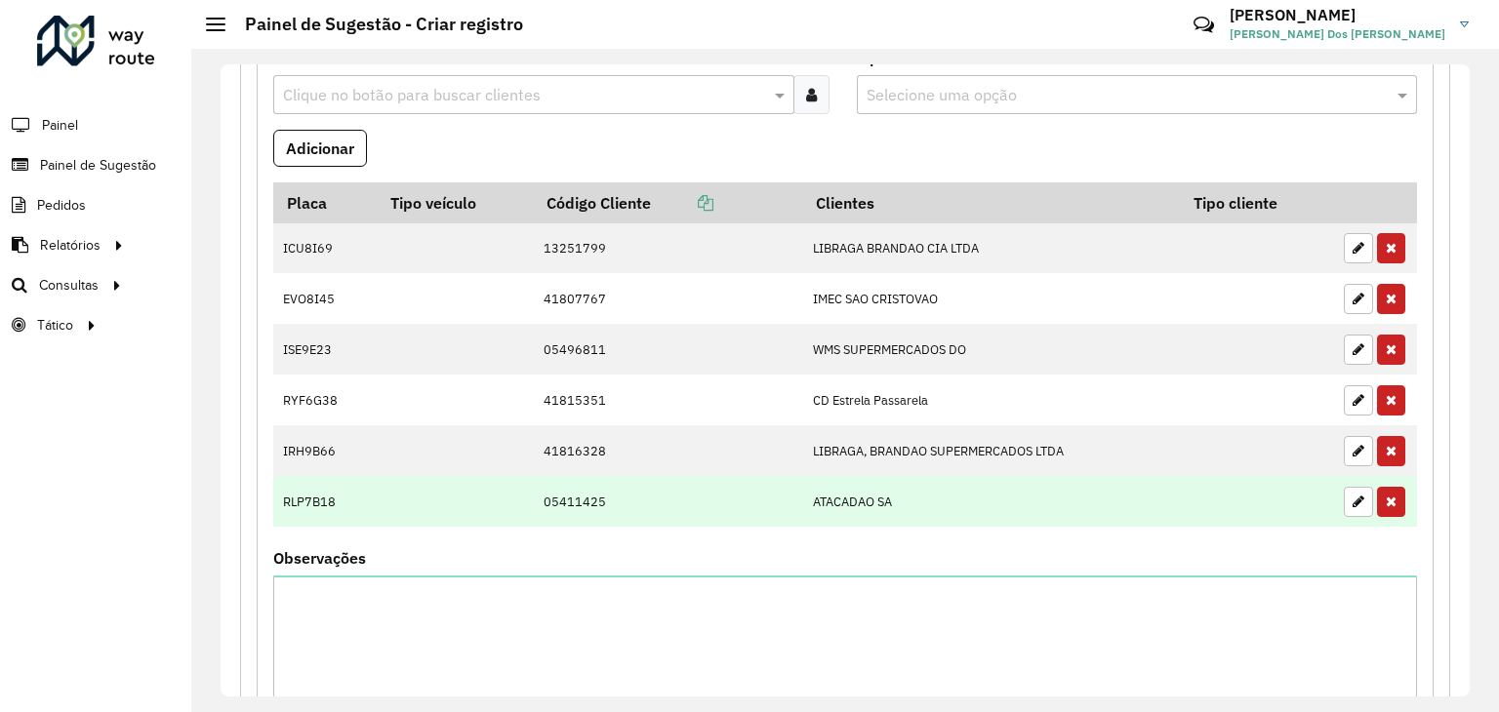
scroll to position [839, 0]
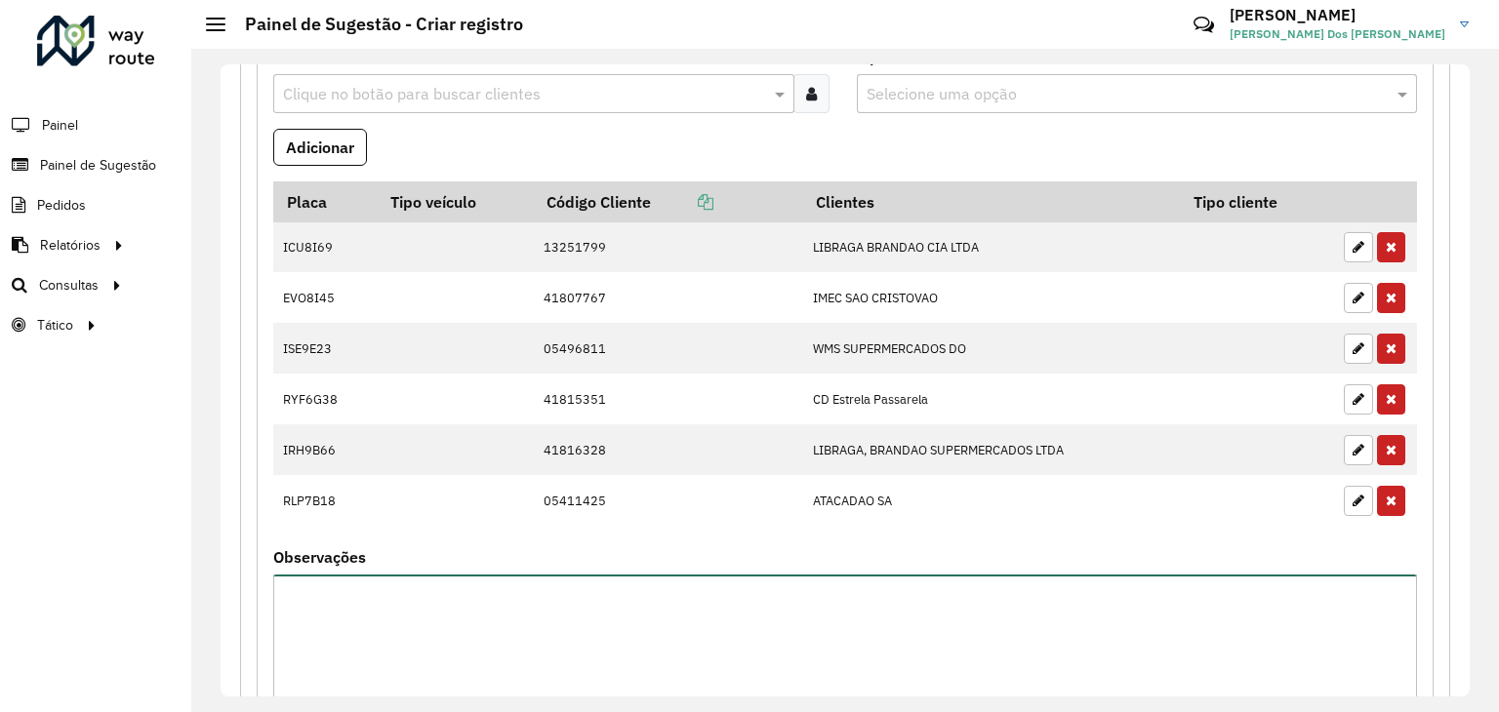
click at [328, 612] on textarea "Observações" at bounding box center [844, 657] width 1143 height 165
type textarea "*"
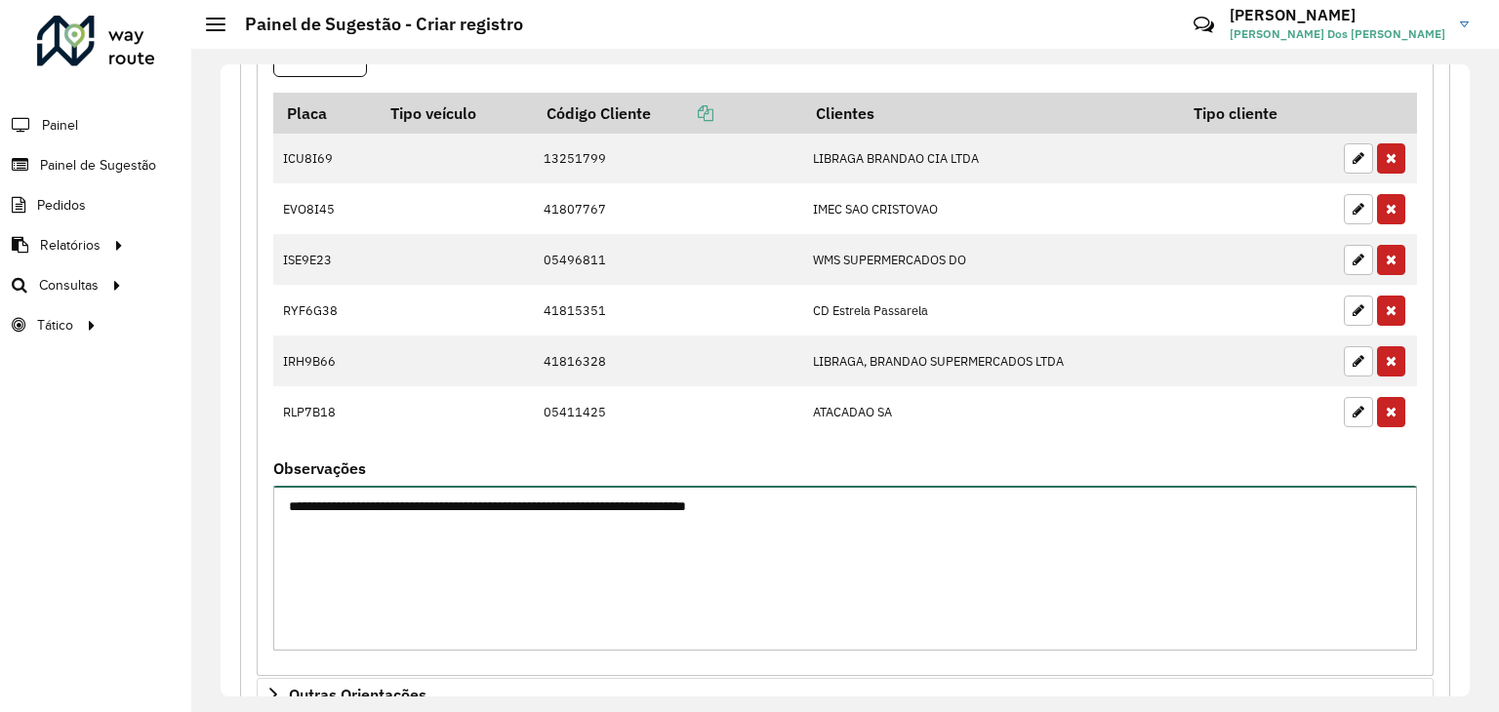
scroll to position [1054, 0]
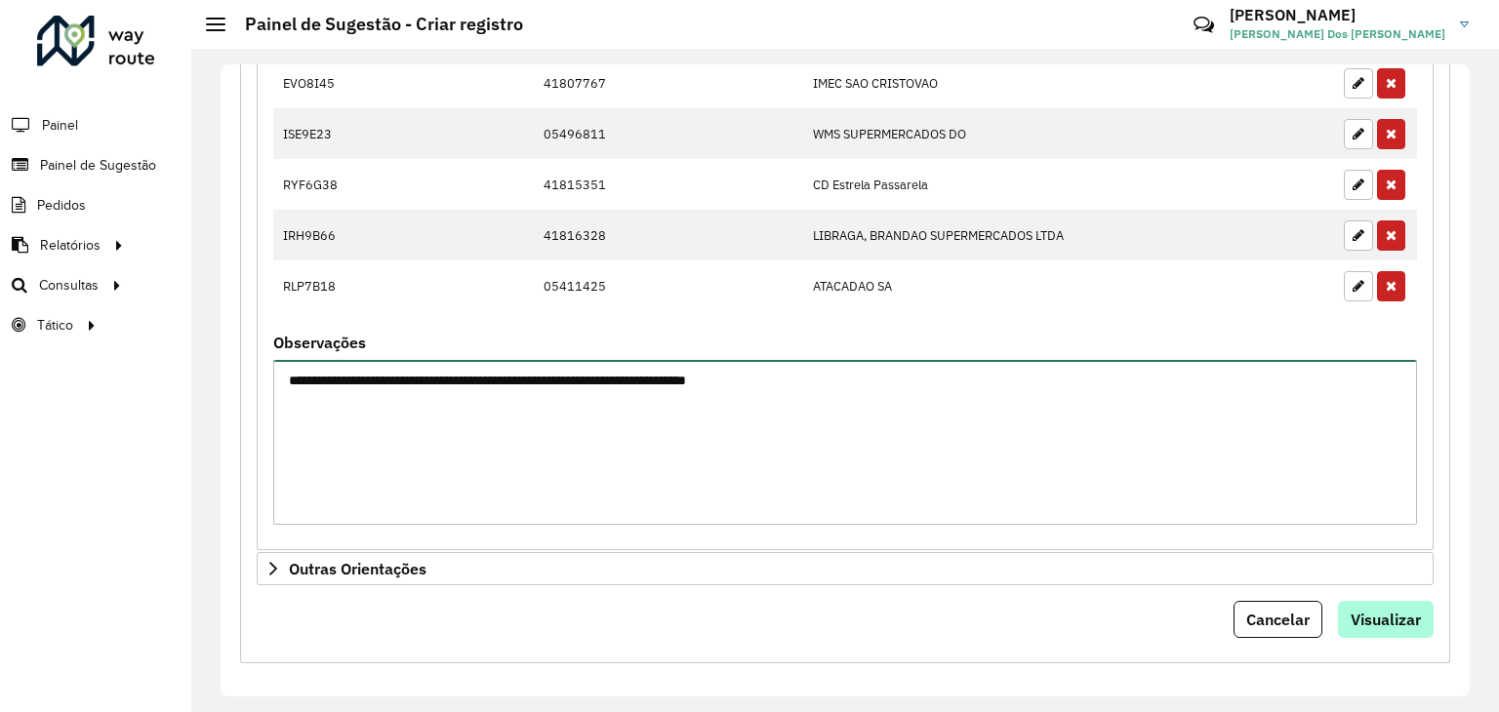
type textarea "**********"
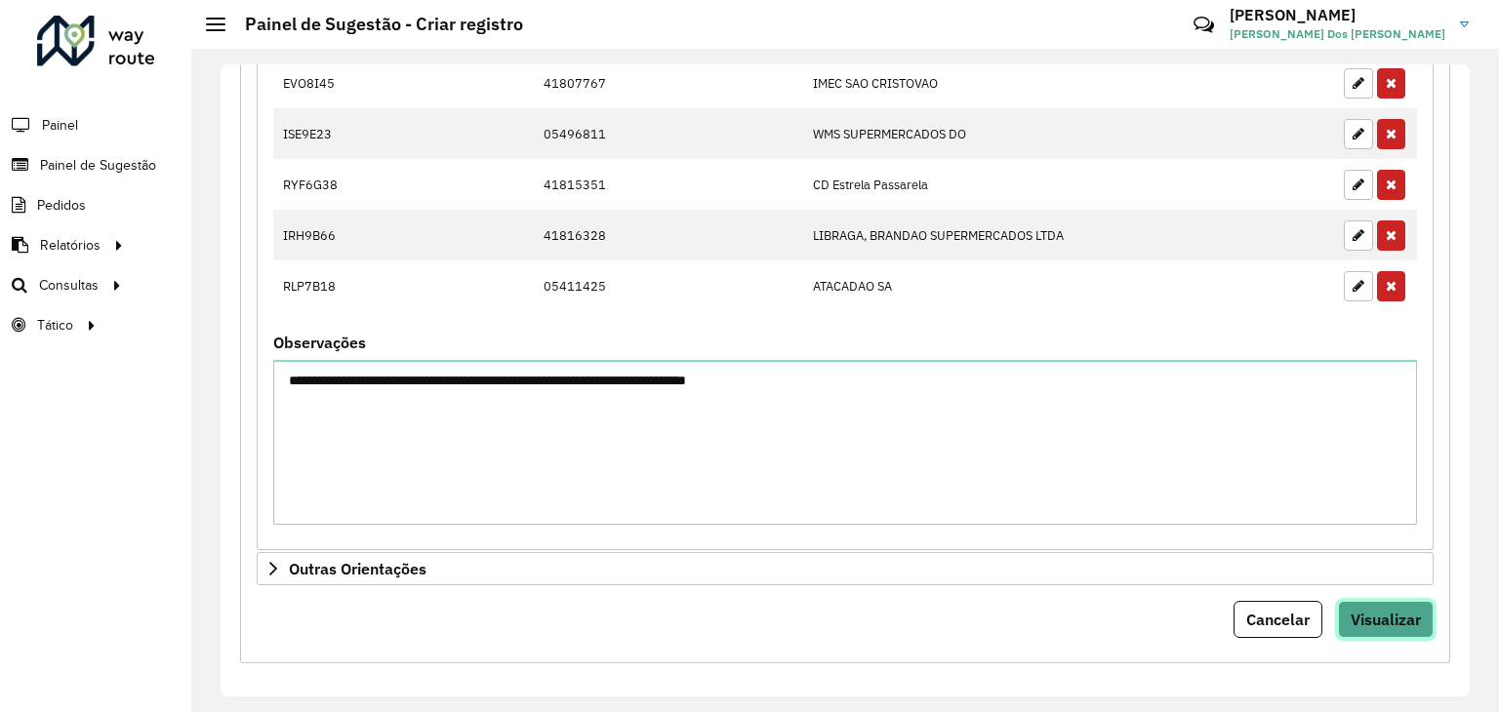
click at [1385, 620] on span "Visualizar" at bounding box center [1385, 620] width 70 height 20
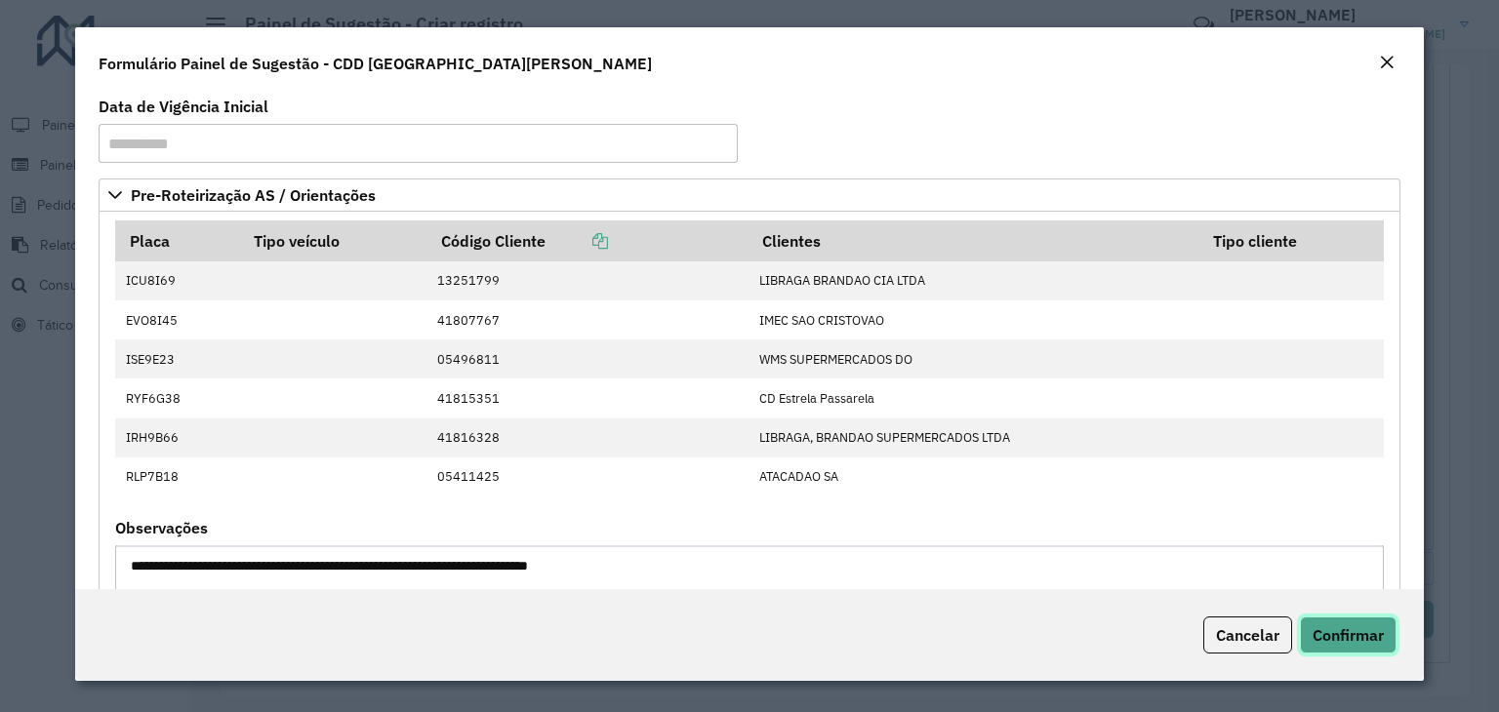
click at [1350, 645] on button "Confirmar" at bounding box center [1348, 635] width 97 height 37
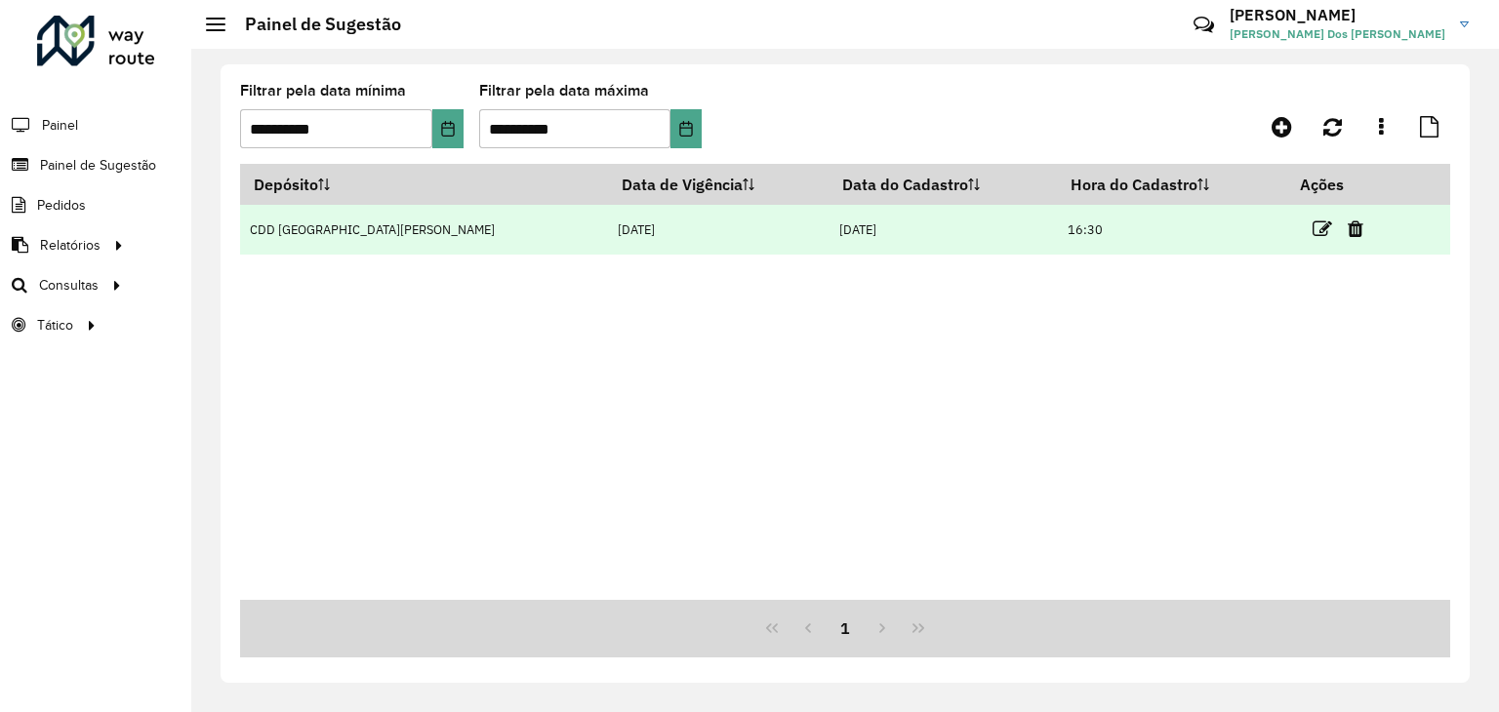
click at [1307, 233] on td at bounding box center [1345, 229] width 117 height 49
click at [1312, 229] on icon at bounding box center [1322, 230] width 20 height 20
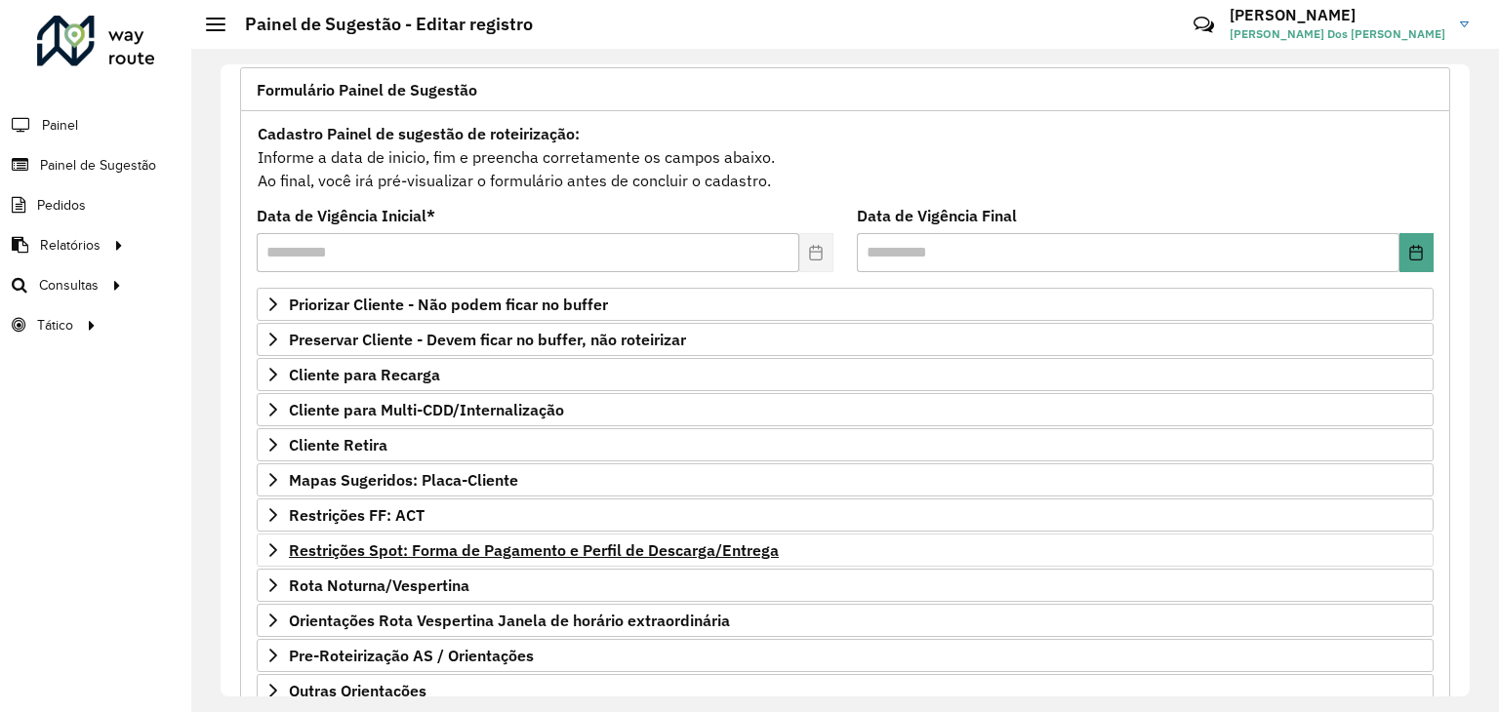
scroll to position [254, 0]
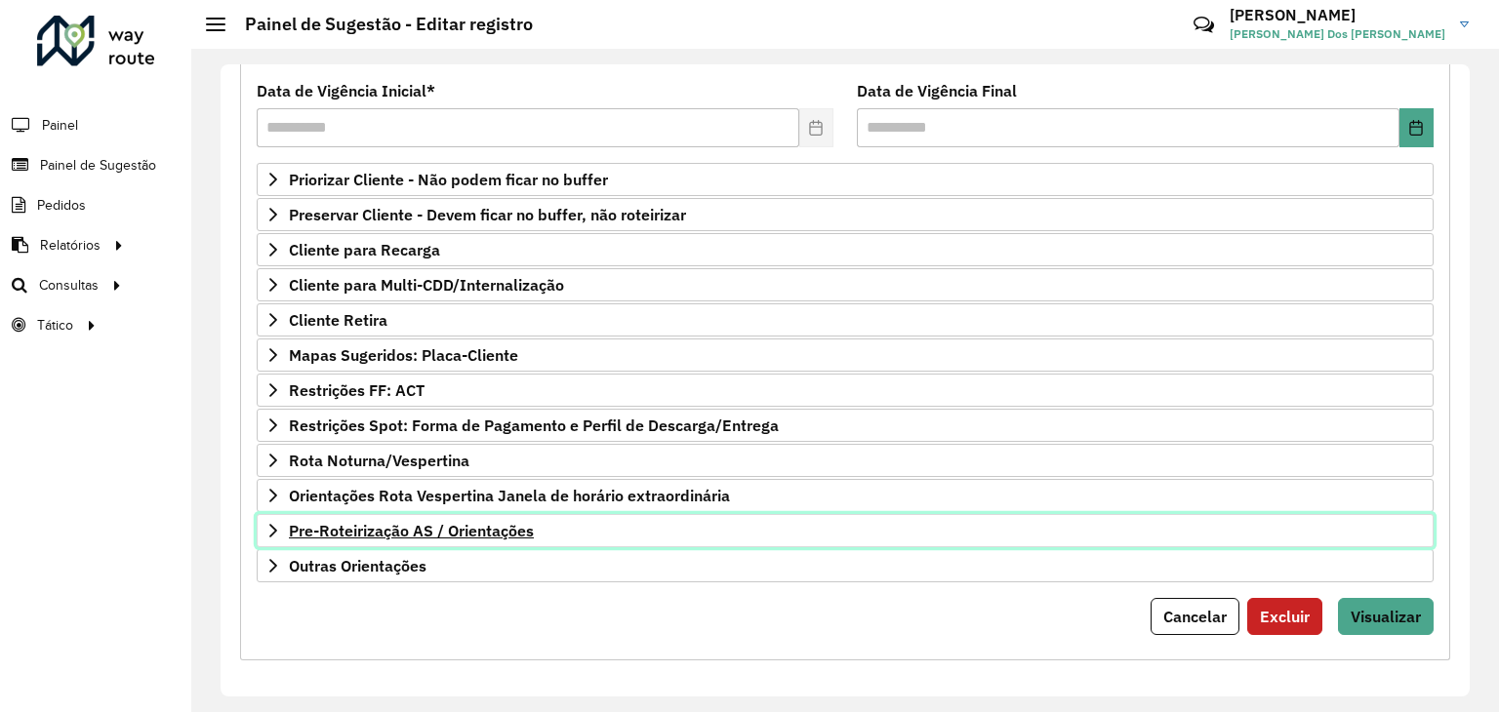
click at [407, 523] on span "Pre-Roteirização AS / Orientações" at bounding box center [411, 531] width 245 height 16
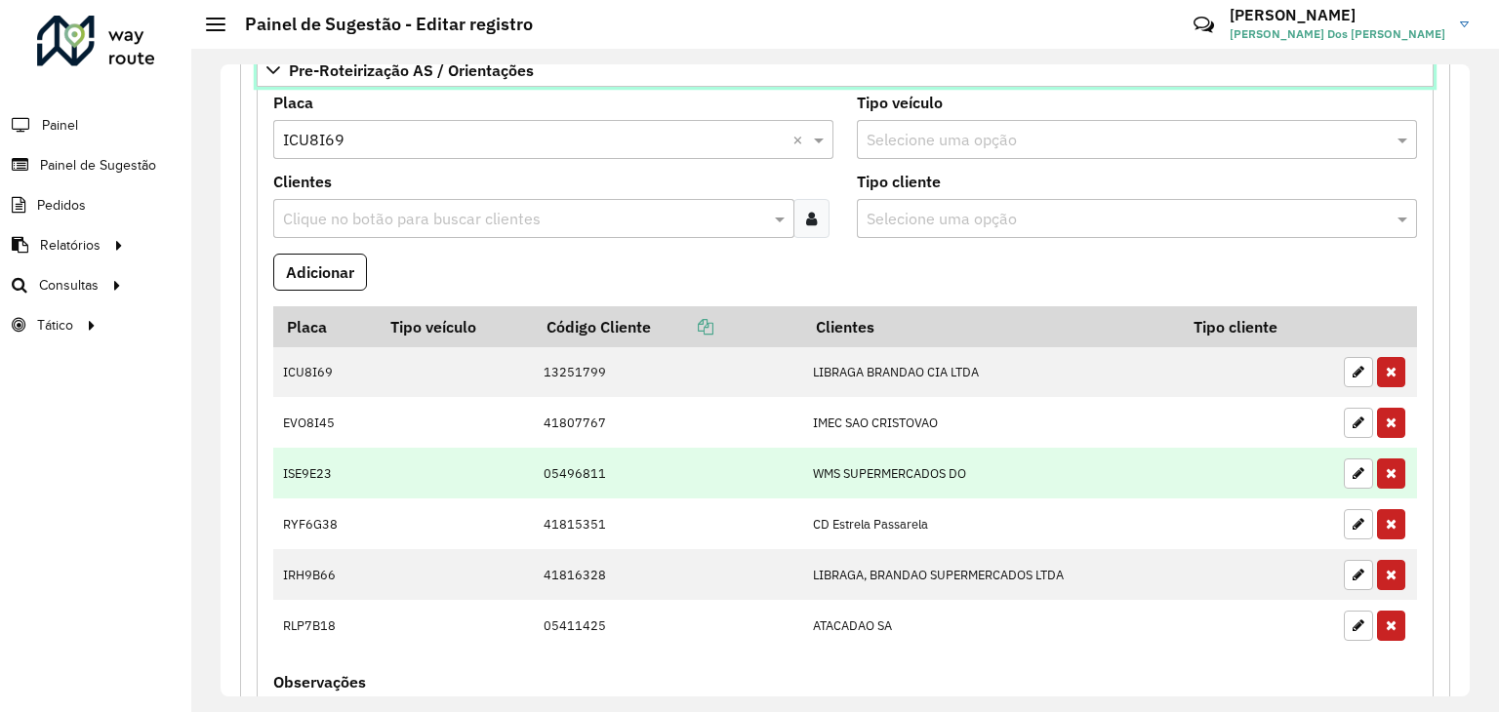
scroll to position [741, 0]
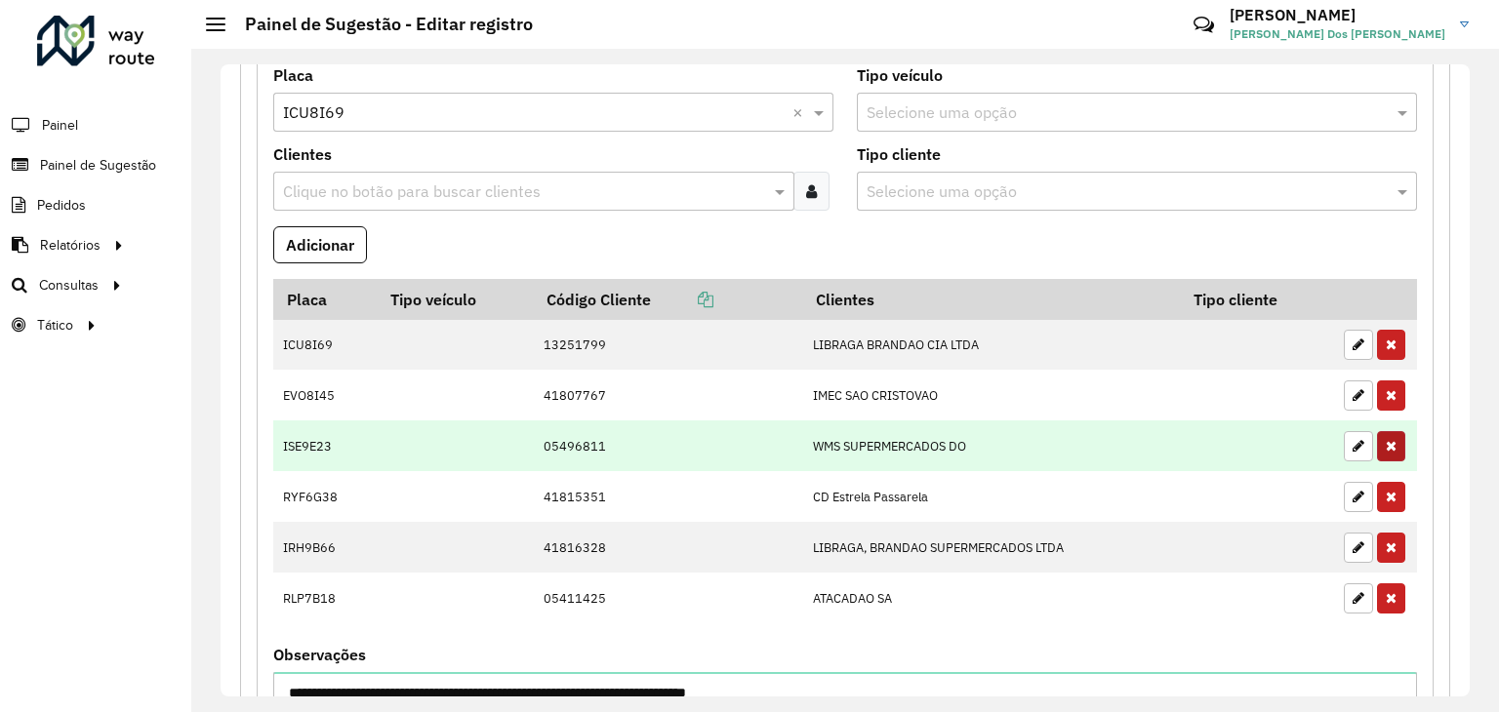
click at [1385, 389] on icon "button" at bounding box center [1390, 395] width 11 height 14
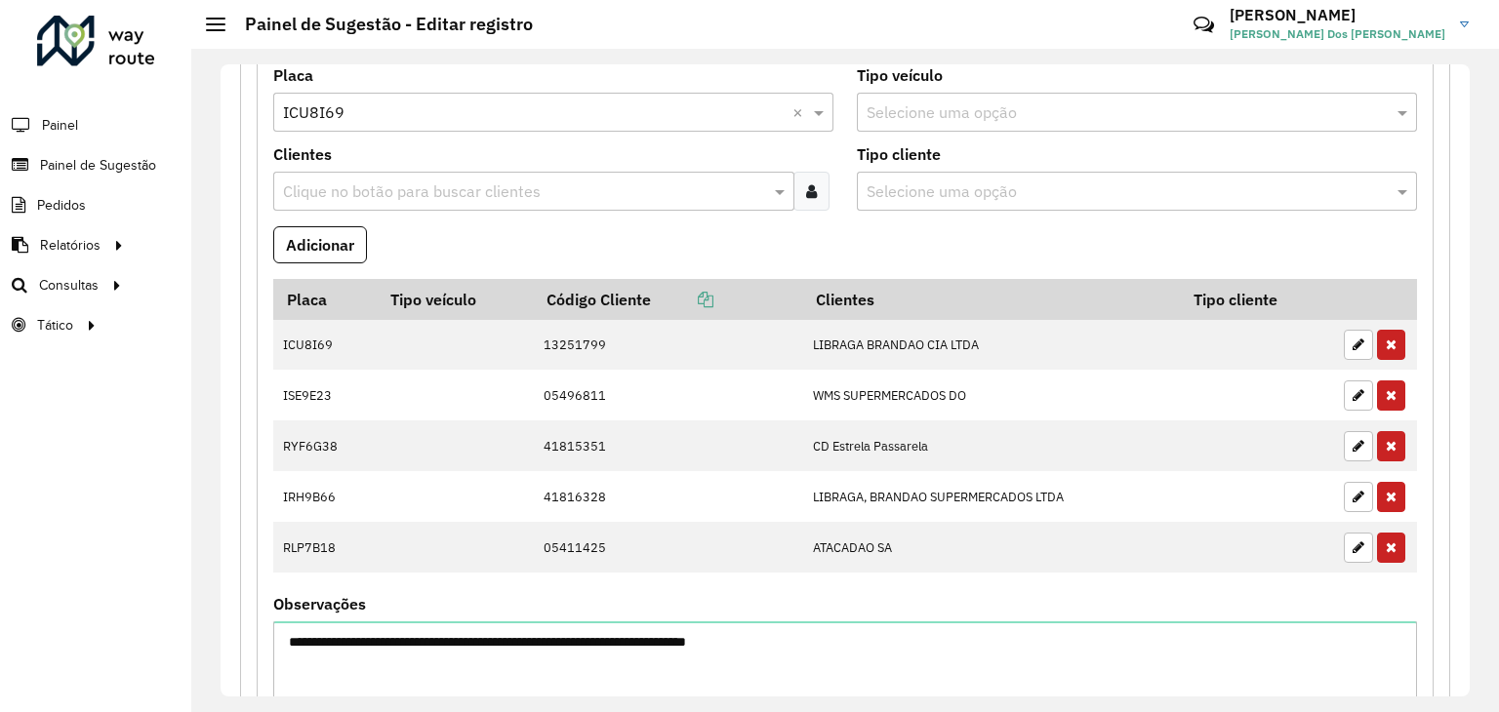
click at [374, 101] on input "text" at bounding box center [533, 112] width 501 height 23
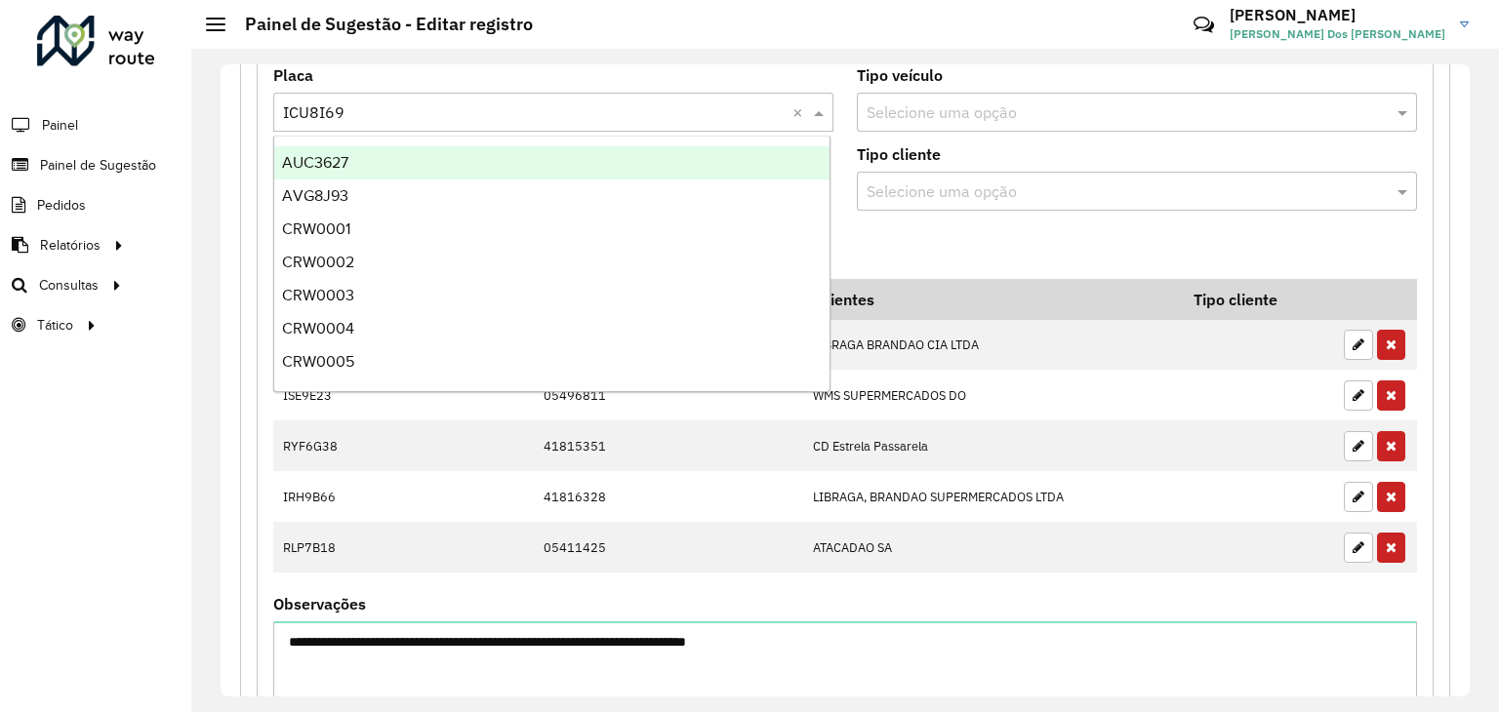
click at [374, 101] on input "text" at bounding box center [533, 112] width 501 height 23
click at [371, 102] on input "text" at bounding box center [533, 112] width 501 height 23
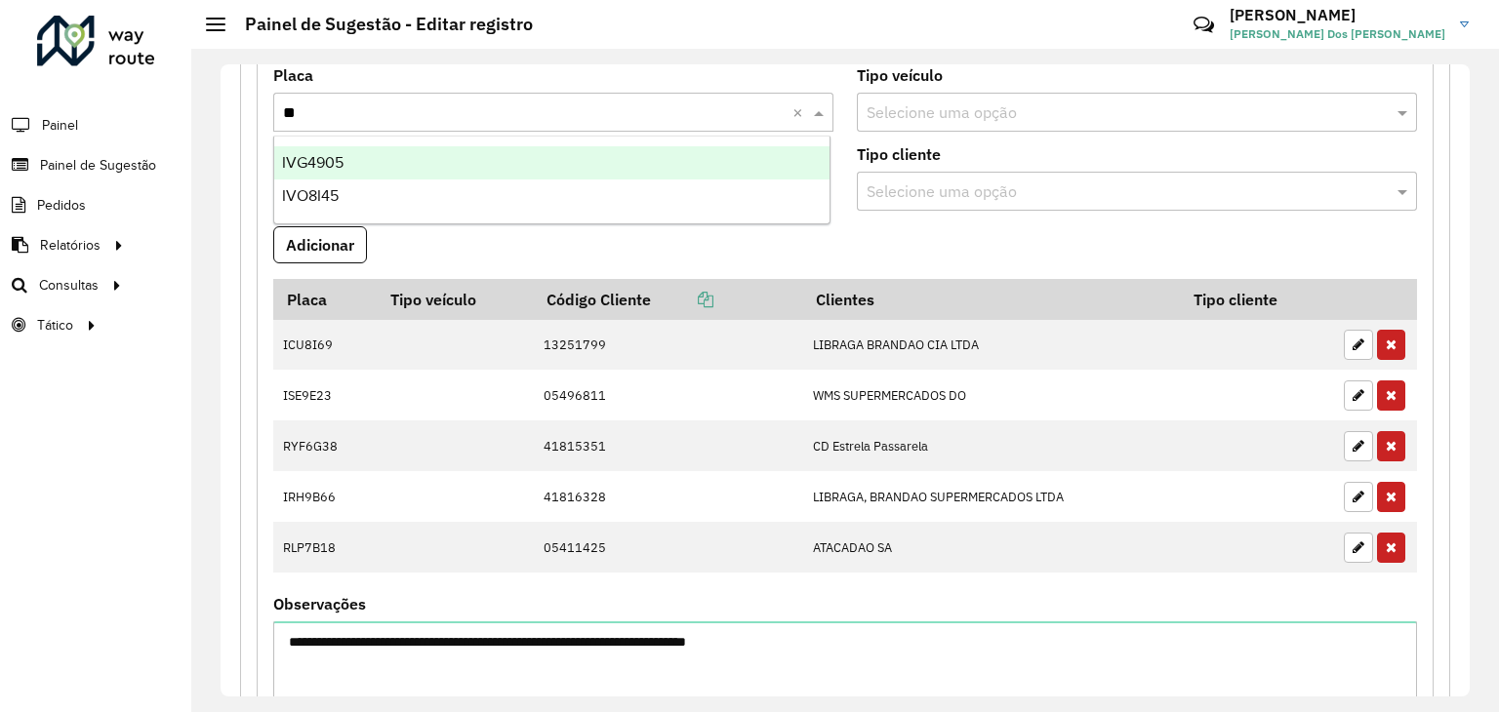
type input "***"
click at [404, 165] on div "IVG4905" at bounding box center [552, 162] width 556 height 33
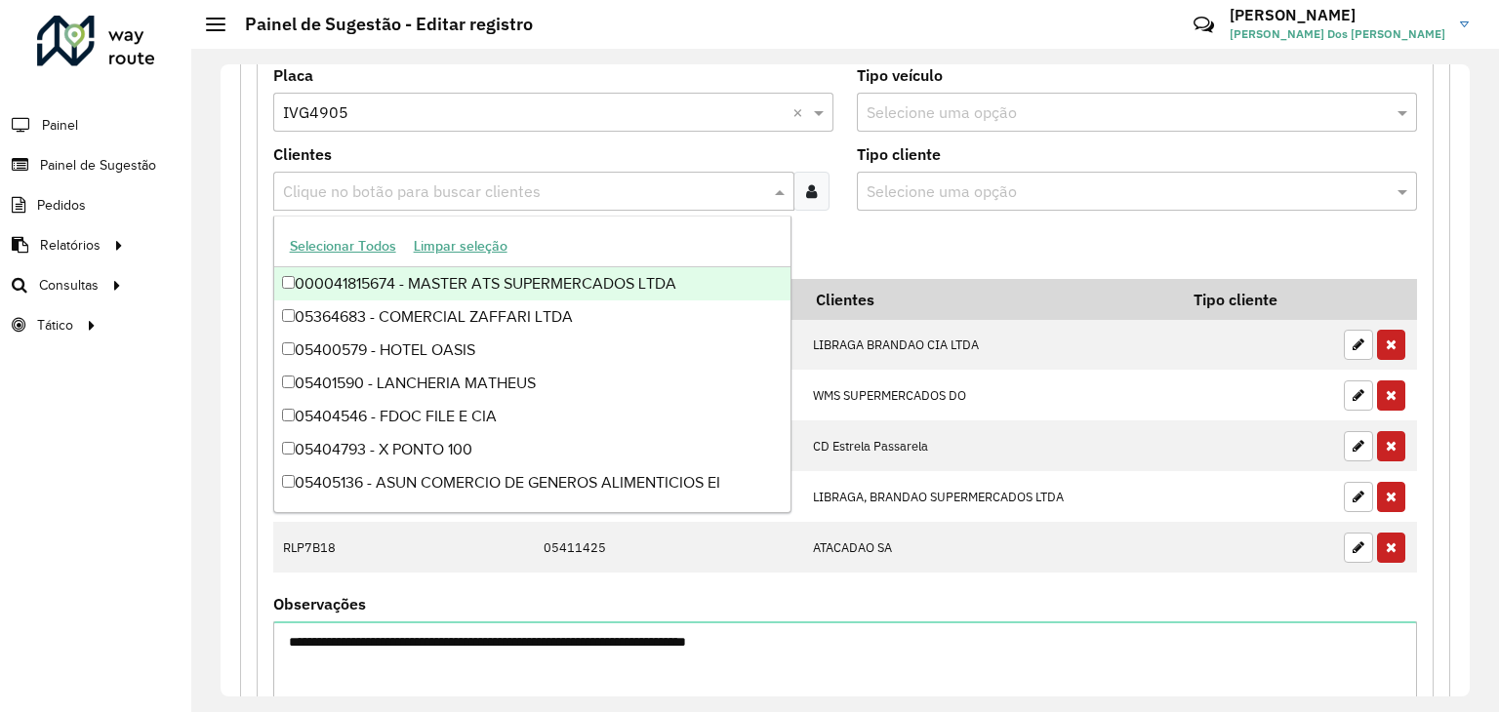
click at [410, 187] on input "text" at bounding box center [524, 191] width 492 height 23
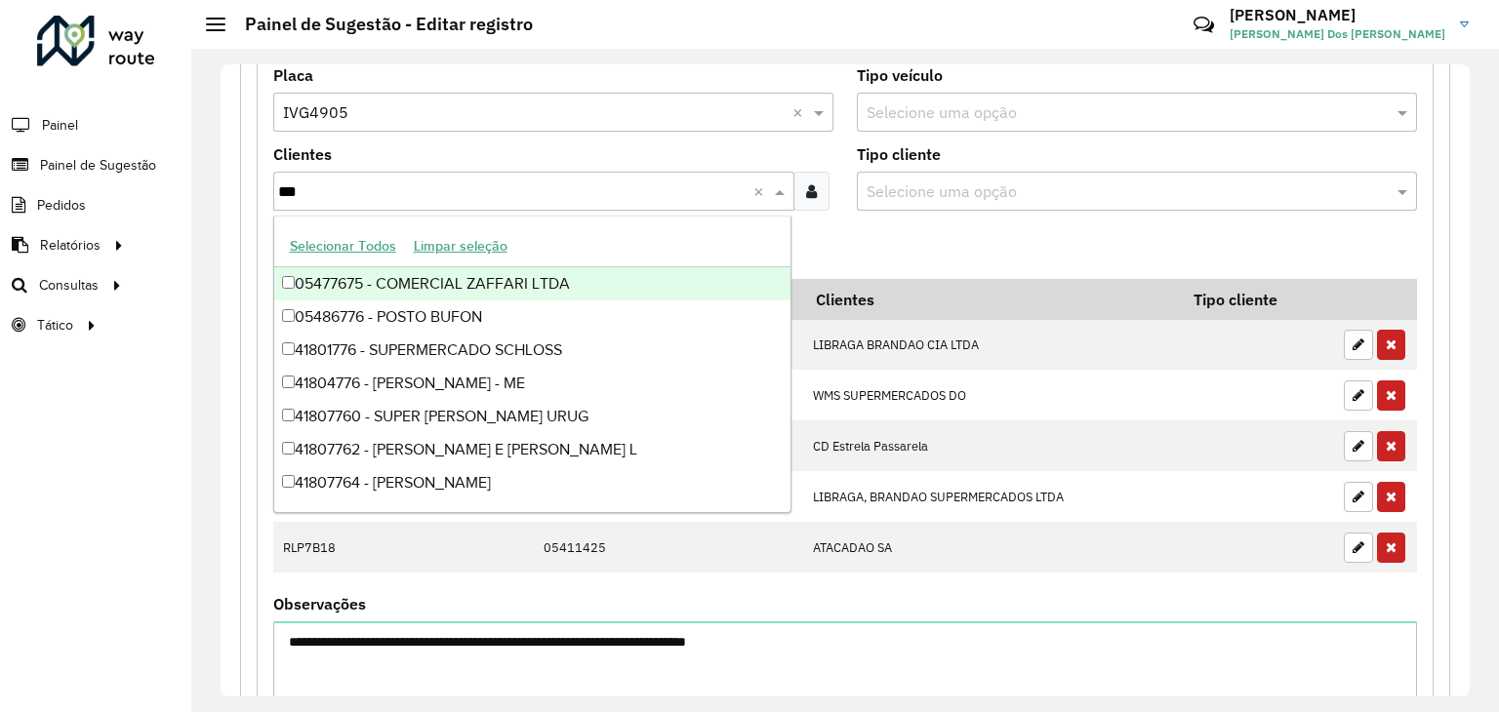
type input "****"
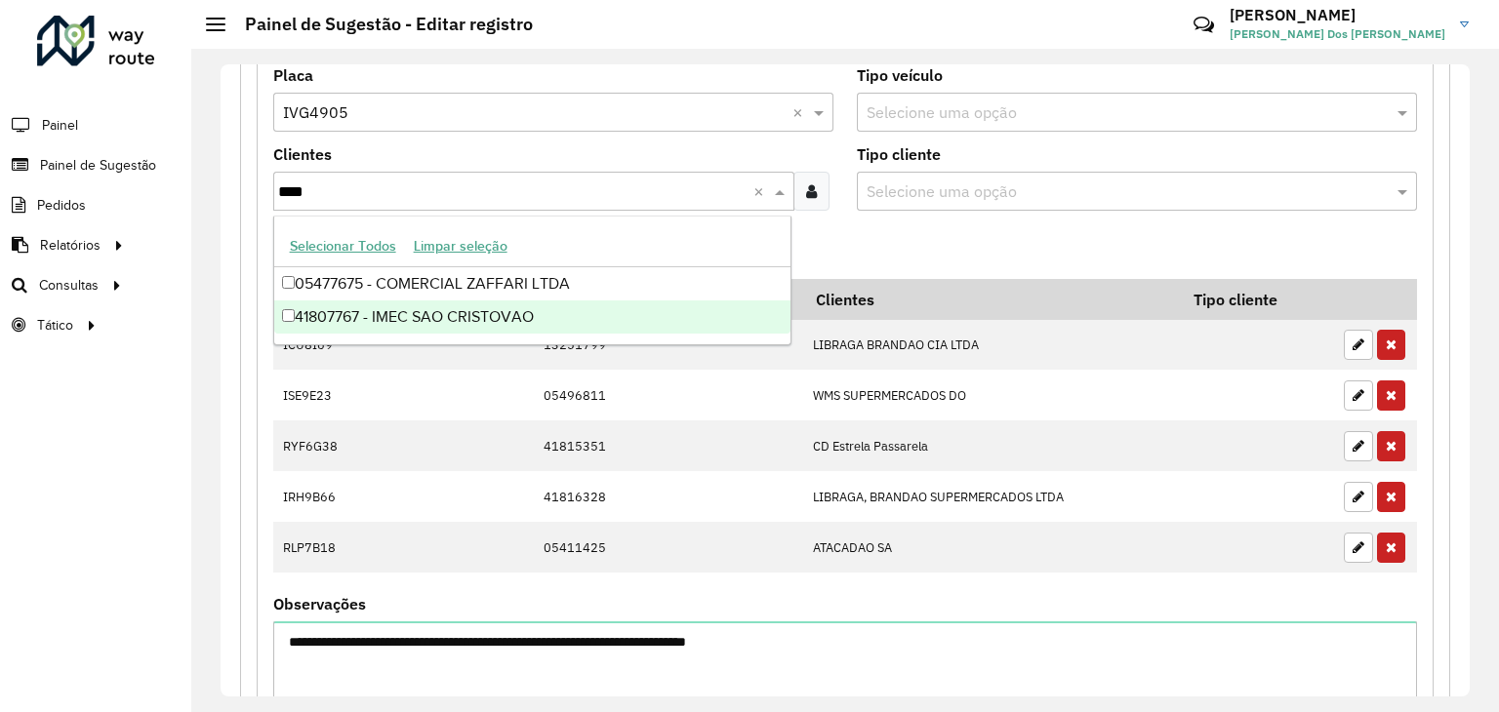
click at [468, 323] on div "41807767 - IMEC SAO CRISTOVAO" at bounding box center [532, 316] width 517 height 33
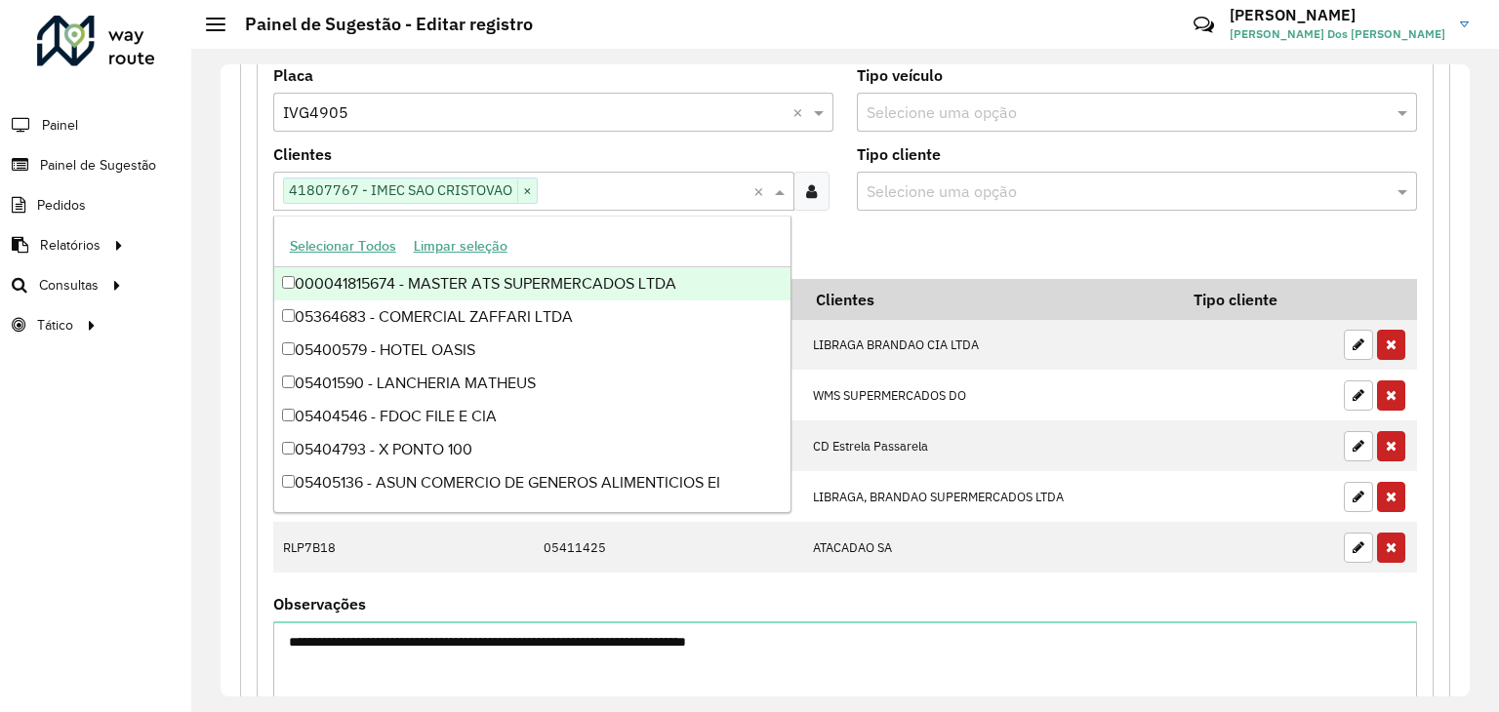
drag, startPoint x: 859, startPoint y: 227, endPoint x: 870, endPoint y: 242, distance: 18.7
click at [859, 228] on formly-field "Adicionar" at bounding box center [844, 252] width 1167 height 53
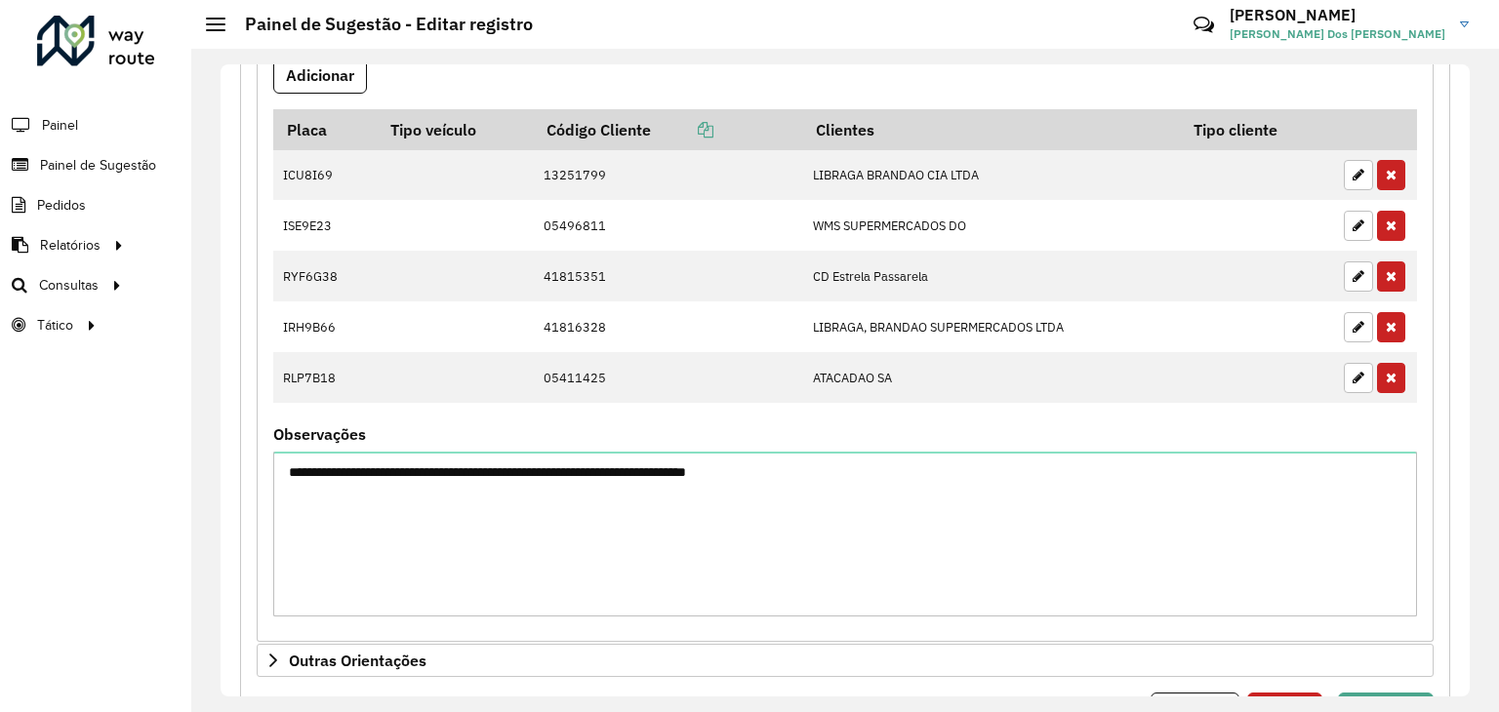
scroll to position [710, 0]
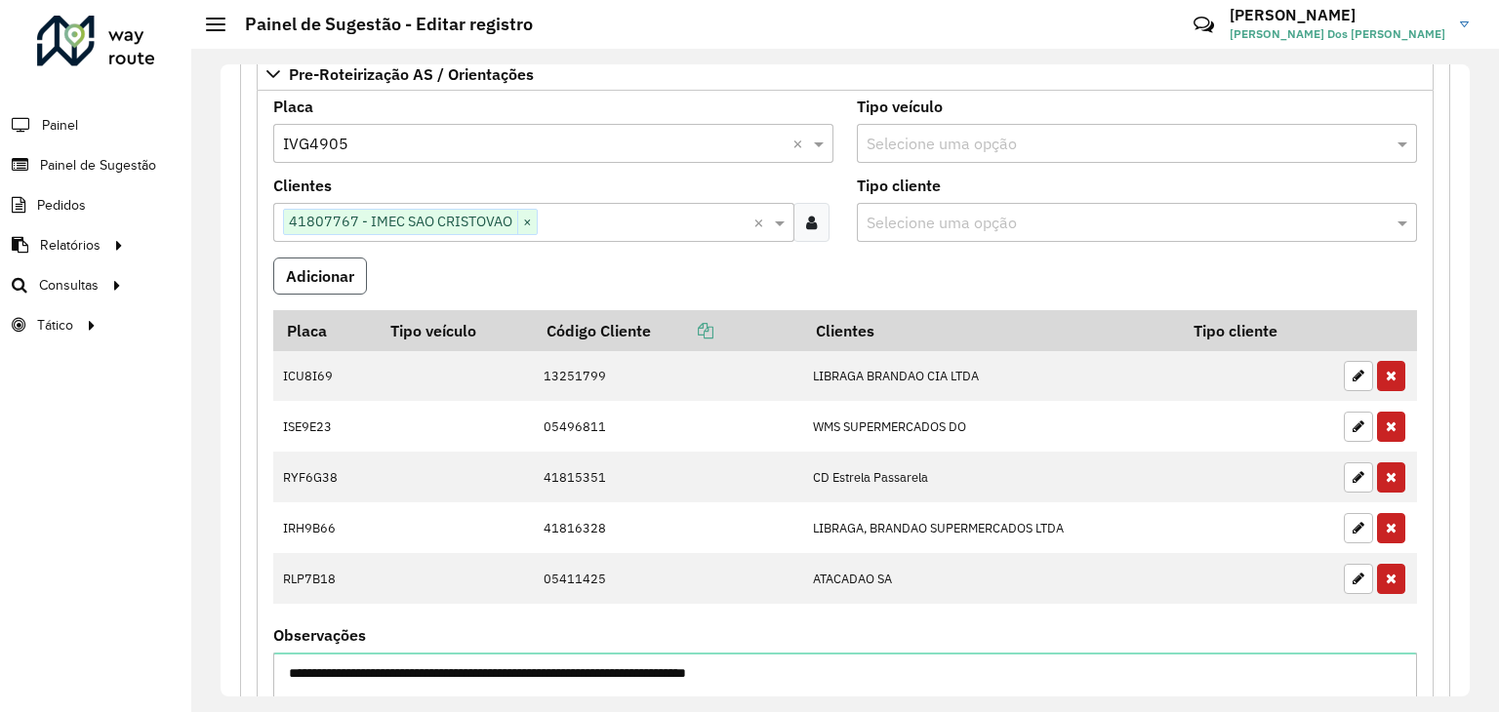
click at [315, 262] on button "Adicionar" at bounding box center [320, 276] width 94 height 37
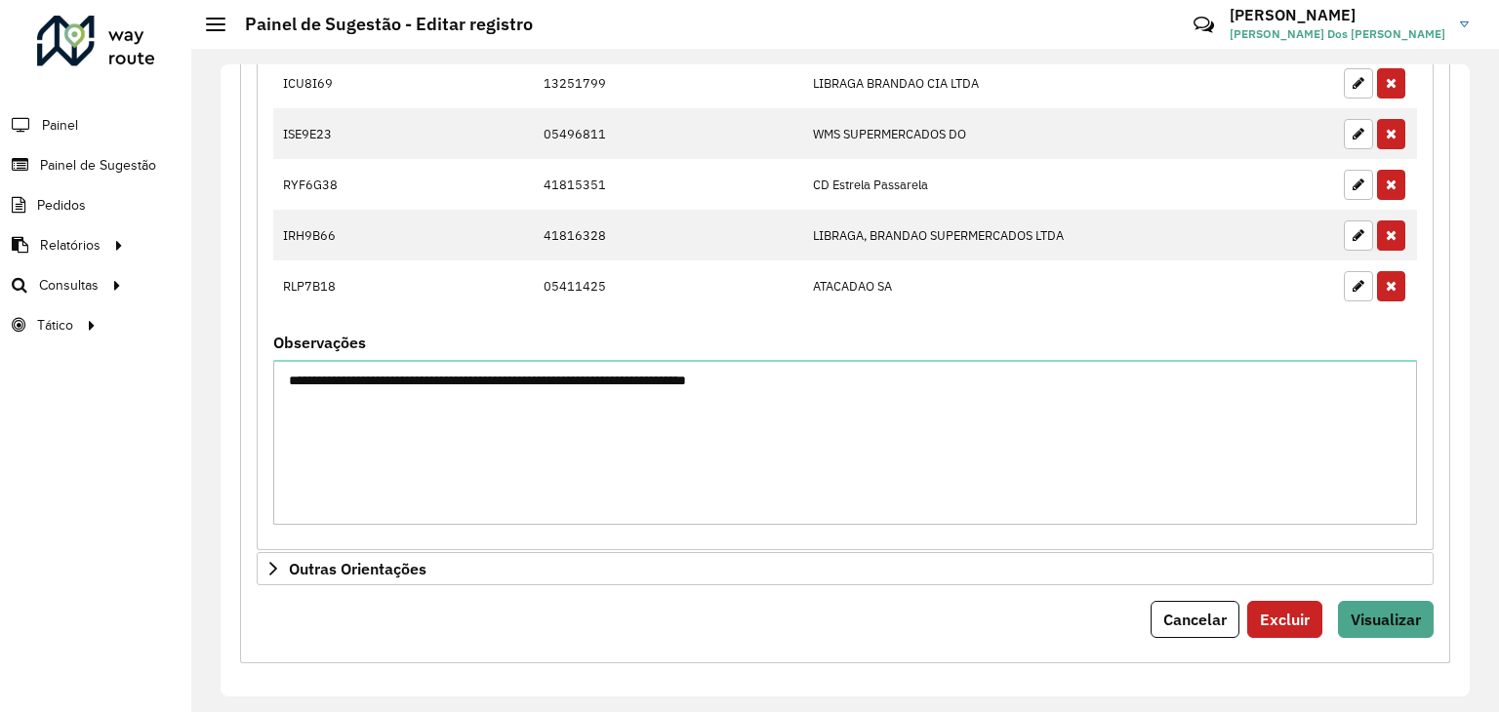
scroll to position [1054, 0]
click at [1381, 610] on span "Visualizar" at bounding box center [1385, 620] width 70 height 20
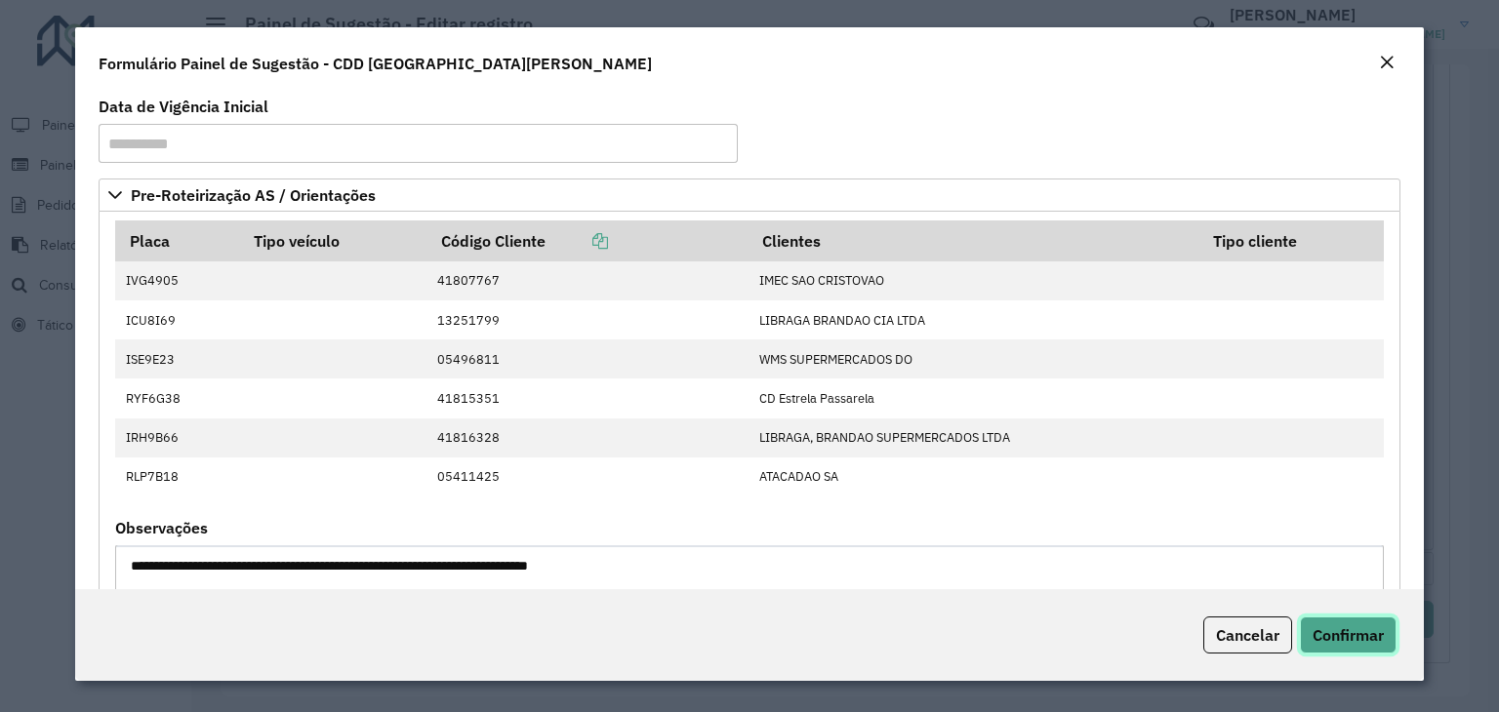
click at [1344, 630] on span "Confirmar" at bounding box center [1347, 635] width 71 height 20
